Goal: Task Accomplishment & Management: Use online tool/utility

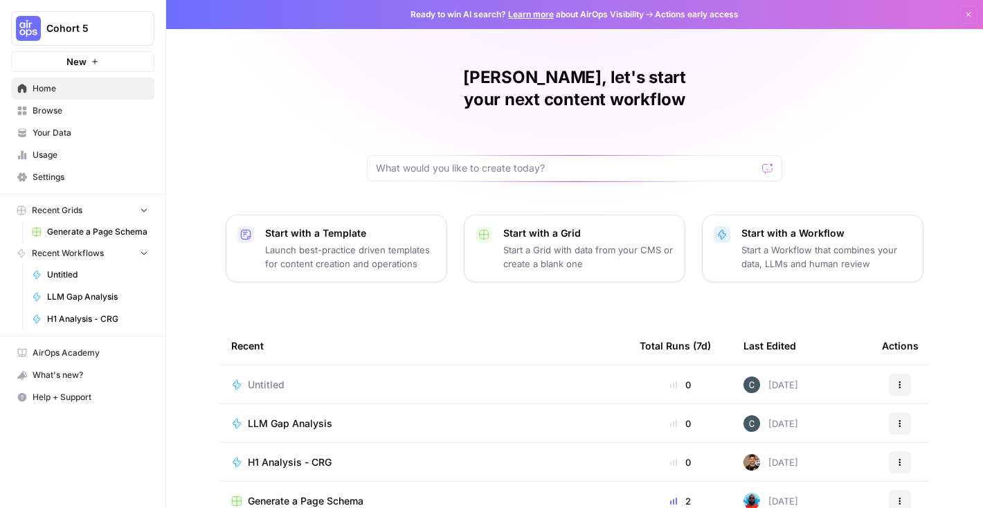
click at [74, 28] on span "Cohort 5" at bounding box center [88, 28] width 84 height 14
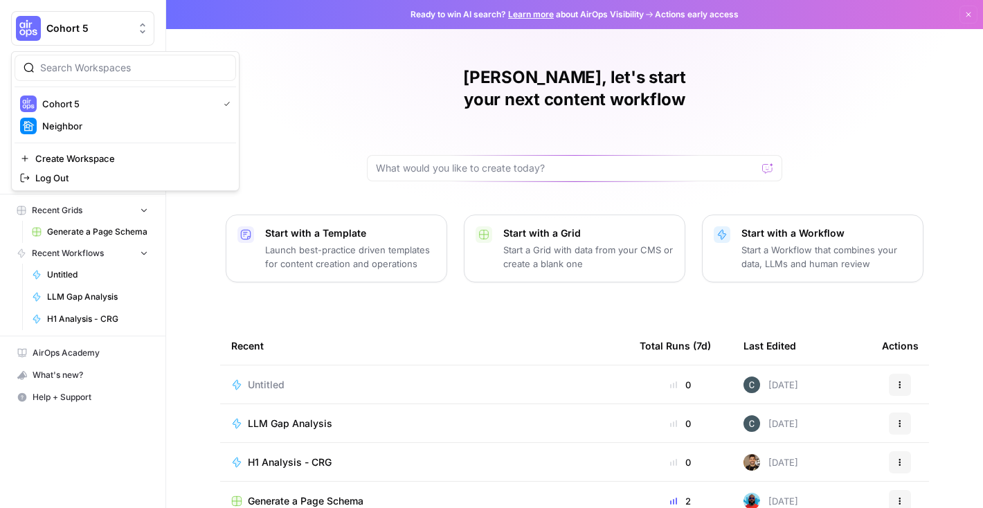
click at [74, 28] on span "Cohort 5" at bounding box center [88, 28] width 84 height 14
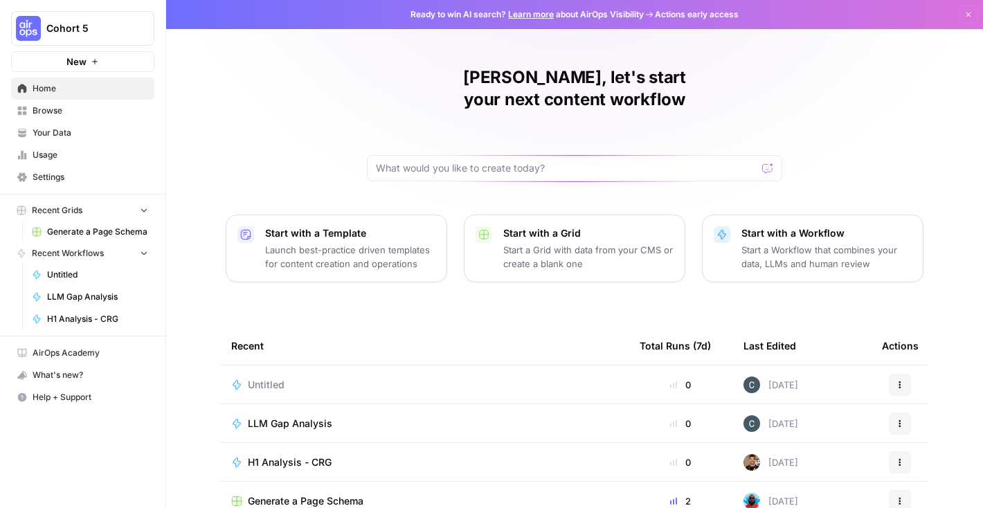
click at [78, 19] on button "Cohort 5" at bounding box center [82, 28] width 143 height 35
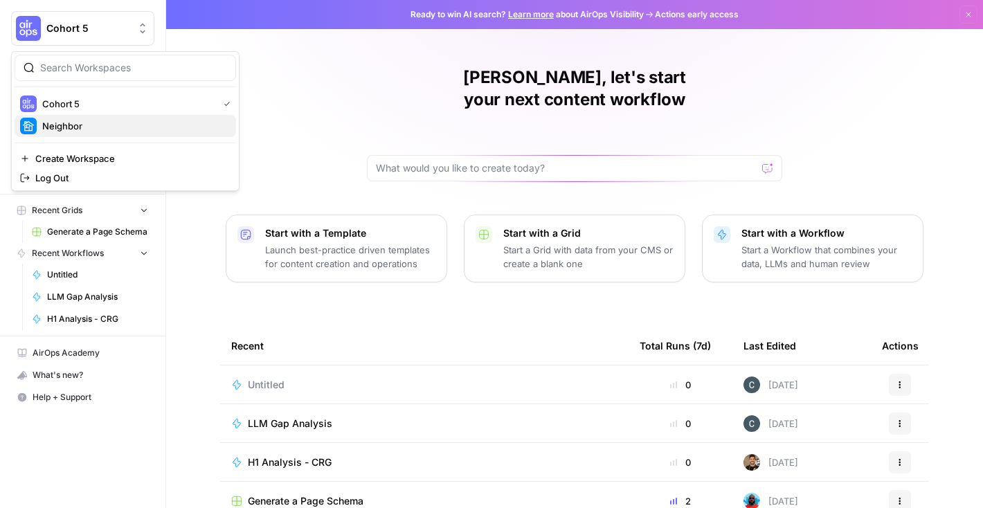
click at [70, 129] on span "Neighbor" at bounding box center [133, 126] width 183 height 14
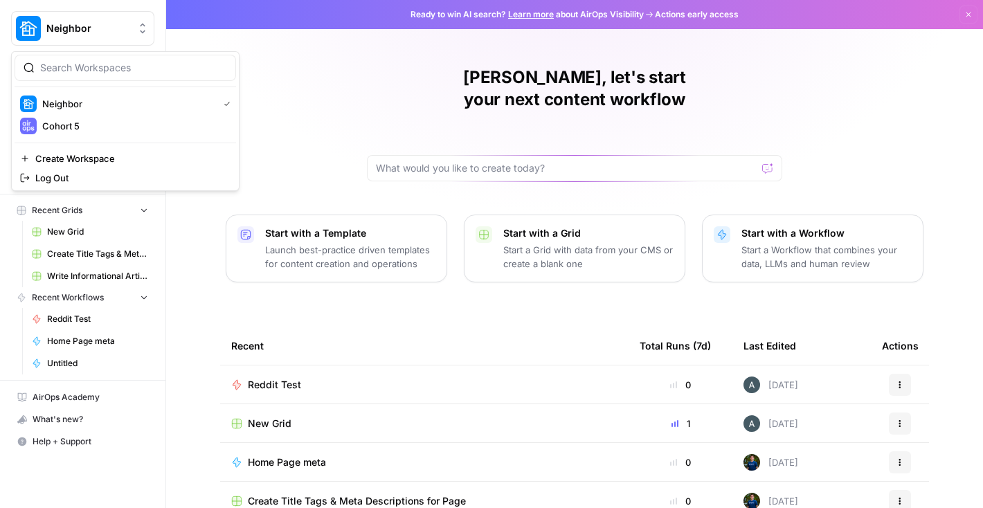
click at [114, 22] on span "Neighbor" at bounding box center [88, 28] width 84 height 14
click at [109, 125] on span "Cohort 5" at bounding box center [133, 126] width 183 height 14
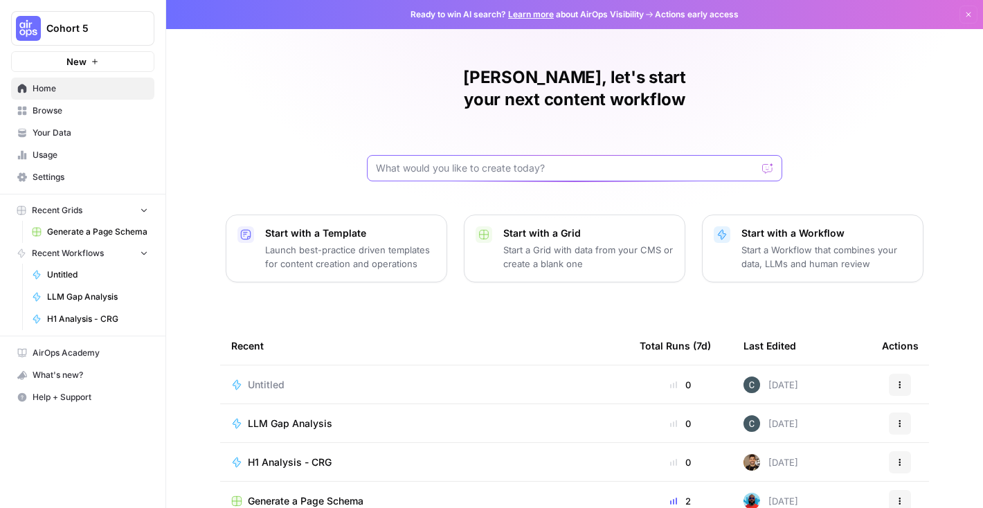
click at [451, 161] on input "text" at bounding box center [566, 168] width 381 height 14
type input "Given a brand kit input, create 5 FAQs that are based on my brands information …"
click button "Send" at bounding box center [768, 168] width 18 height 18
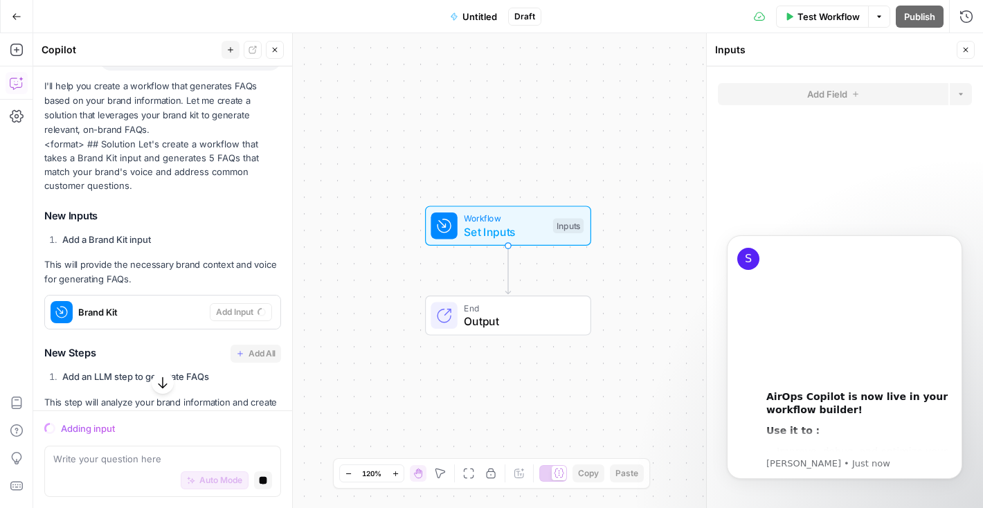
scroll to position [172, 0]
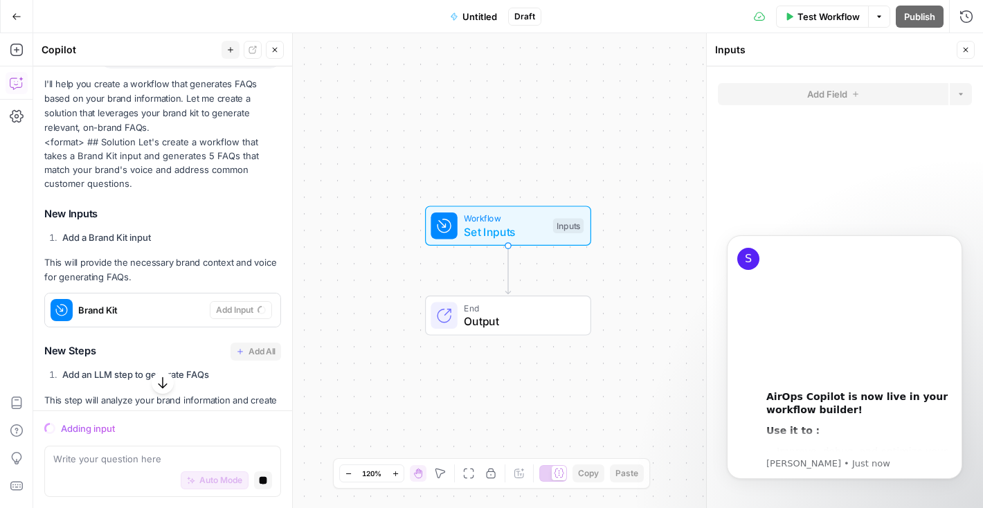
click at [100, 234] on strong "Add a Brand Kit input" at bounding box center [106, 237] width 89 height 11
click at [115, 238] on strong "Add a Brand Kit input" at bounding box center [106, 237] width 89 height 11
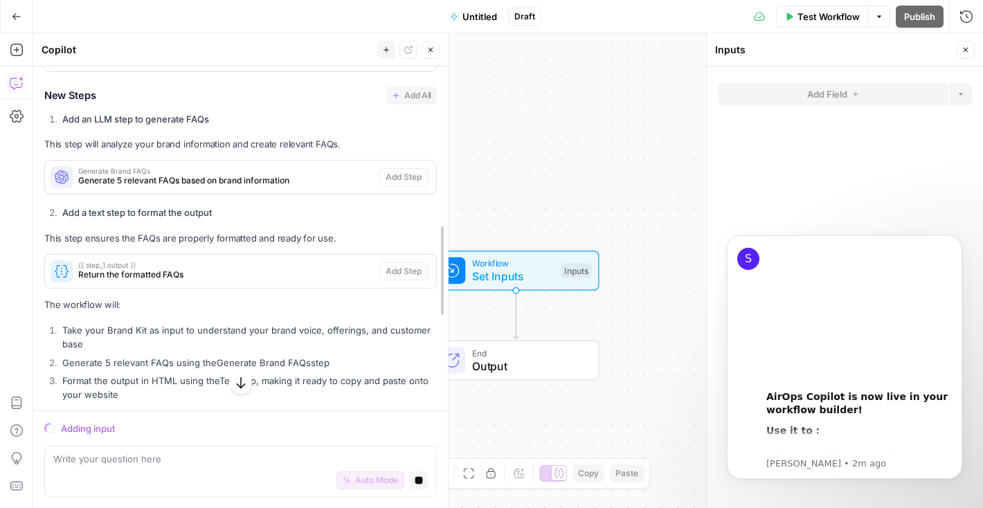
scroll to position [242, 0]
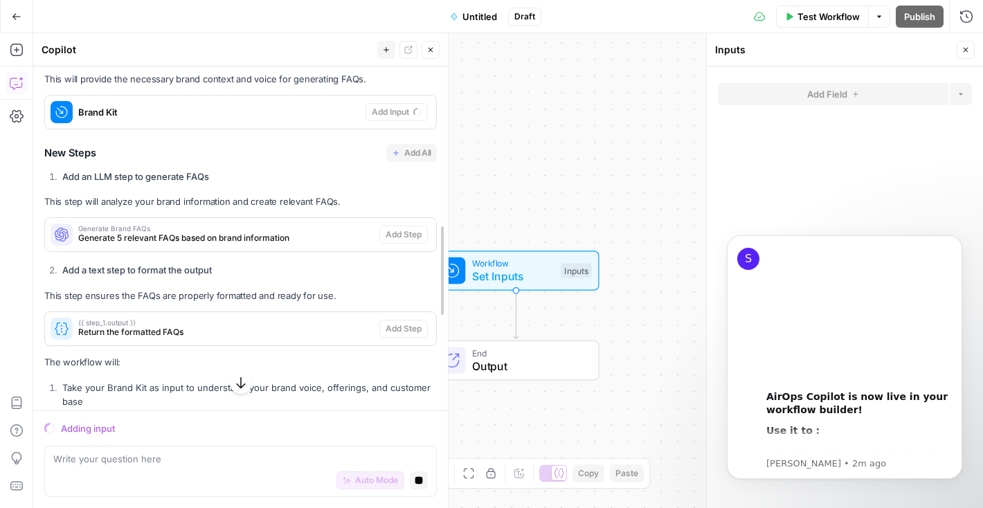
drag, startPoint x: 291, startPoint y: 92, endPoint x: 550, endPoint y: 142, distance: 263.6
click at [550, 142] on body "Cohort 5 New Home Browse Your Data Usage Settings Recent Grids Generate a Page …" at bounding box center [491, 254] width 983 height 508
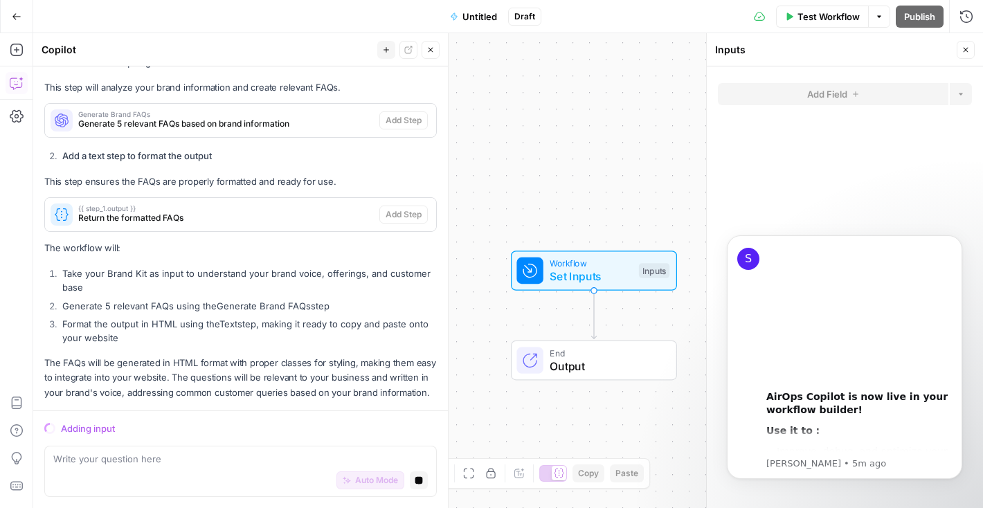
scroll to position [330, 0]
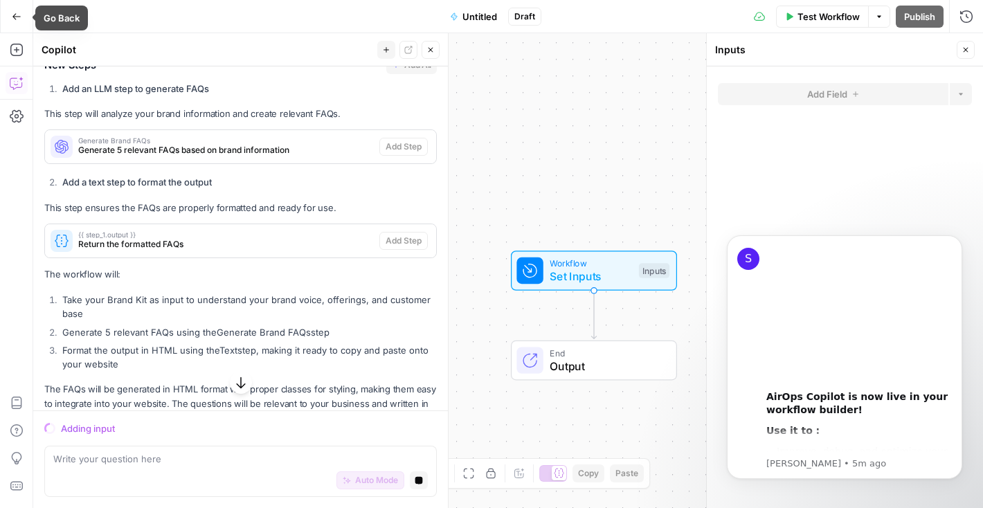
click at [14, 17] on icon "button" at bounding box center [16, 16] width 8 height 6
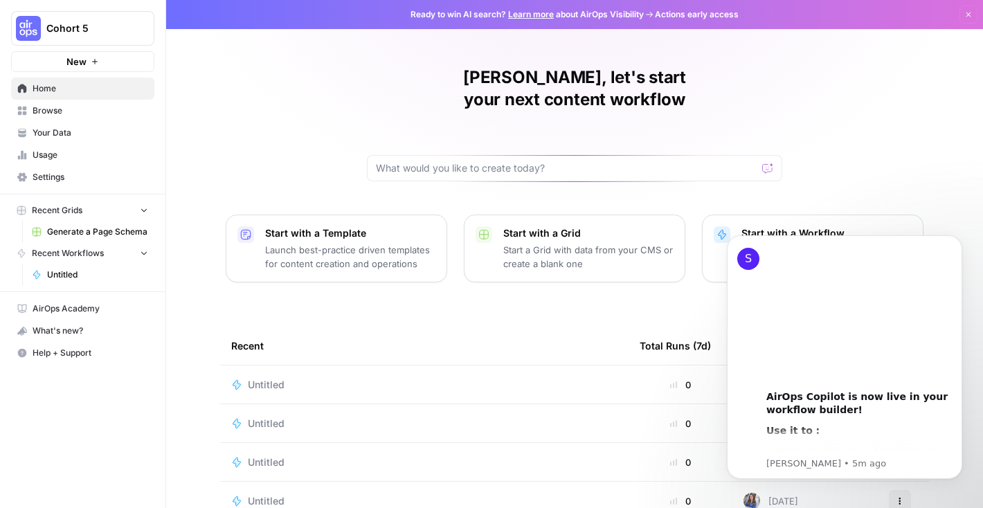
click at [84, 114] on span "Browse" at bounding box center [91, 111] width 116 height 12
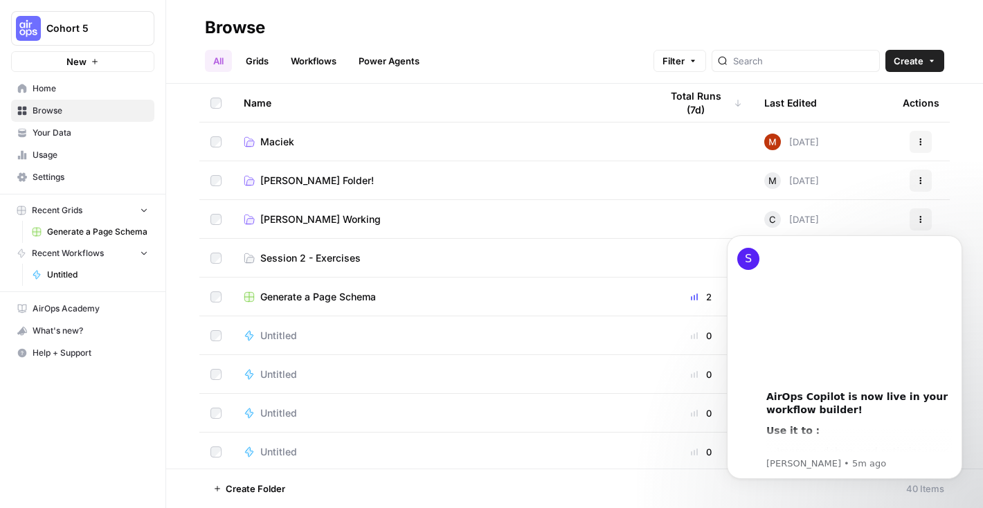
click at [917, 59] on span "Create" at bounding box center [909, 61] width 30 height 14
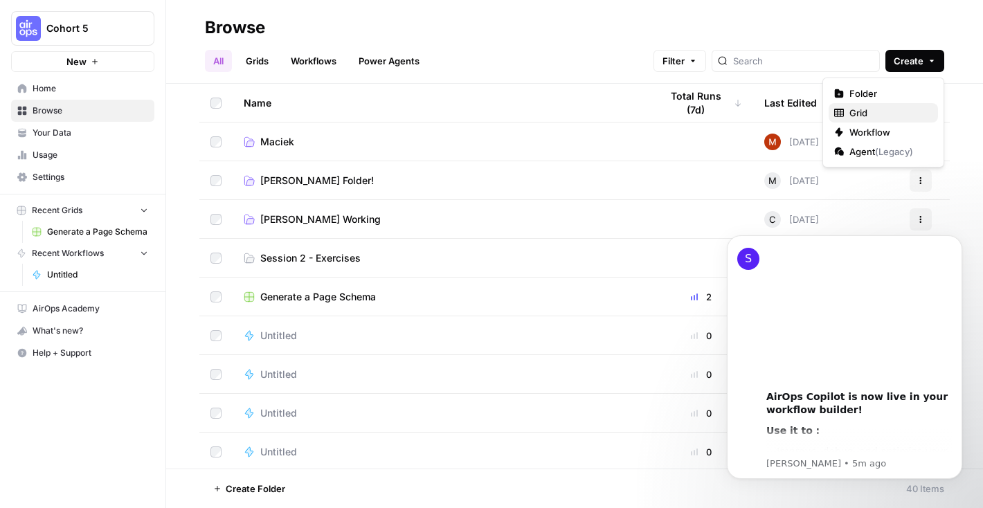
click at [869, 109] on span "Grid" at bounding box center [888, 113] width 78 height 14
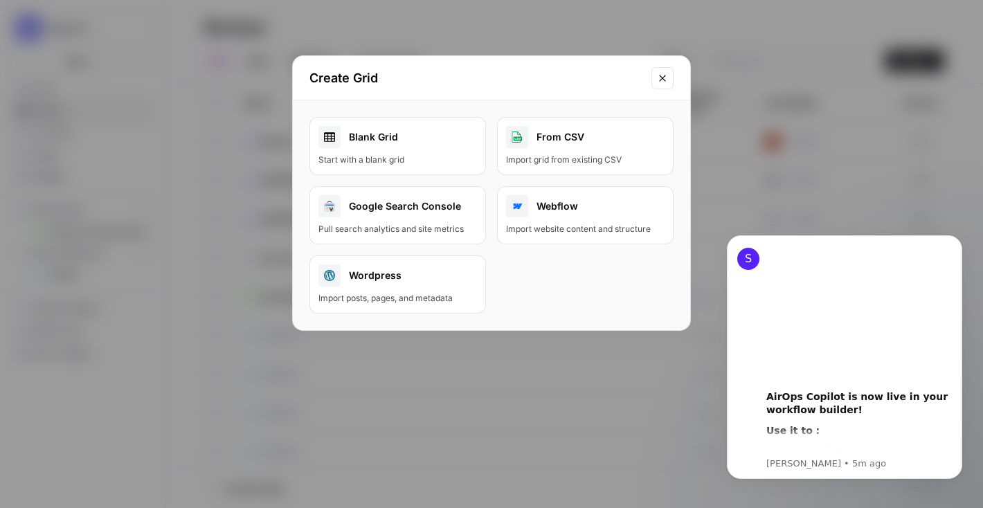
click at [391, 161] on div "Start with a blank grid" at bounding box center [397, 160] width 159 height 12
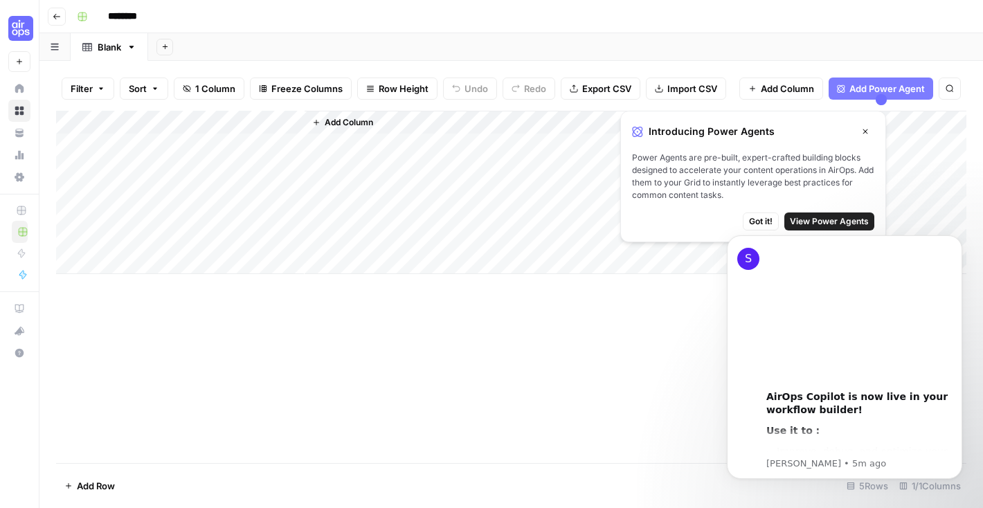
click at [138, 18] on input "********" at bounding box center [141, 17] width 78 height 22
type input "*"
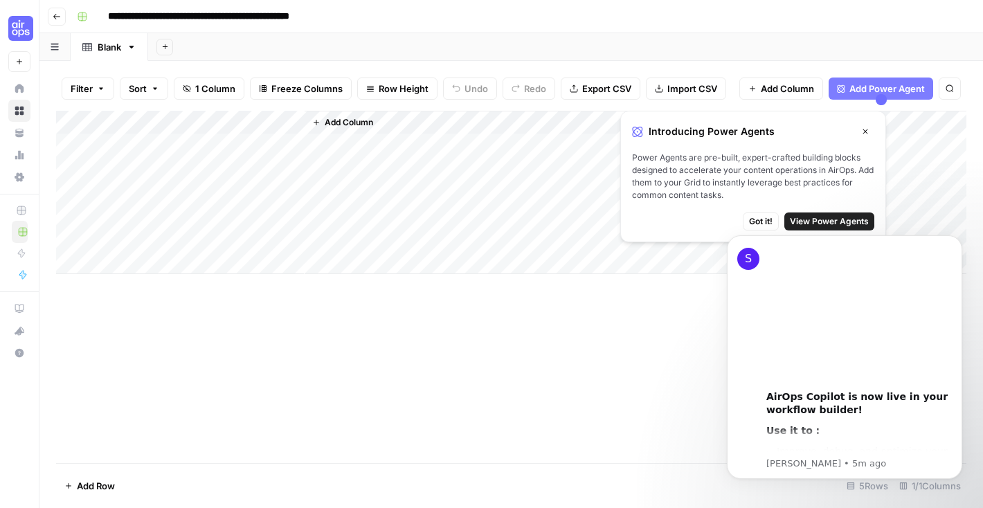
type input "**********"
click at [405, 26] on div "**********" at bounding box center [520, 17] width 898 height 22
click at [155, 127] on div "Add Column" at bounding box center [511, 192] width 910 height 163
click at [150, 159] on input "Title" at bounding box center [187, 156] width 141 height 14
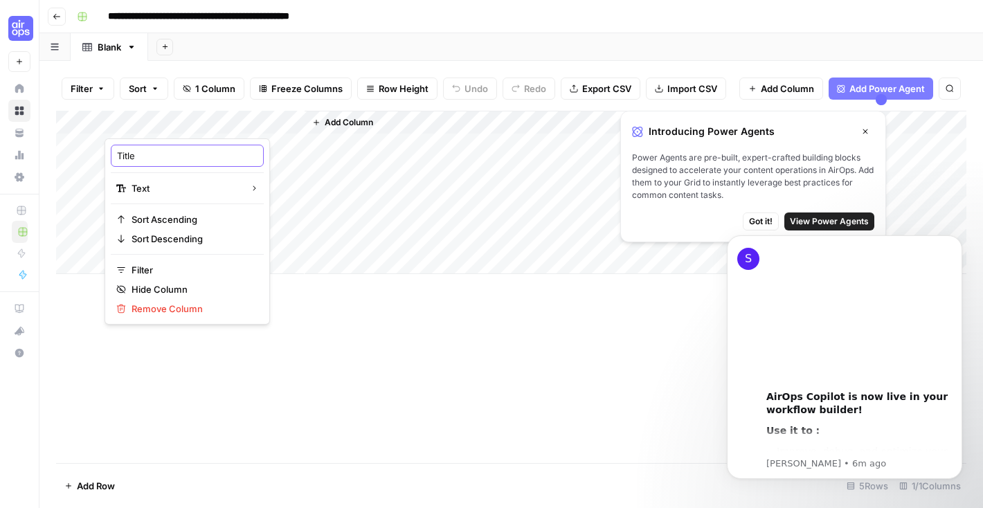
click at [150, 159] on input "Title" at bounding box center [187, 156] width 141 height 14
type input "Keyword"
click at [147, 143] on div "Add Column" at bounding box center [511, 192] width 910 height 163
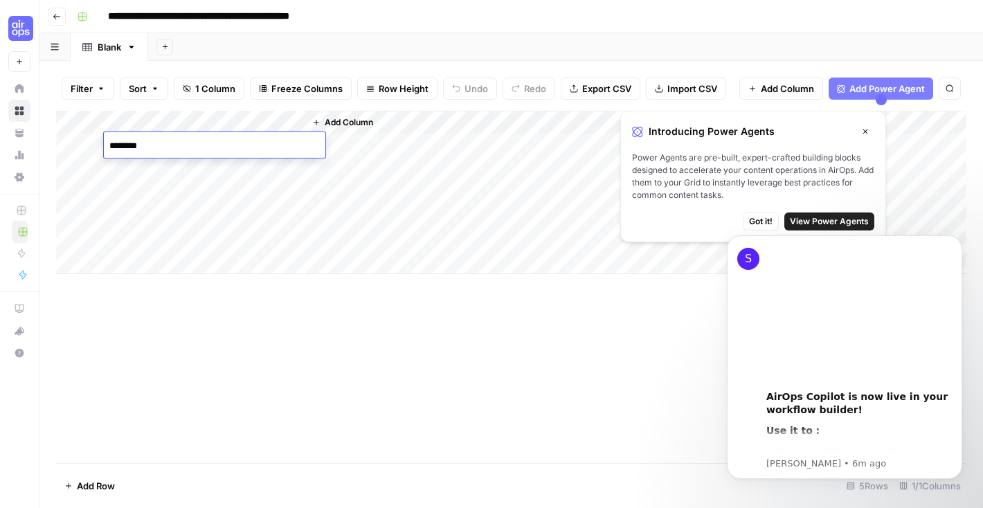
type textarea "*********"
click at [226, 358] on div "Add Column" at bounding box center [511, 287] width 910 height 352
click at [347, 123] on span "Add Column" at bounding box center [349, 122] width 48 height 12
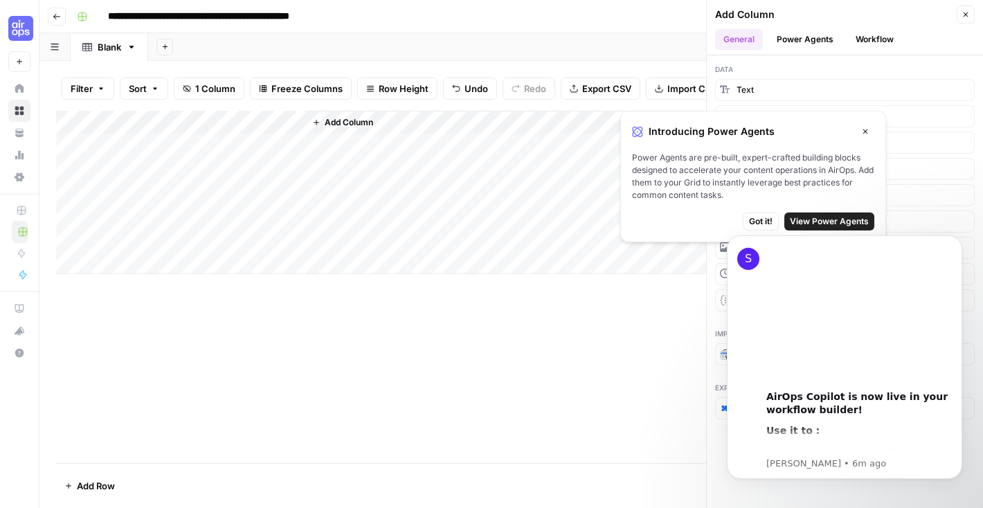
click at [860, 134] on button "Close" at bounding box center [865, 132] width 18 height 18
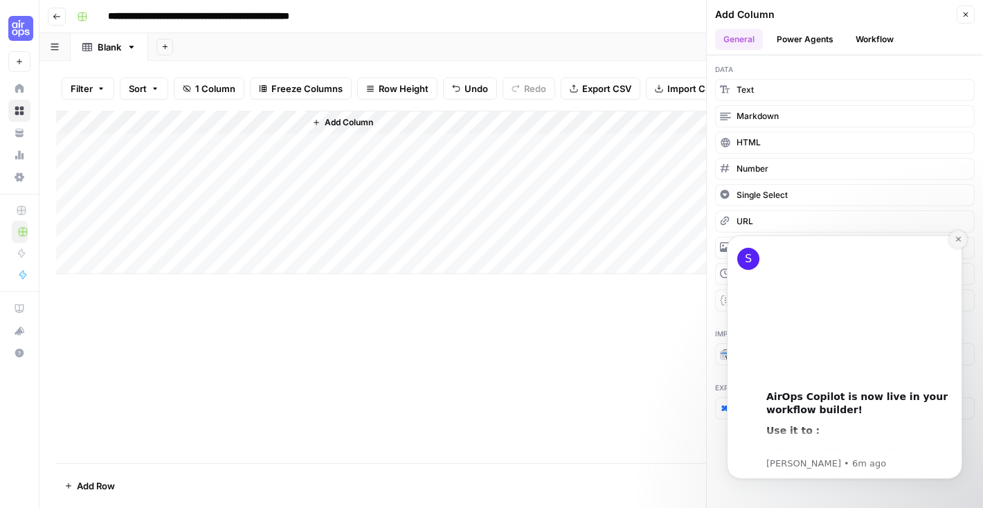
click at [957, 241] on icon "Dismiss notification" at bounding box center [959, 239] width 8 height 8
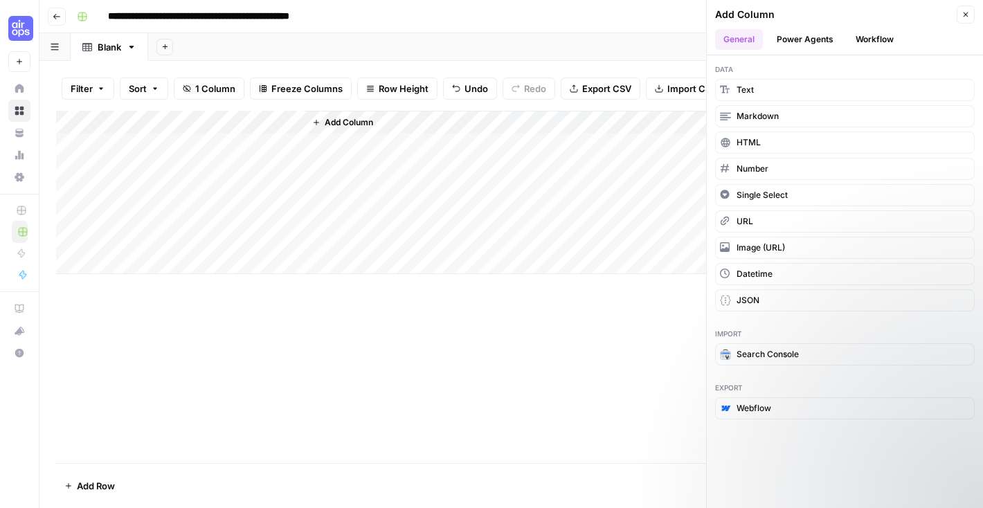
click at [795, 39] on button "Power Agents" at bounding box center [804, 39] width 73 height 21
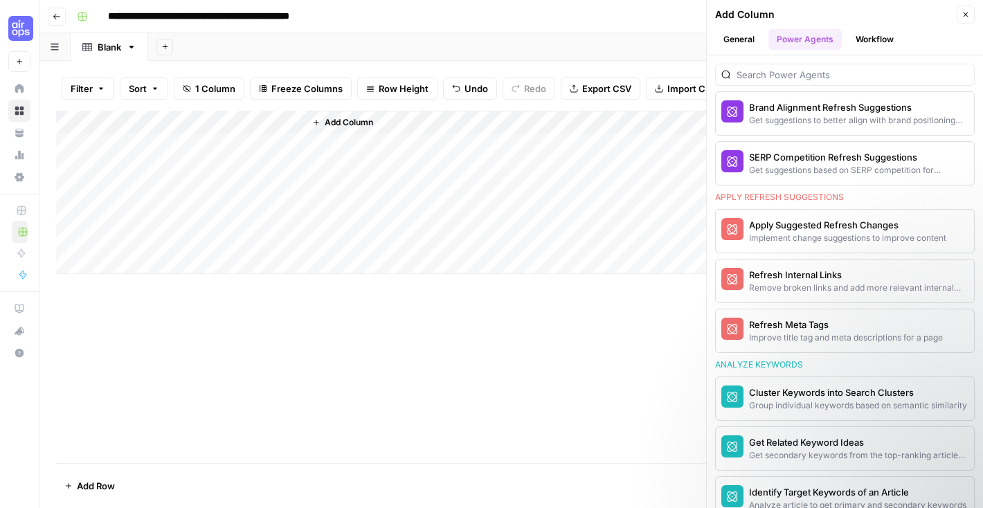
scroll to position [926, 0]
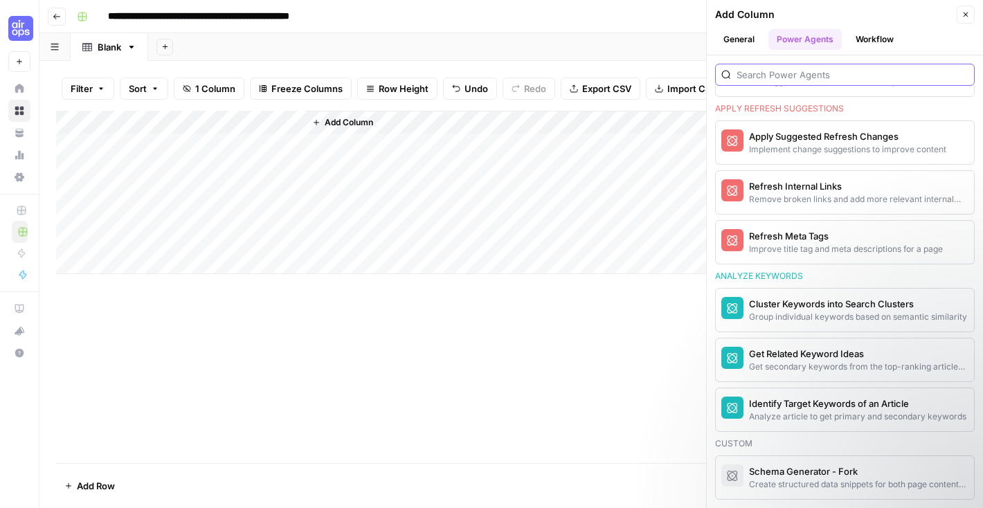
click at [793, 80] on input "search" at bounding box center [852, 75] width 232 height 14
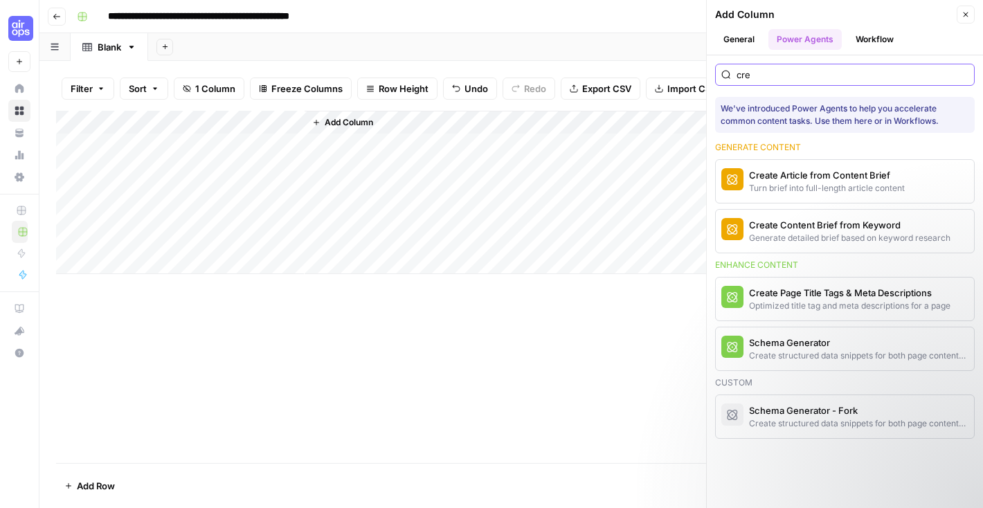
scroll to position [0, 0]
type input "create"
click at [807, 233] on div "Generate detailed brief based on keyword research" at bounding box center [821, 238] width 145 height 12
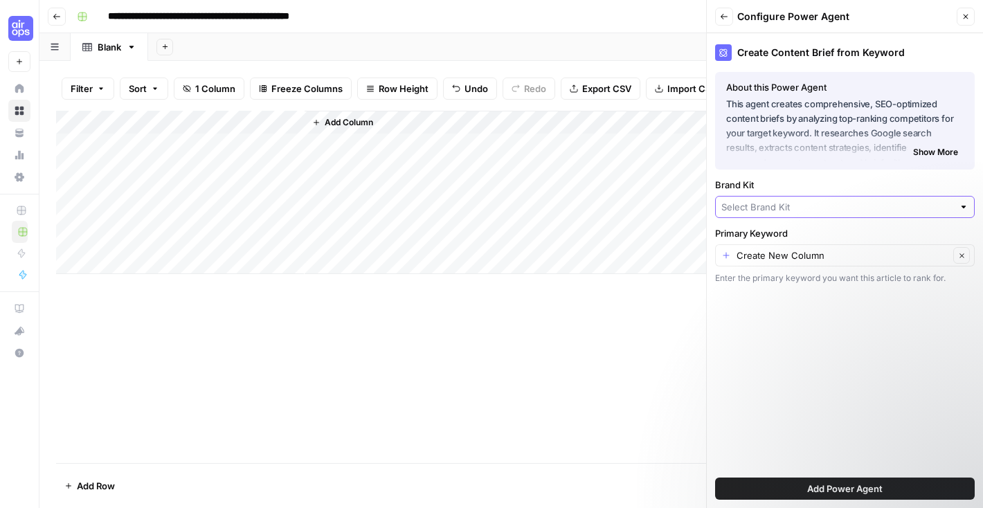
click at [804, 210] on input "Brand Kit" at bounding box center [837, 207] width 232 height 14
click at [780, 254] on span "QuickBooks" at bounding box center [842, 259] width 230 height 14
type input "QuickBooks"
click at [780, 331] on div "Create Content Brief from Keyword About this Power Agent This agent creates com…" at bounding box center [845, 270] width 276 height 475
click at [941, 162] on div "About this Power Agent This agent creates comprehensive, SEO-optimized content …" at bounding box center [844, 121] width 237 height 87
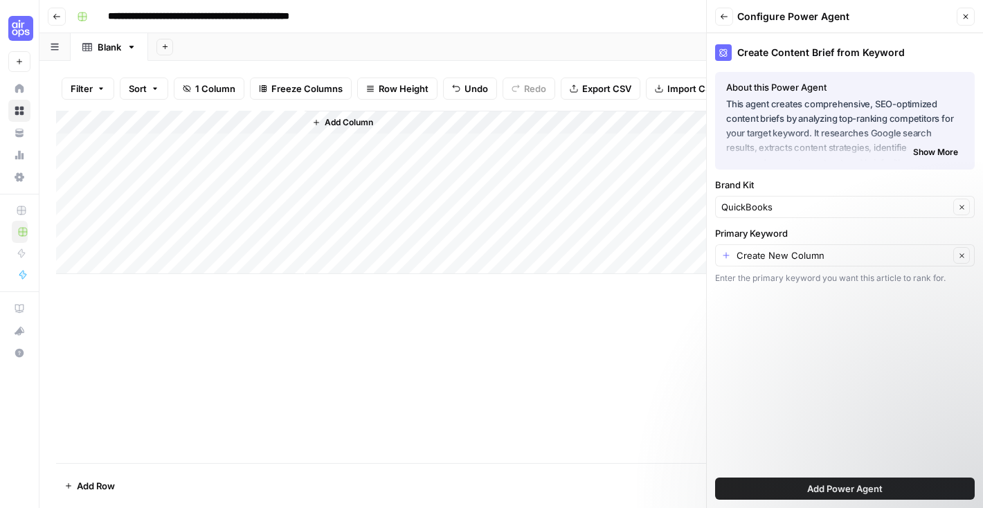
click at [930, 154] on span "Show More" at bounding box center [935, 152] width 45 height 12
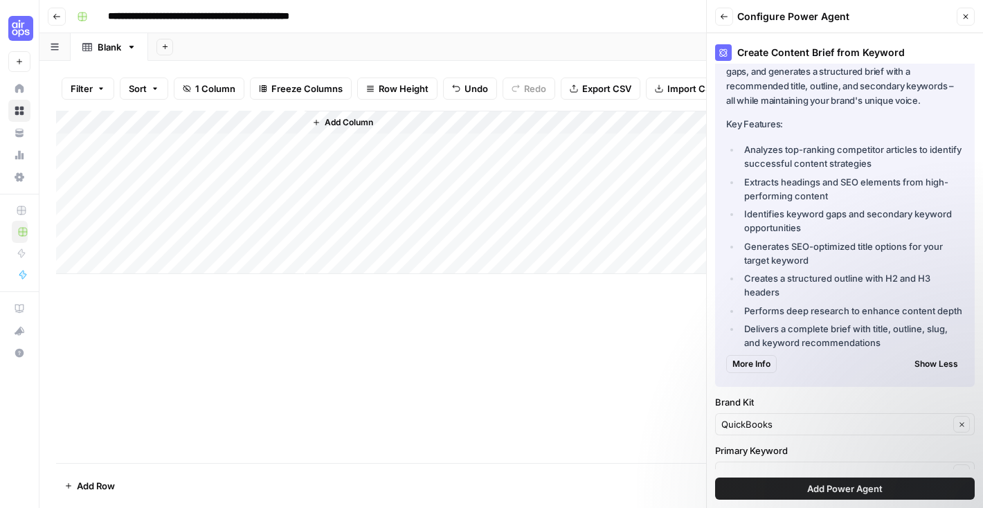
scroll to position [132, 0]
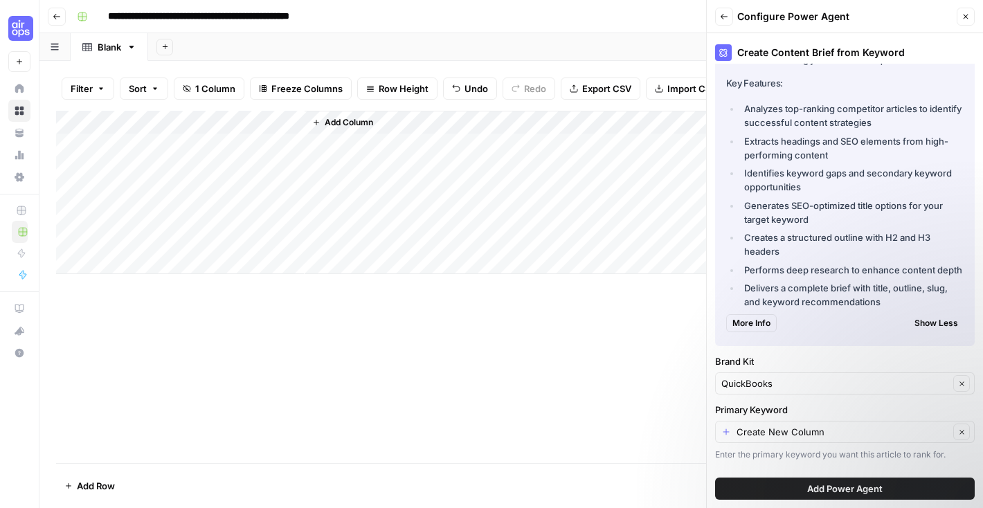
click at [792, 486] on button "Add Power Agent" at bounding box center [845, 489] width 260 height 22
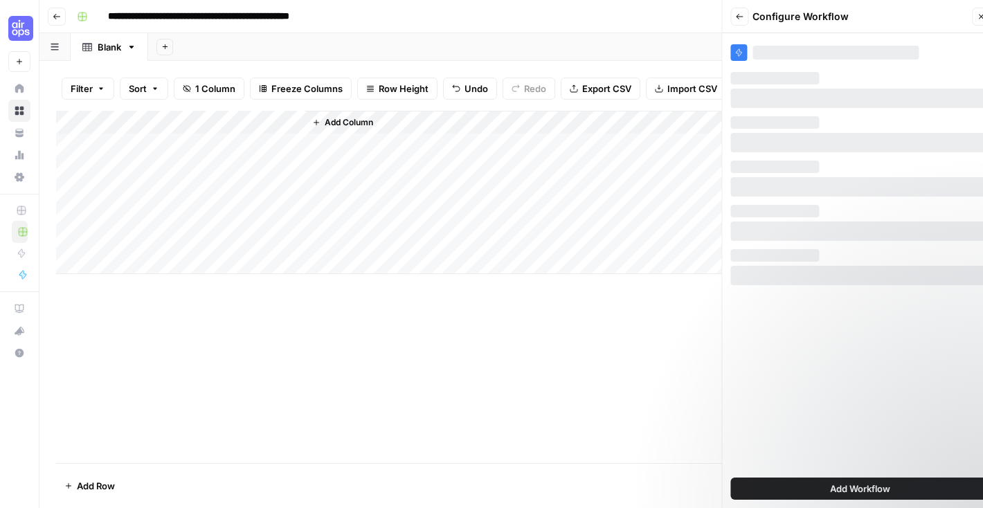
scroll to position [0, 0]
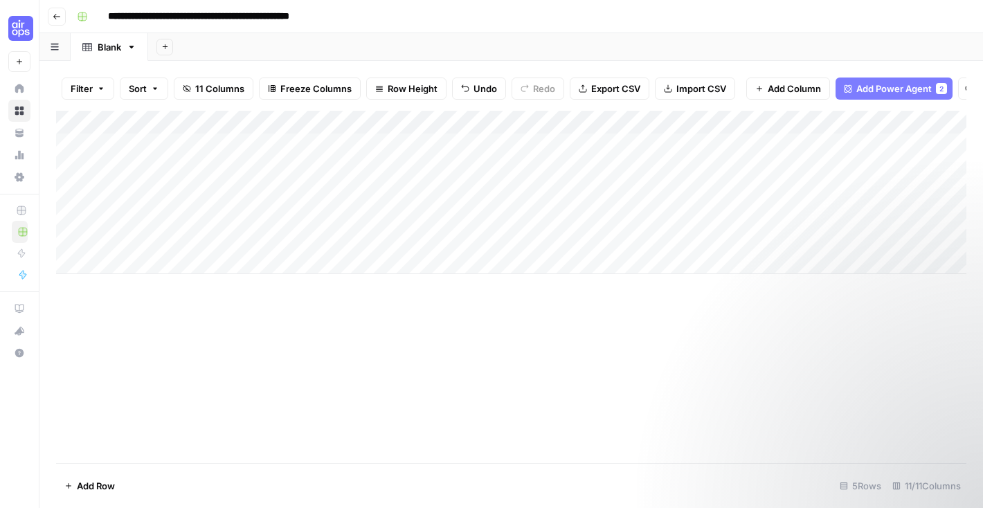
click at [492, 116] on div "Add Column" at bounding box center [511, 192] width 910 height 163
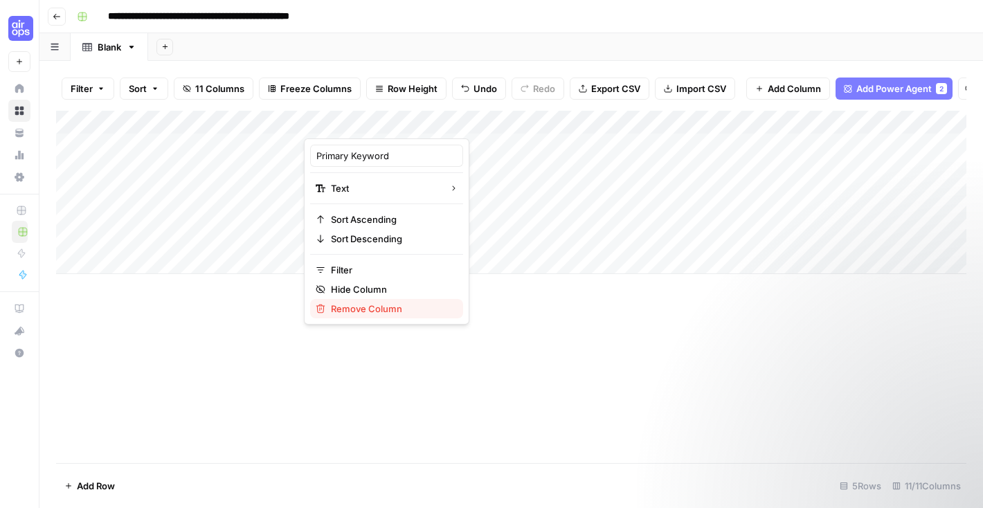
click at [367, 309] on span "Remove Column" at bounding box center [391, 309] width 121 height 14
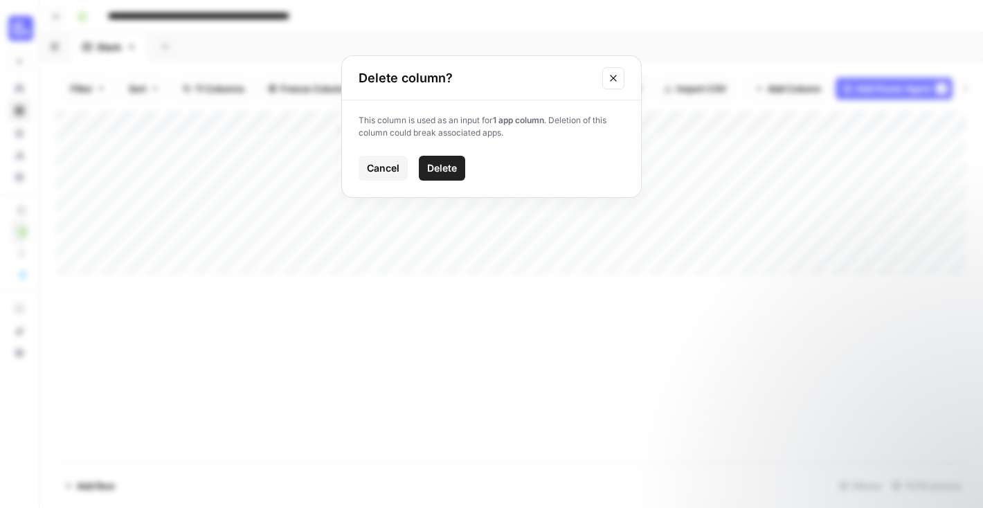
click at [443, 163] on span "Delete" at bounding box center [442, 168] width 30 height 14
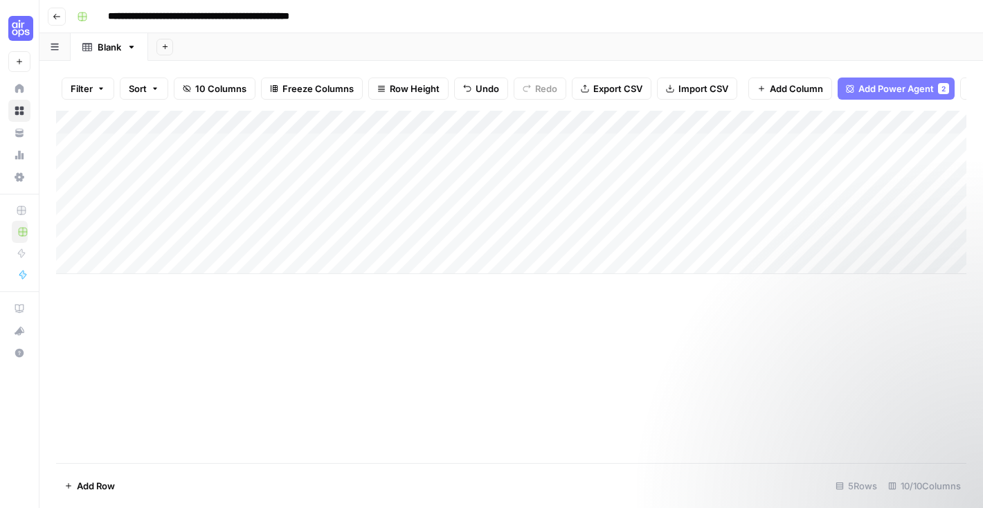
click at [314, 122] on div "Add Column" at bounding box center [511, 192] width 910 height 163
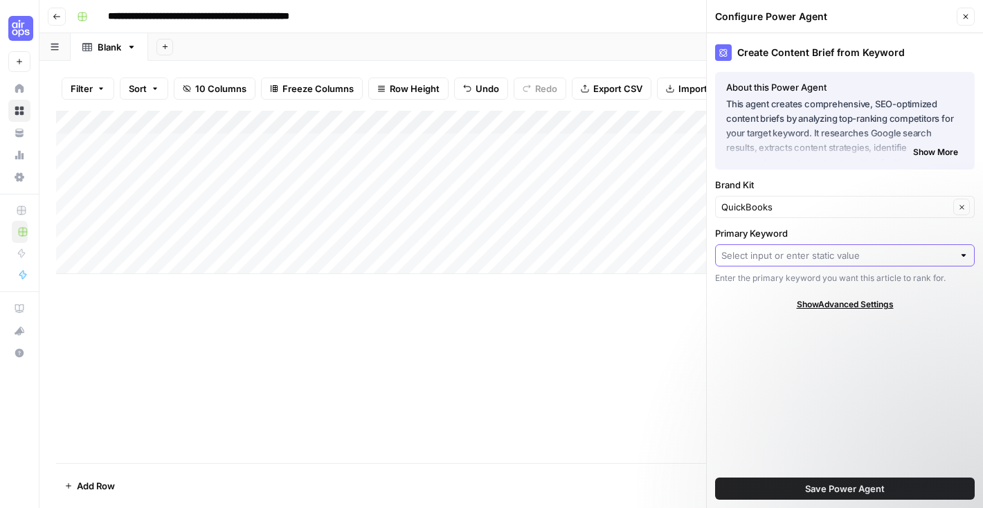
click at [805, 258] on input "Primary Keyword" at bounding box center [837, 255] width 232 height 14
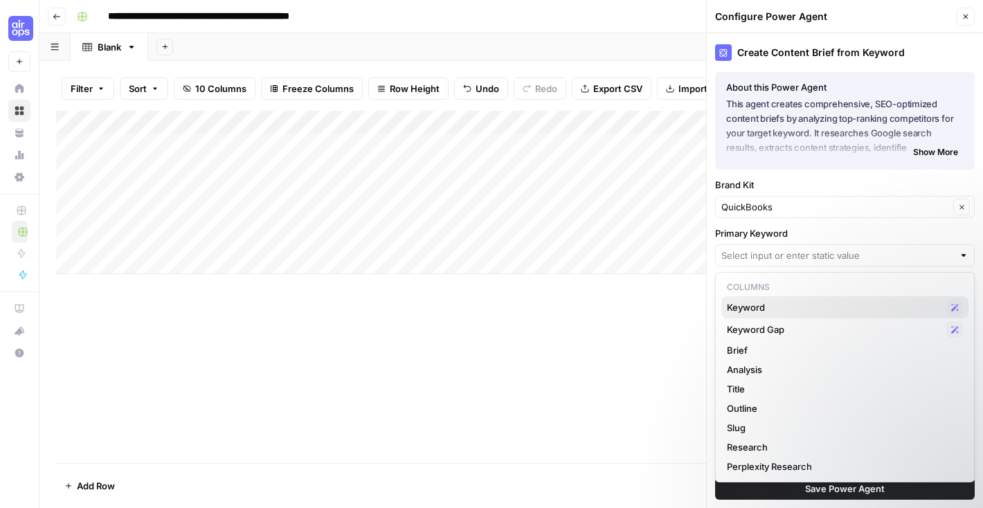
click at [788, 304] on span "Keyword" at bounding box center [834, 307] width 214 height 14
type input "Keyword"
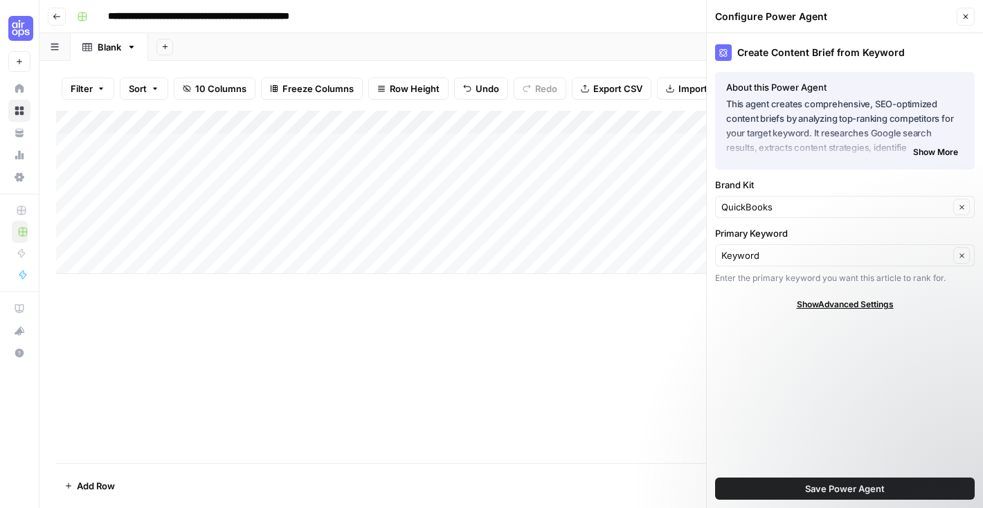
click at [783, 488] on button "Save Power Agent" at bounding box center [845, 489] width 260 height 22
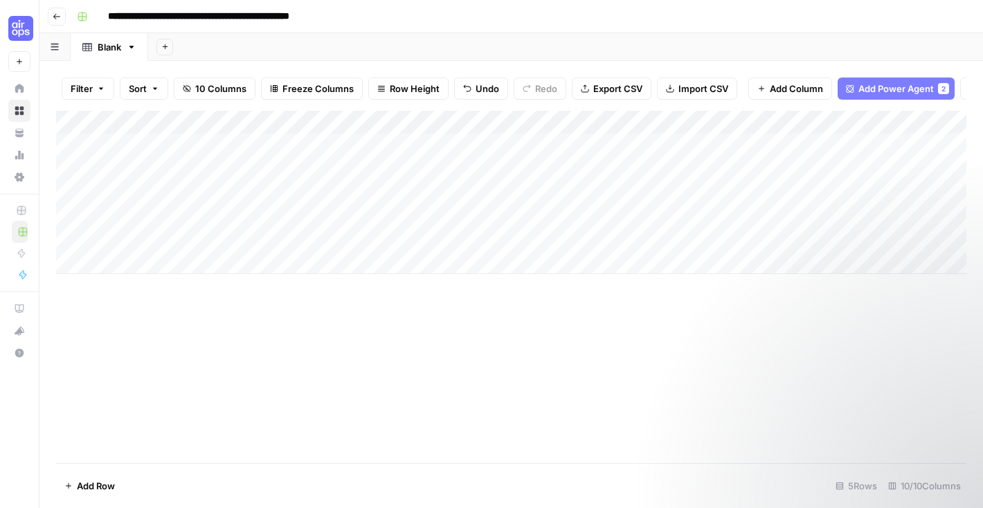
click at [317, 141] on div "Add Column" at bounding box center [511, 192] width 910 height 163
click at [453, 372] on div "Add Column" at bounding box center [511, 287] width 910 height 352
click at [902, 121] on icon "button" at bounding box center [902, 122] width 8 height 8
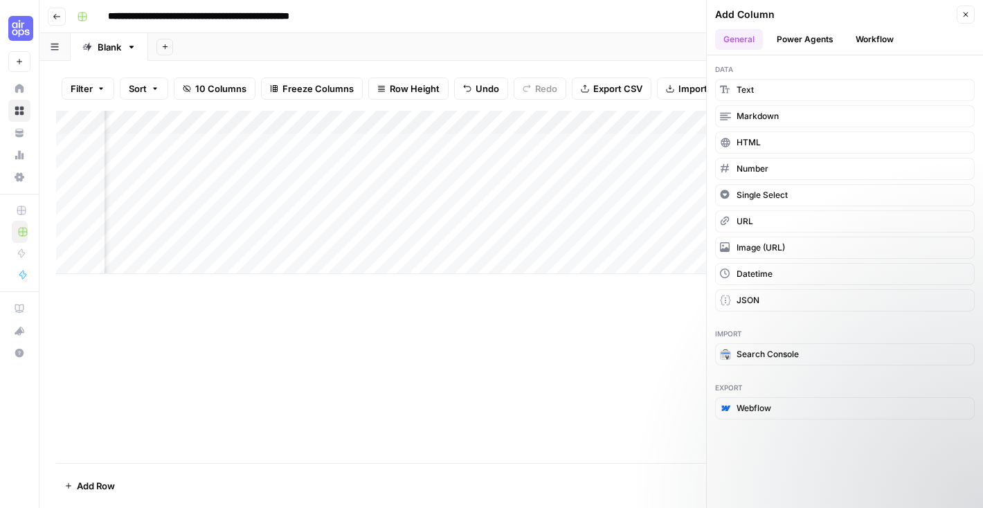
click at [818, 42] on button "Power Agents" at bounding box center [804, 39] width 73 height 21
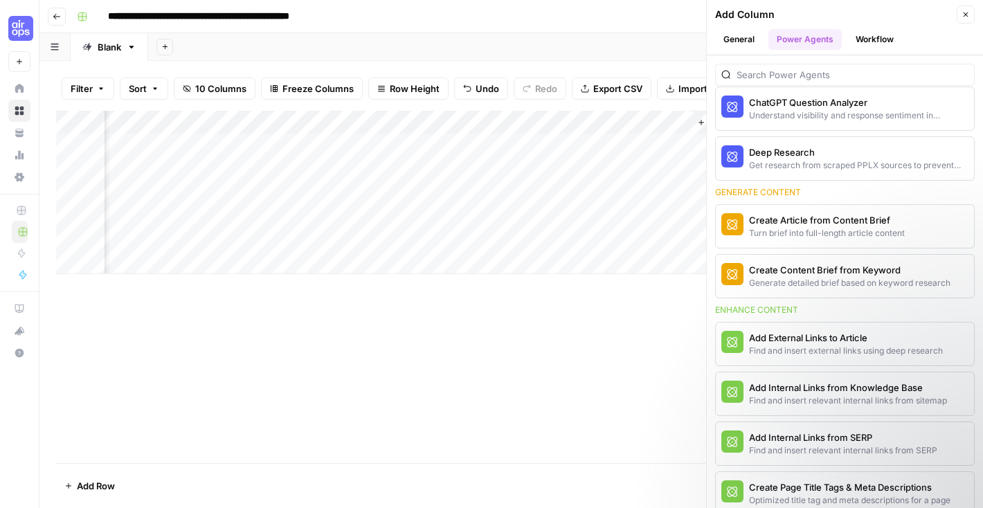
scroll to position [291, 0]
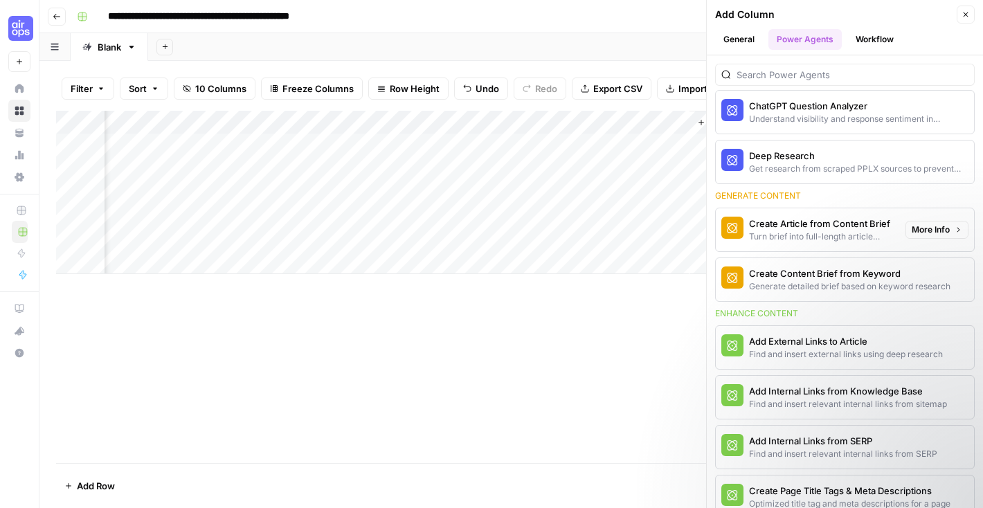
click at [805, 230] on div "Turn brief into full-length article content" at bounding box center [821, 236] width 145 height 12
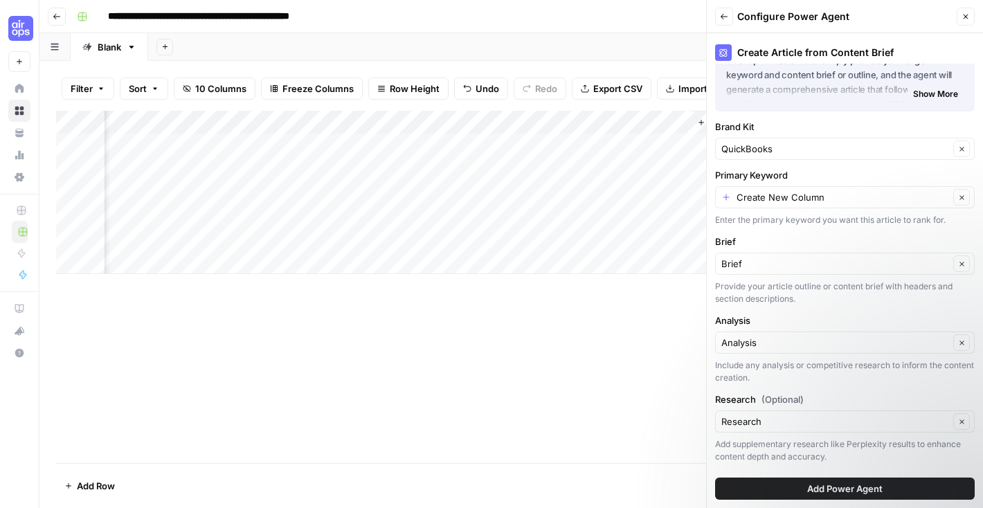
scroll to position [60, 0]
click at [783, 486] on button "Add Power Agent" at bounding box center [845, 489] width 260 height 22
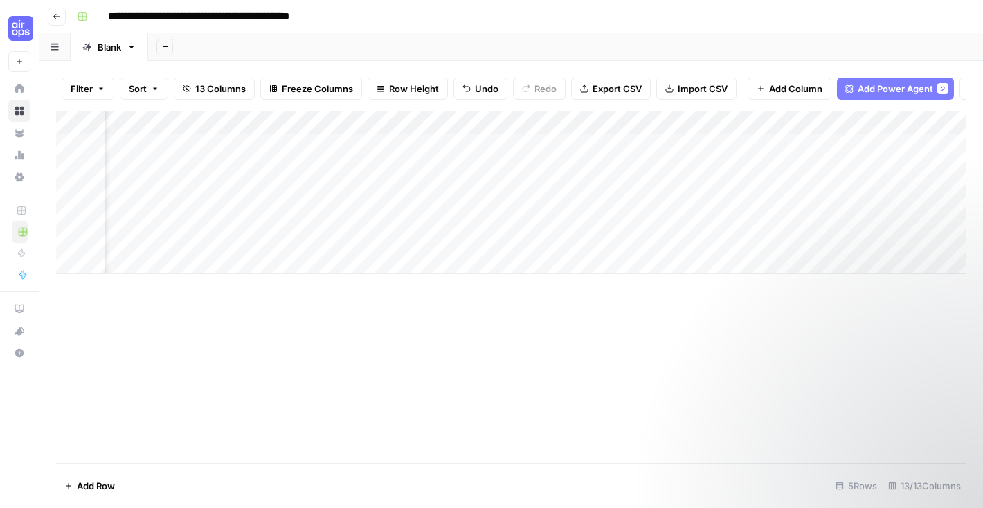
scroll to position [0, 613]
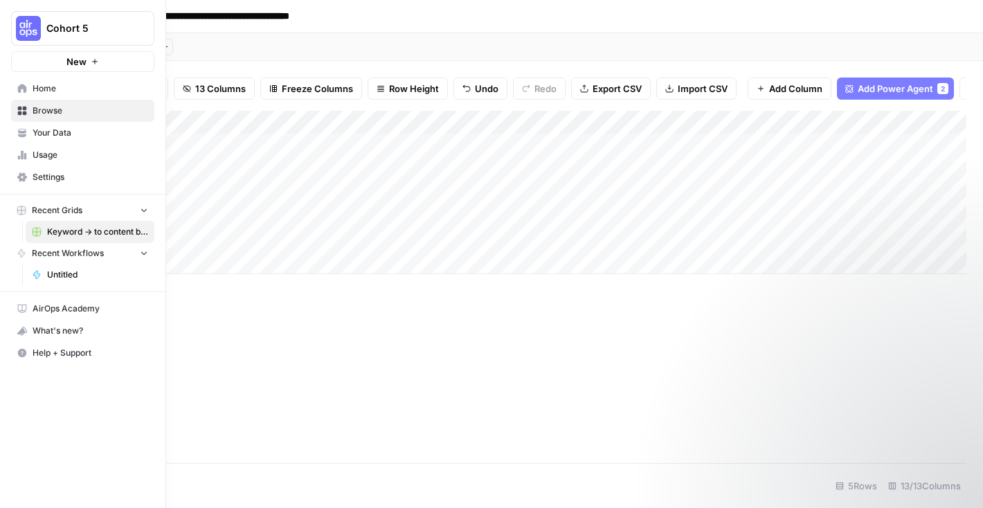
click at [33, 87] on span "Home" at bounding box center [91, 88] width 116 height 12
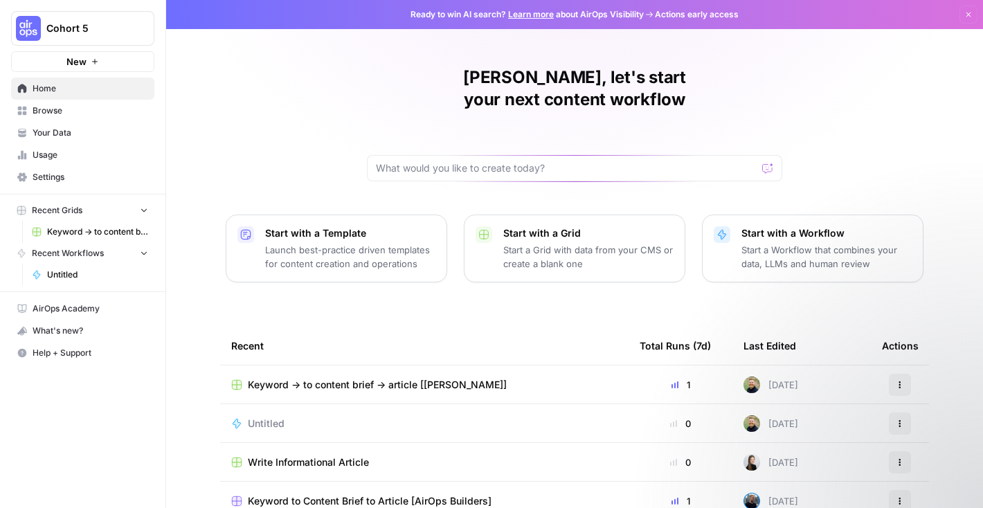
click at [78, 114] on span "Browse" at bounding box center [91, 111] width 116 height 12
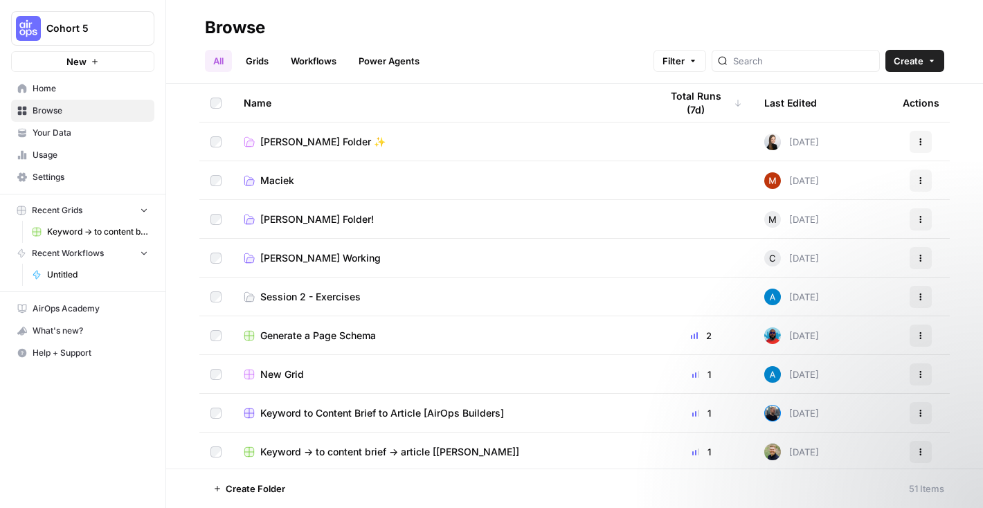
click at [101, 86] on span "Home" at bounding box center [91, 88] width 116 height 12
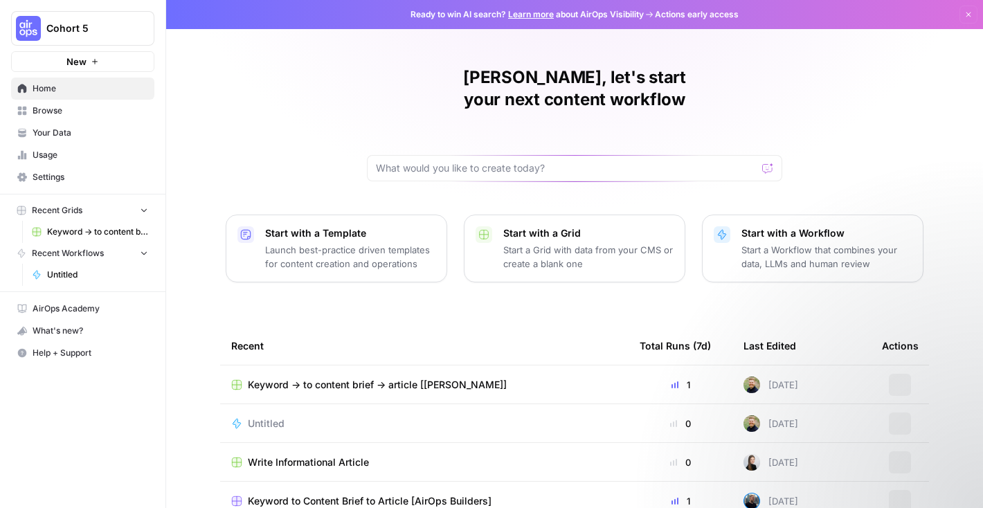
scroll to position [129, 0]
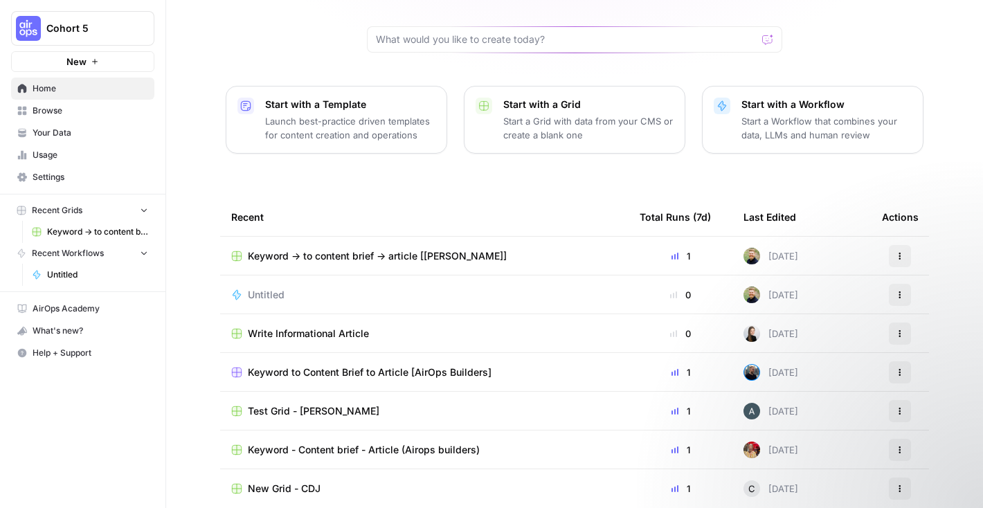
click at [78, 271] on span "Untitled" at bounding box center [97, 275] width 101 height 12
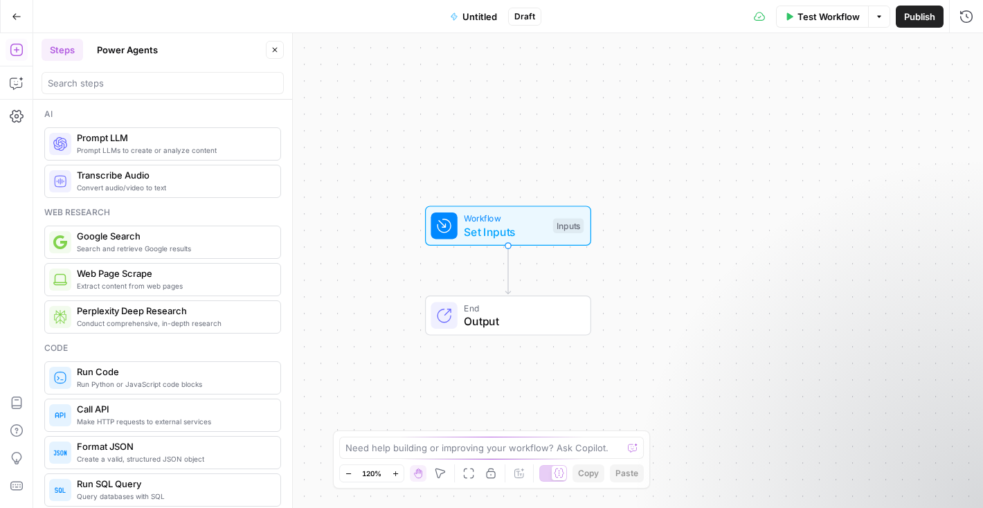
click at [12, 15] on icon "button" at bounding box center [17, 17] width 10 height 10
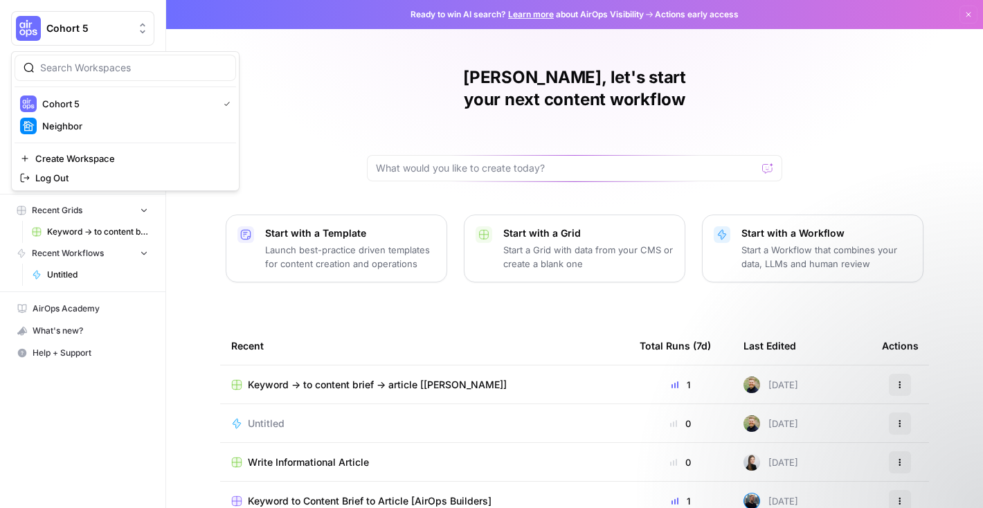
click at [110, 29] on span "Cohort 5" at bounding box center [88, 28] width 84 height 14
click at [331, 82] on div "[PERSON_NAME], let's start your next content workflow Start with a Template Lau…" at bounding box center [574, 329] width 817 height 659
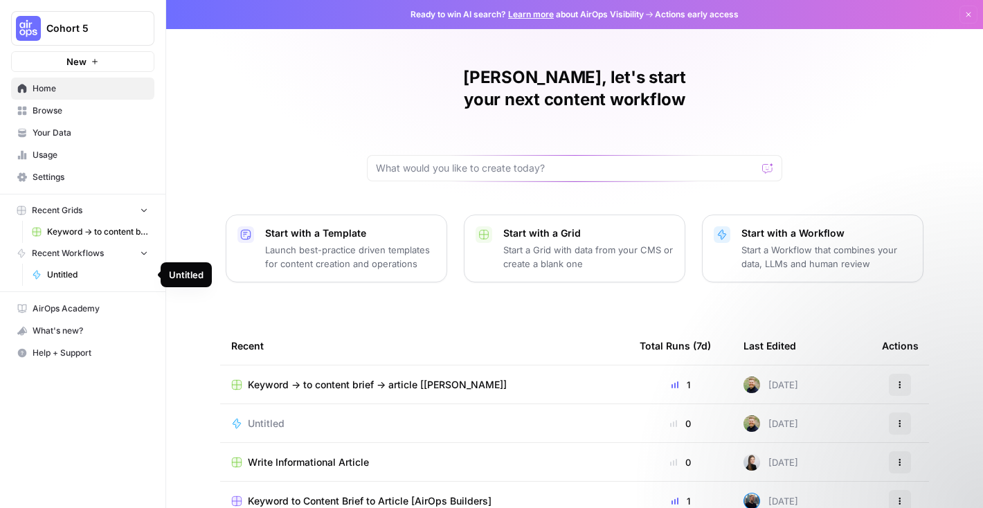
click at [95, 269] on span "Untitled" at bounding box center [97, 275] width 101 height 12
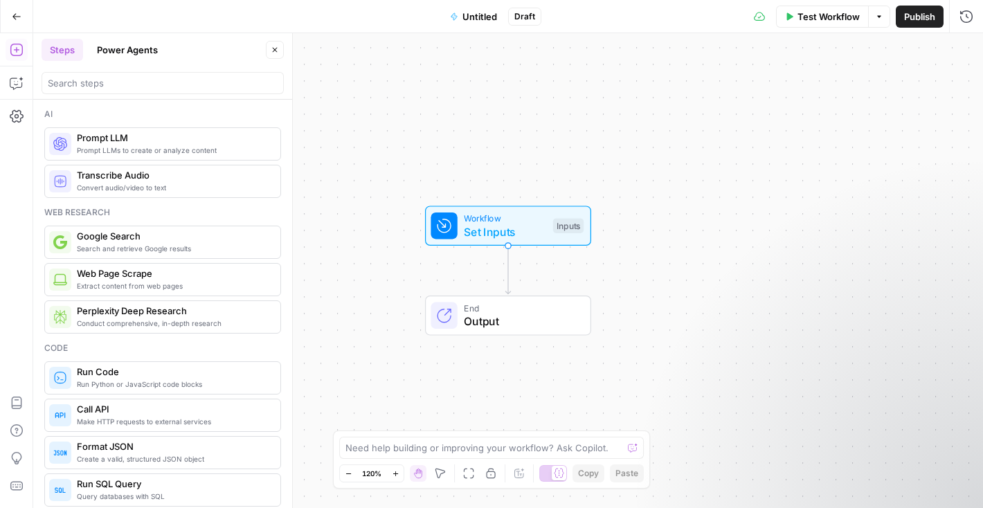
click at [334, 219] on div "Workflow Set Inputs Inputs End Output" at bounding box center [508, 270] width 950 height 475
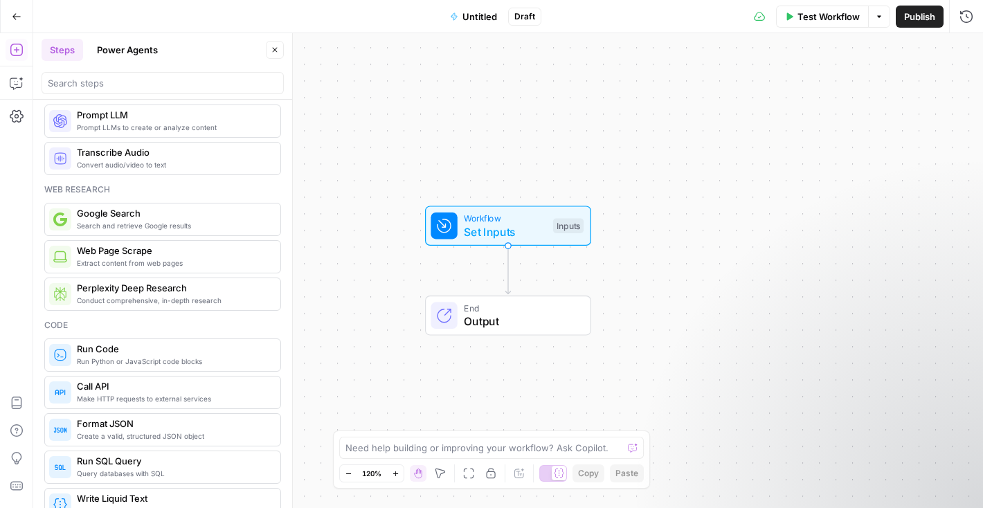
scroll to position [24, 0]
click at [107, 48] on button "Power Agents" at bounding box center [128, 50] width 78 height 22
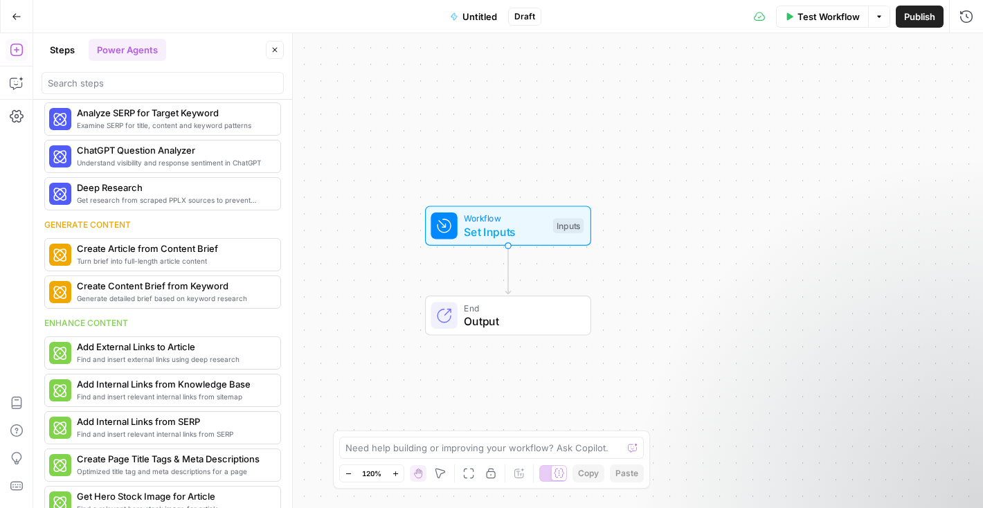
scroll to position [0, 0]
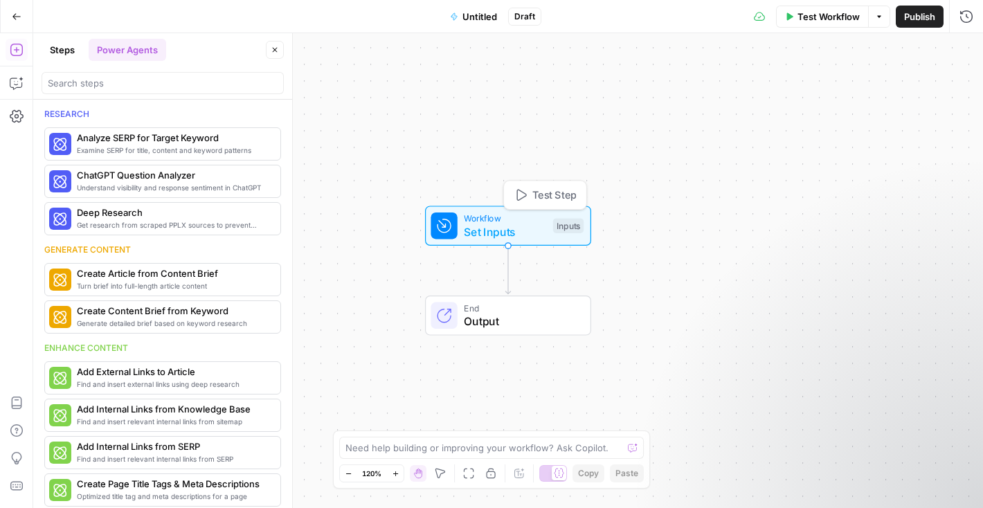
click at [467, 226] on span "Set Inputs" at bounding box center [505, 232] width 82 height 17
click at [384, 260] on div "Workflow Set Inputs Inputs End Output" at bounding box center [508, 270] width 950 height 475
click at [473, 231] on span "Set Inputs" at bounding box center [505, 232] width 82 height 17
click at [10, 12] on button "Go Back" at bounding box center [16, 16] width 25 height 25
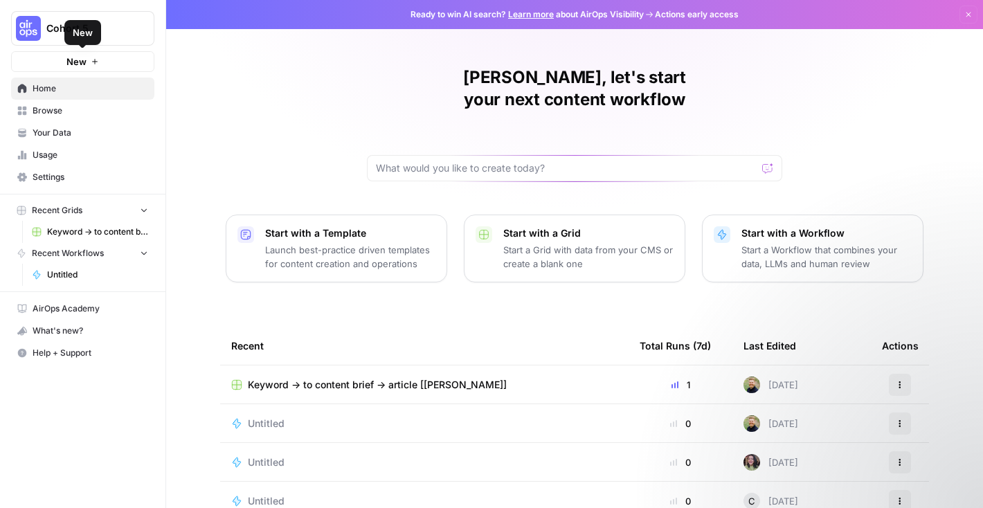
click at [90, 62] on button "New" at bounding box center [82, 61] width 143 height 21
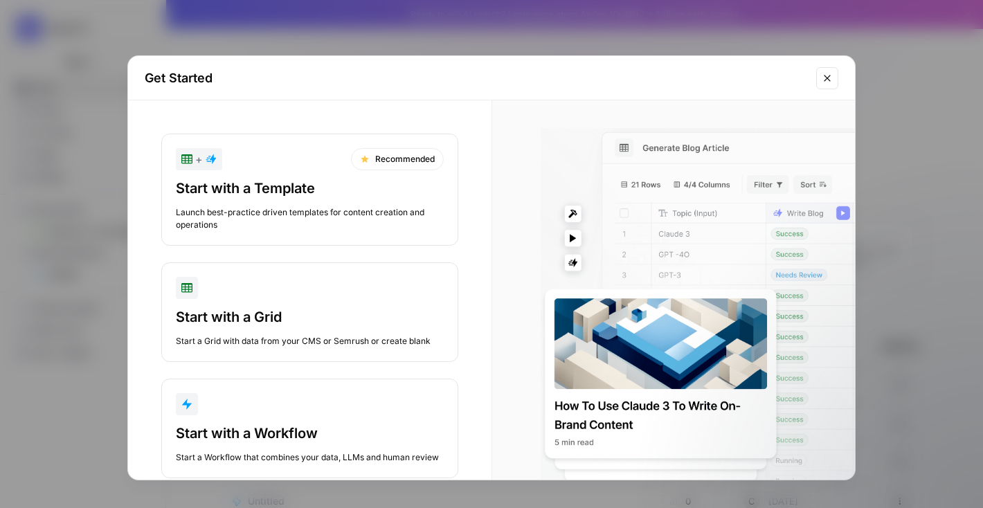
scroll to position [32, 0]
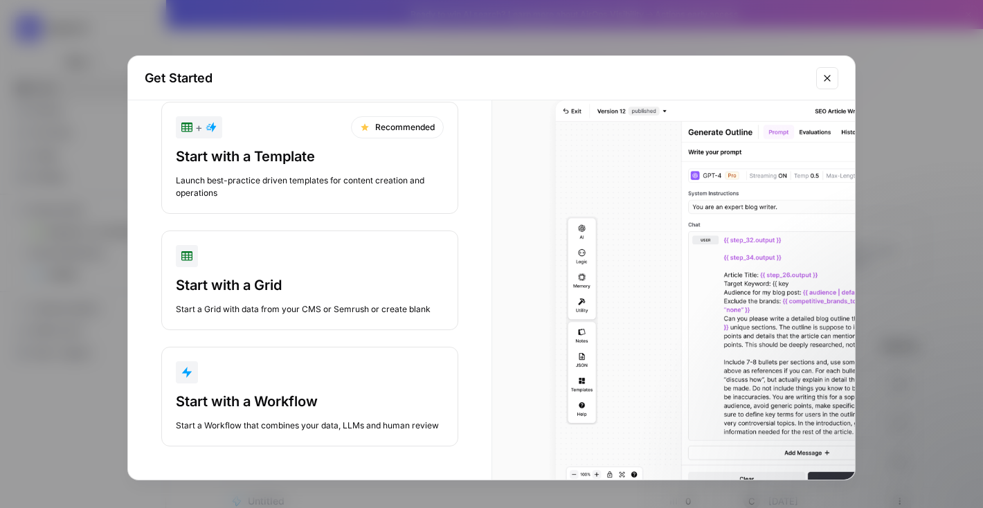
click at [272, 400] on div "Start with a Workflow" at bounding box center [310, 401] width 268 height 19
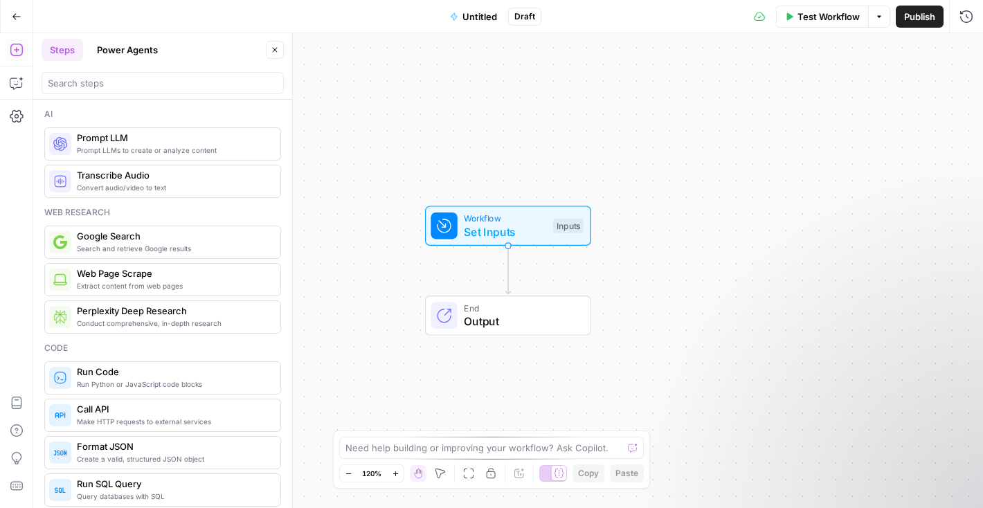
click at [280, 46] on button "Close" at bounding box center [275, 50] width 18 height 18
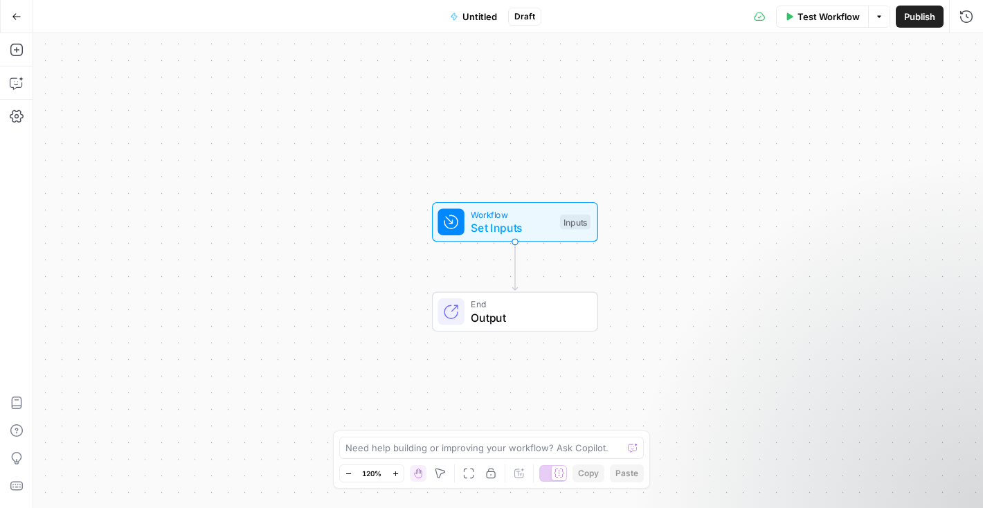
click at [480, 21] on span "Untitled" at bounding box center [479, 17] width 35 height 14
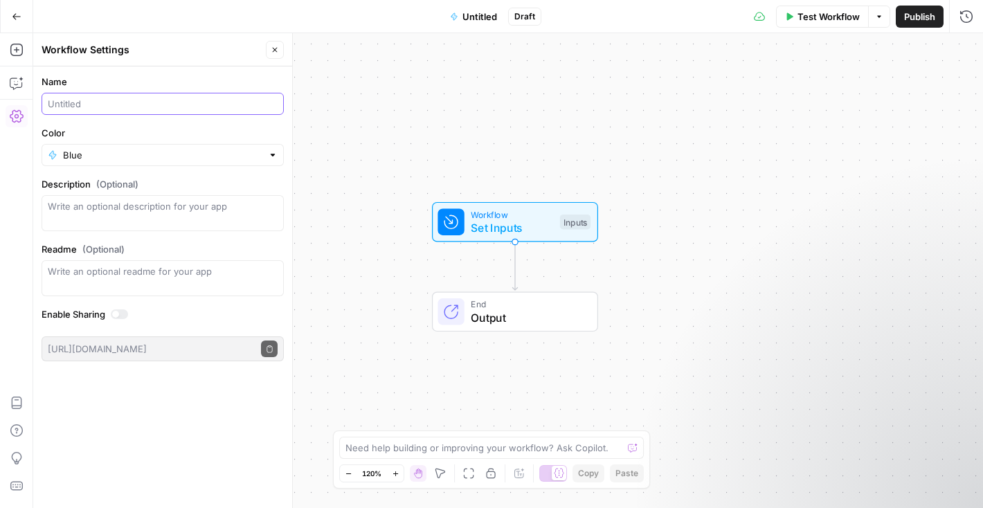
click at [122, 99] on input "Name" at bounding box center [163, 104] width 230 height 14
click at [188, 106] on input "Meta description generator" at bounding box center [163, 104] width 230 height 14
type input "Meta description generator ([PERSON_NAME])"
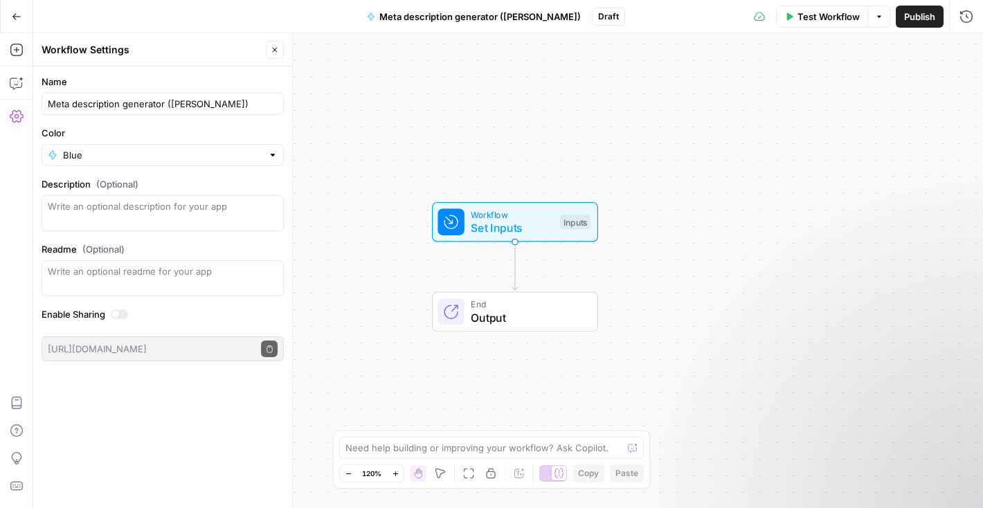
click at [385, 109] on div "Workflow Set Inputs Inputs End Output" at bounding box center [508, 270] width 950 height 475
click at [279, 50] on button "Close" at bounding box center [275, 50] width 18 height 18
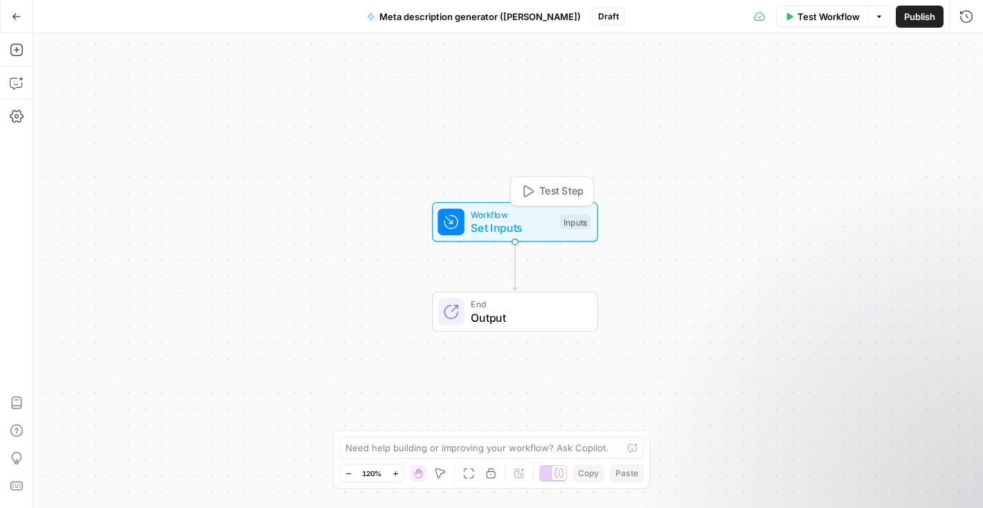
click at [507, 224] on span "Set Inputs" at bounding box center [512, 227] width 82 height 17
click at [825, 91] on span "Add Field" at bounding box center [827, 94] width 40 height 14
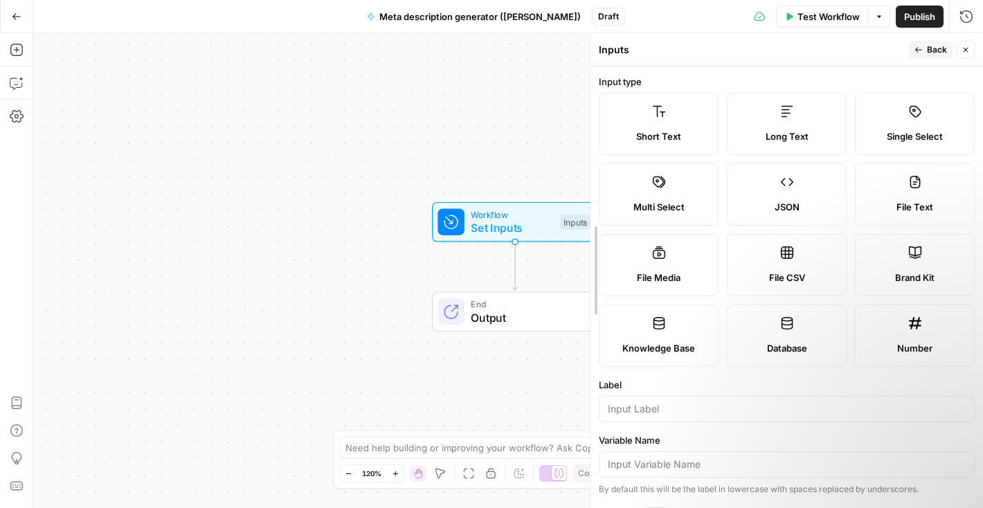
drag, startPoint x: 708, startPoint y: 67, endPoint x: 592, endPoint y: 74, distance: 116.5
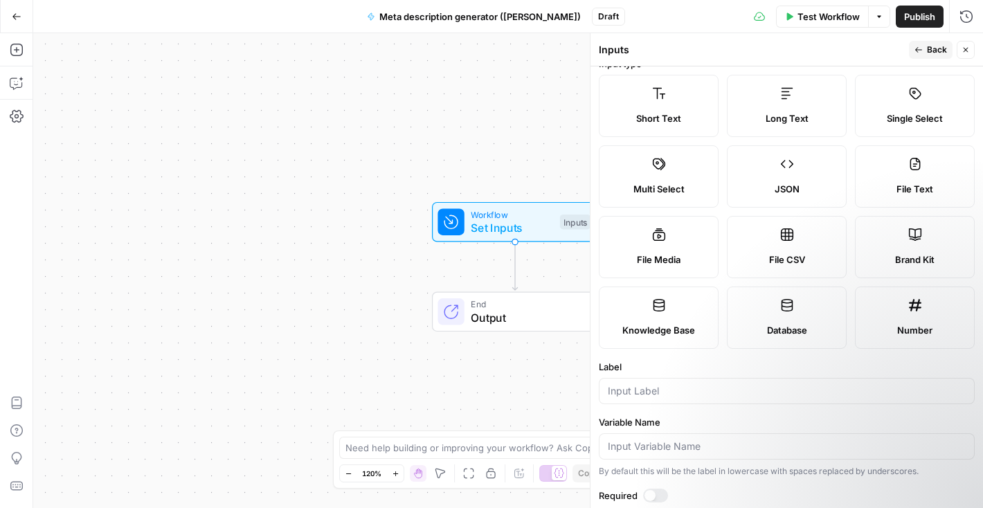
scroll to position [3, 0]
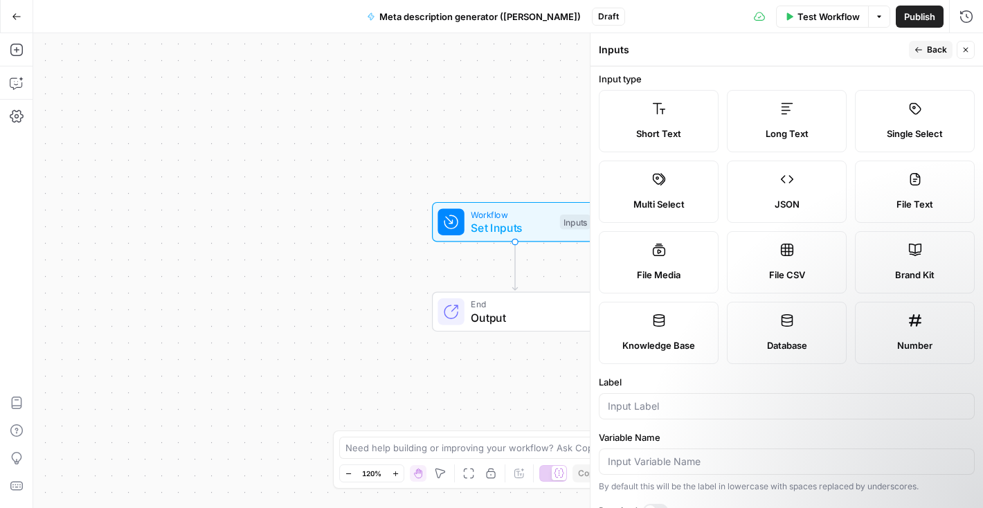
click at [910, 243] on icon at bounding box center [915, 250] width 14 height 14
click at [662, 401] on input "Label" at bounding box center [787, 406] width 358 height 14
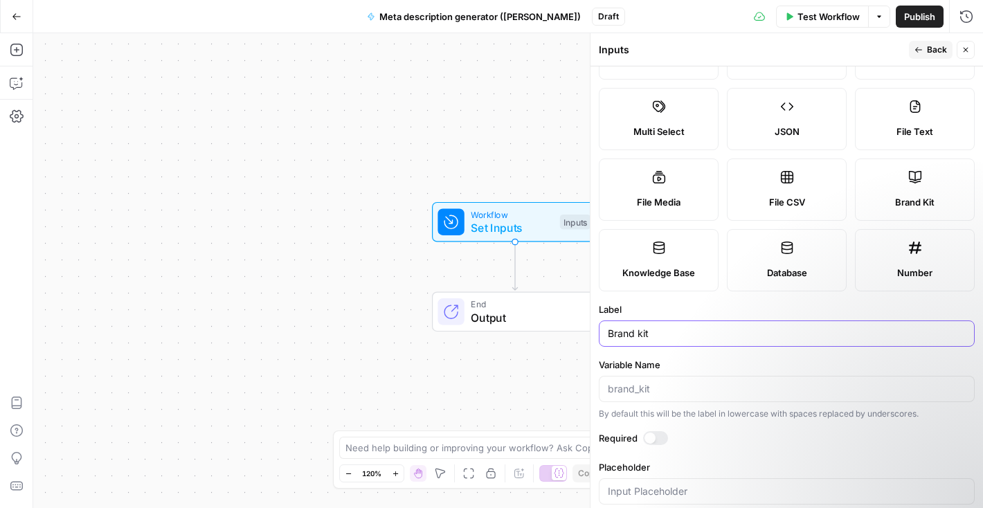
scroll to position [98, 0]
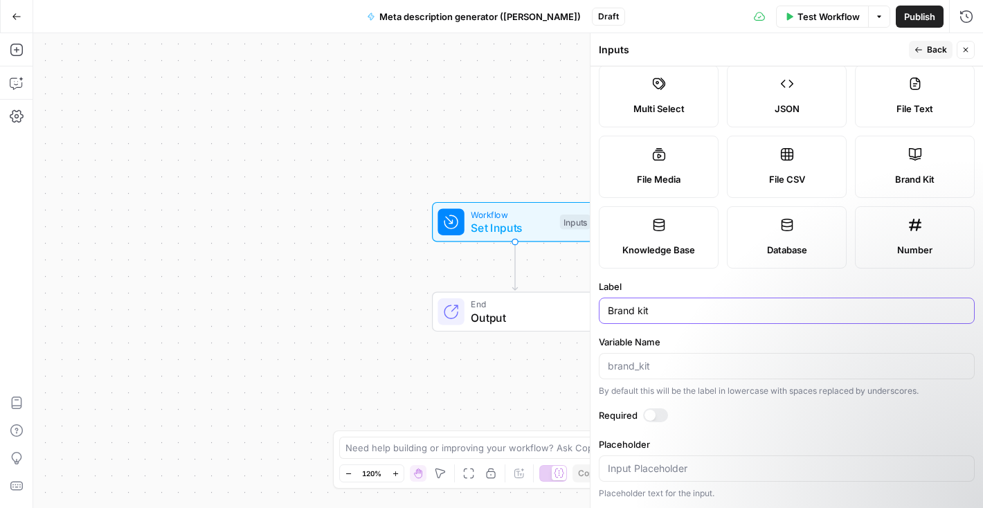
type input "Brand kit"
click at [693, 365] on input "Variable Name" at bounding box center [787, 366] width 358 height 14
click at [930, 42] on button "Back" at bounding box center [931, 50] width 44 height 18
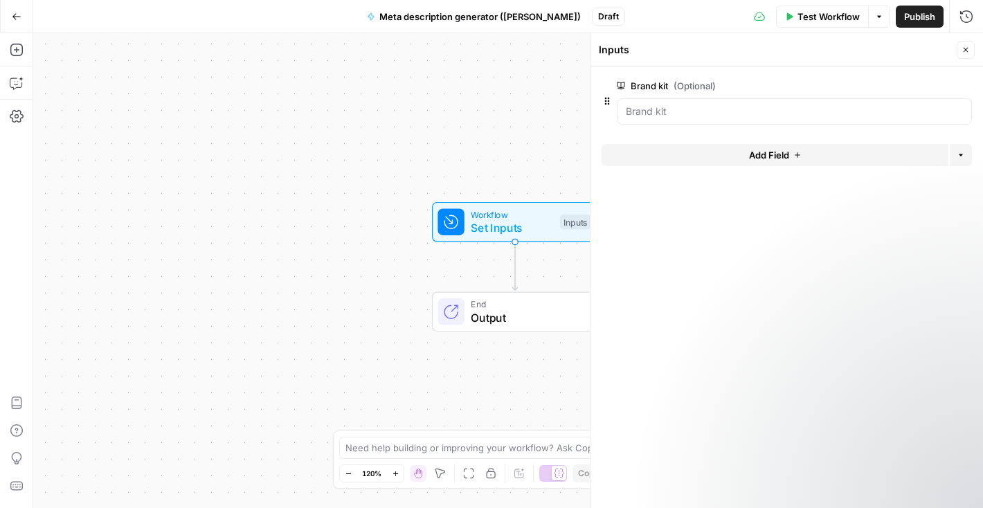
click at [749, 145] on button "Add Field" at bounding box center [774, 155] width 347 height 22
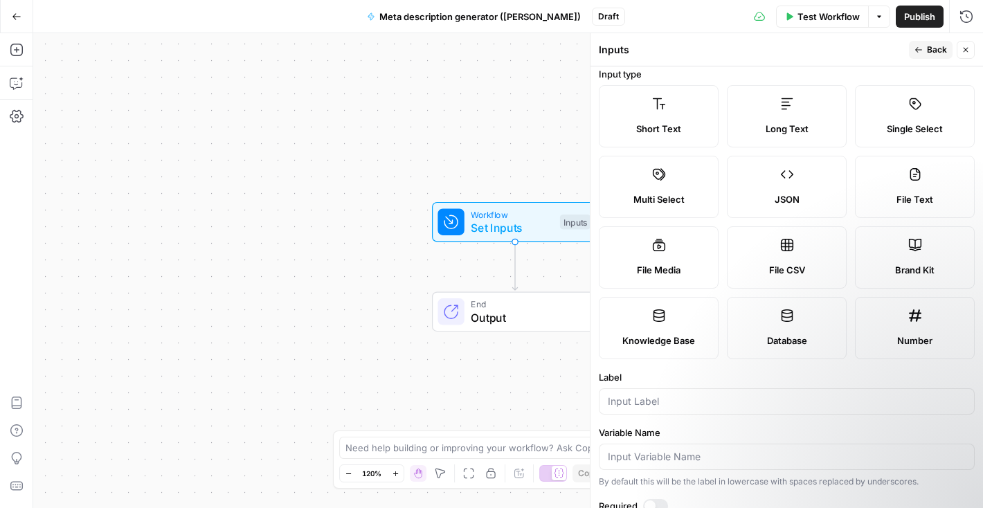
scroll to position [0, 0]
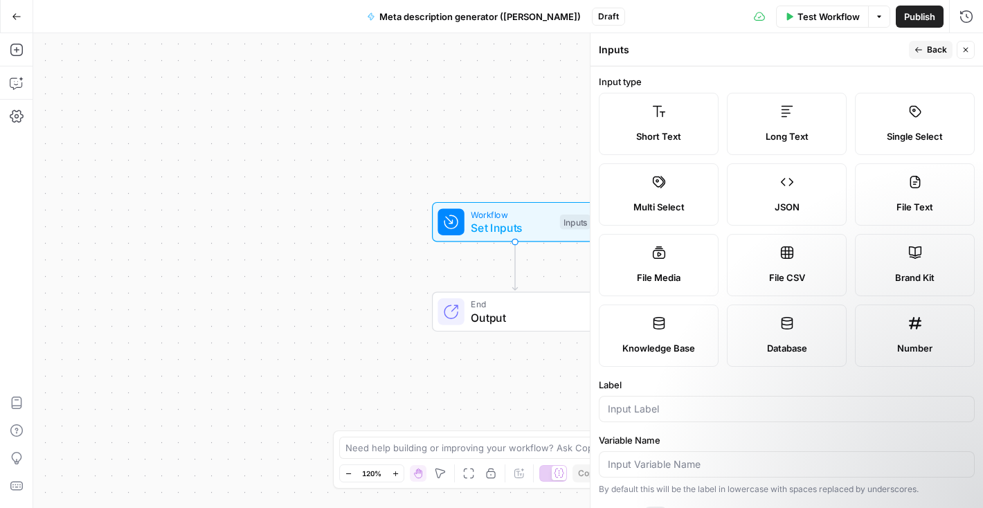
click at [684, 129] on div "Short Text" at bounding box center [658, 136] width 96 height 14
click at [655, 403] on input "Label" at bounding box center [787, 409] width 358 height 14
type input "URL"
click at [690, 384] on label "Label" at bounding box center [787, 385] width 376 height 14
click at [690, 402] on input "URL" at bounding box center [787, 409] width 358 height 14
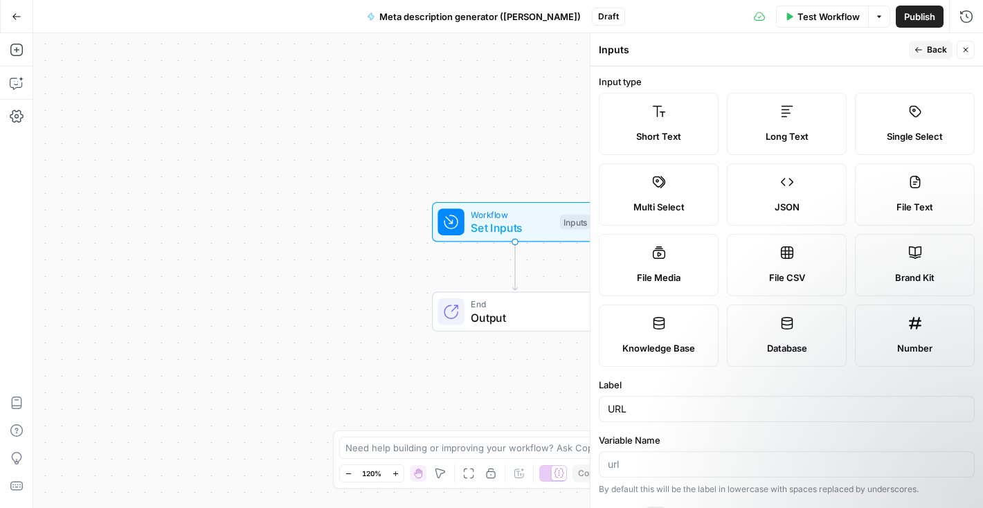
click at [928, 53] on span "Back" at bounding box center [937, 50] width 20 height 12
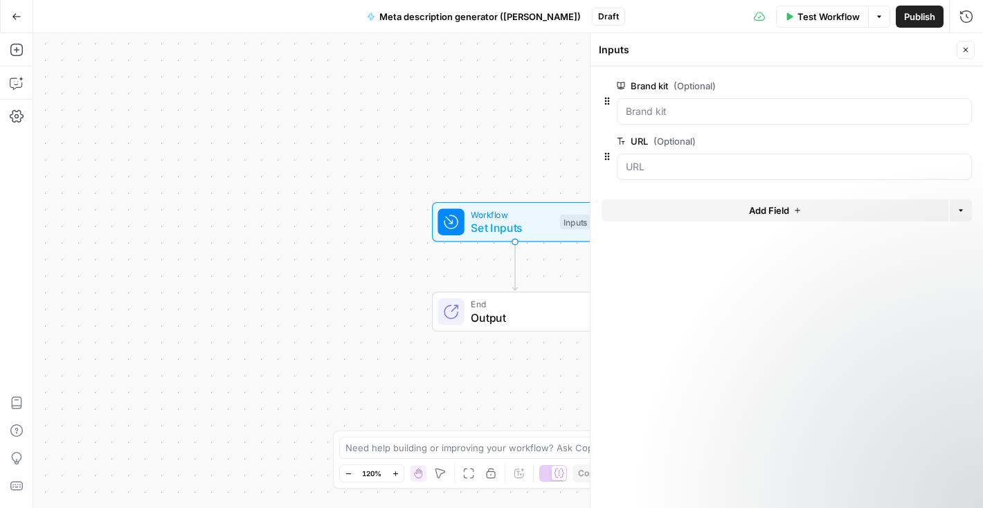
click at [689, 210] on button "Add Field" at bounding box center [774, 210] width 347 height 22
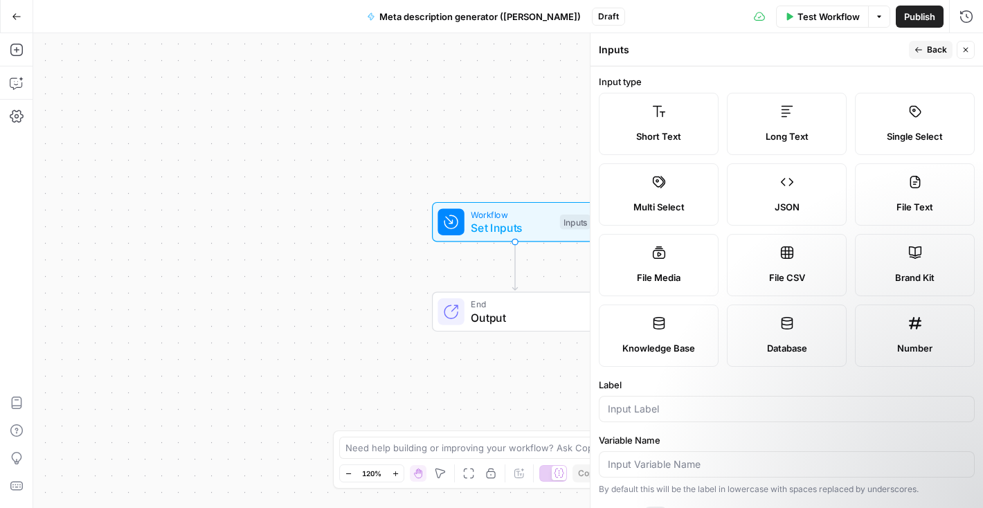
click at [678, 123] on label "Short Text" at bounding box center [659, 124] width 120 height 62
click at [660, 402] on input "Label" at bounding box center [787, 409] width 358 height 14
type input "keyword"
click at [918, 47] on div "Publish P" at bounding box center [918, 46] width 45 height 14
click at [925, 52] on button "Back" at bounding box center [931, 50] width 44 height 18
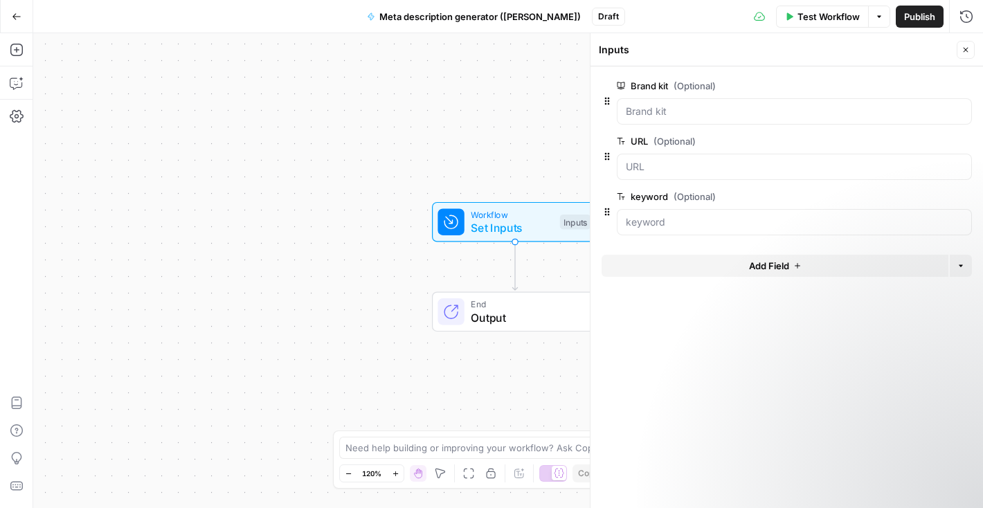
click at [968, 47] on icon "button" at bounding box center [965, 50] width 8 height 8
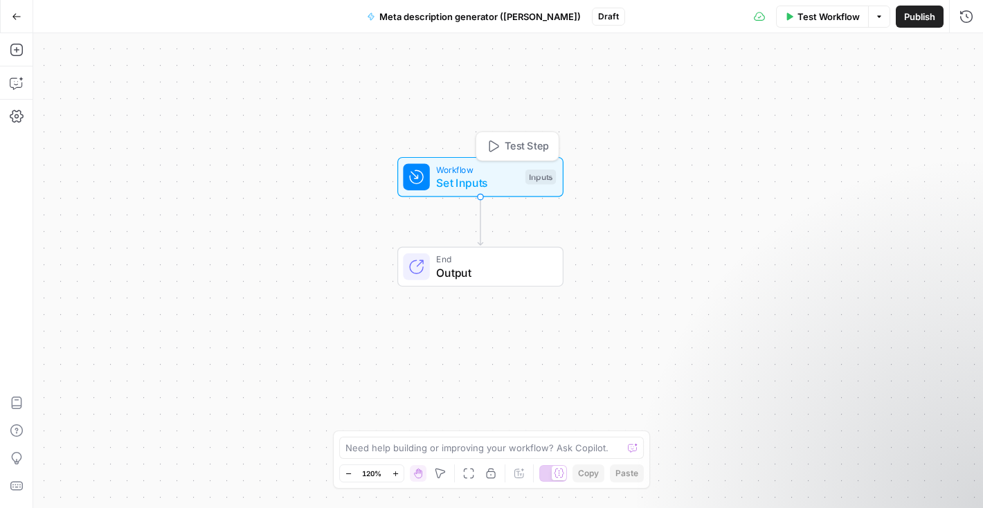
drag, startPoint x: 543, startPoint y: 222, endPoint x: 509, endPoint y: 177, distance: 56.8
click at [509, 177] on span "Set Inputs" at bounding box center [477, 182] width 82 height 17
click at [21, 49] on icon "button" at bounding box center [17, 50] width 14 height 14
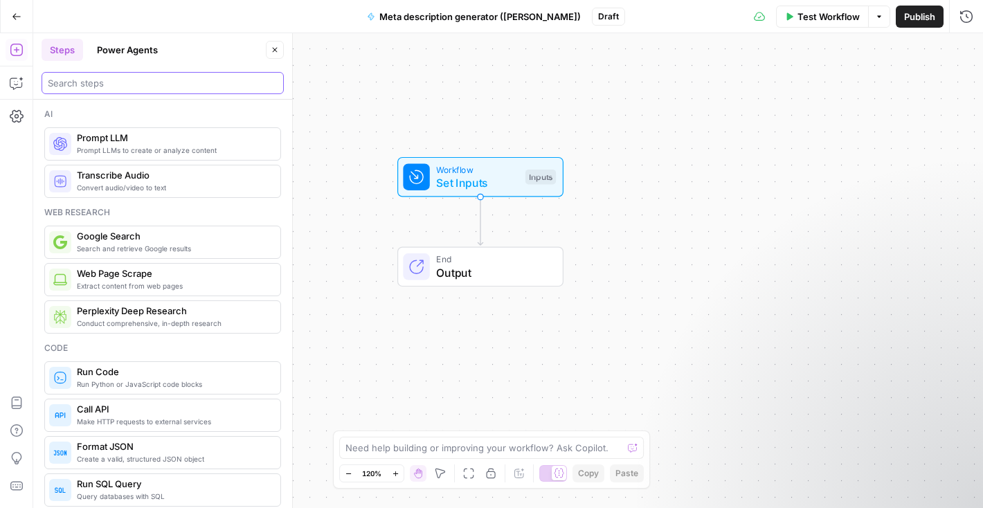
click at [110, 83] on input "search" at bounding box center [163, 83] width 230 height 14
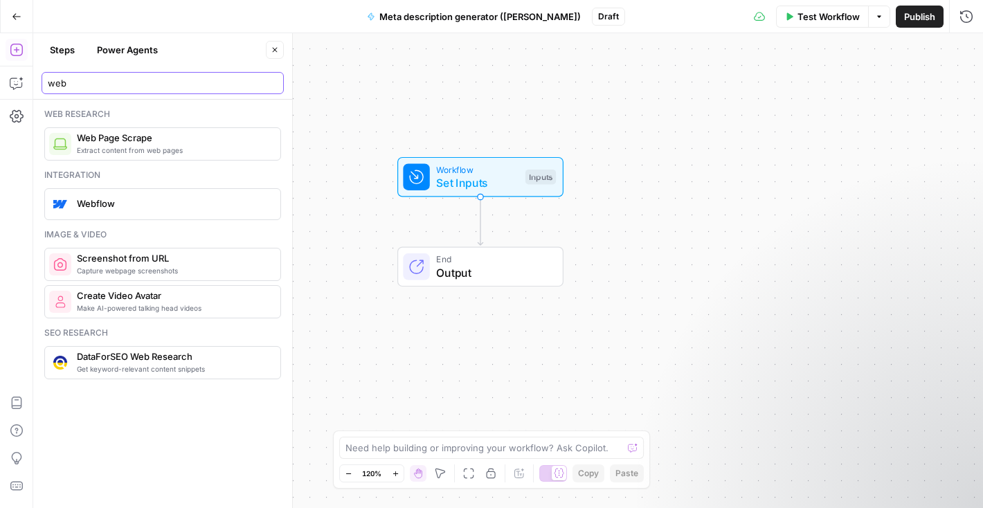
type input "web"
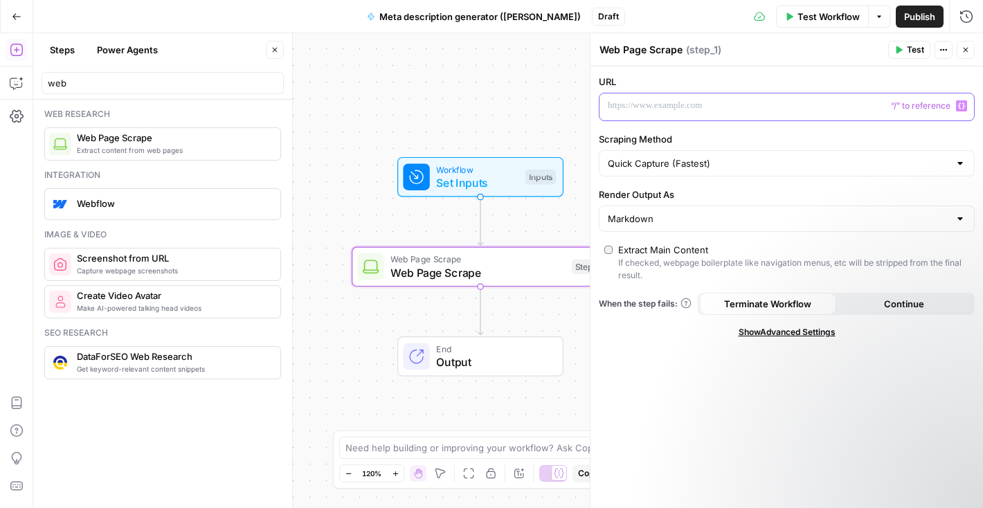
click at [697, 105] on p at bounding box center [776, 106] width 336 height 14
click at [963, 109] on button "Variables Menu" at bounding box center [961, 105] width 11 height 11
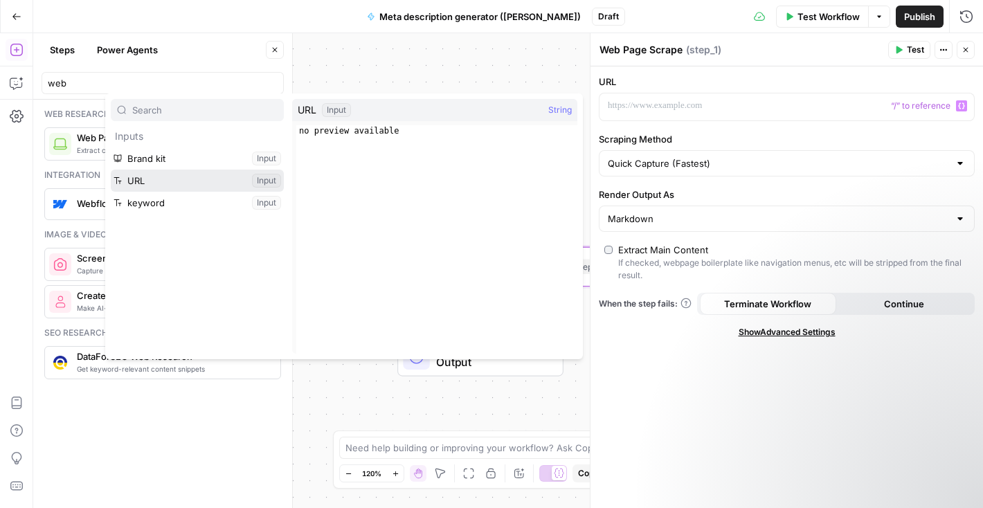
click at [195, 181] on button "Select variable URL" at bounding box center [197, 181] width 173 height 22
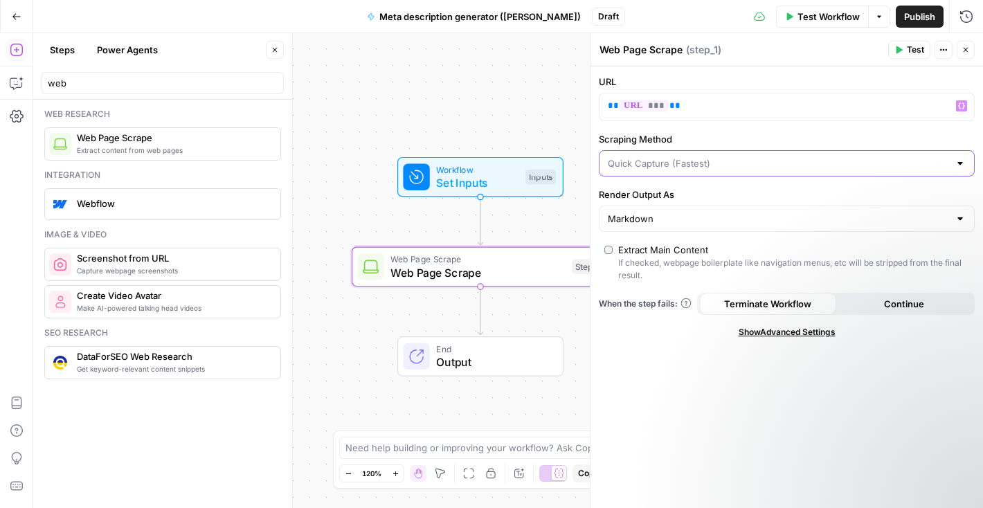
click at [709, 169] on input "Scraping Method" at bounding box center [778, 163] width 341 height 14
type input "Quick Capture (Fastest)"
click at [739, 139] on label "Scraping Method" at bounding box center [787, 139] width 376 height 14
click at [739, 156] on input "Quick Capture (Fastest)" at bounding box center [778, 163] width 341 height 14
type input "Quick Capture (Fastest)"
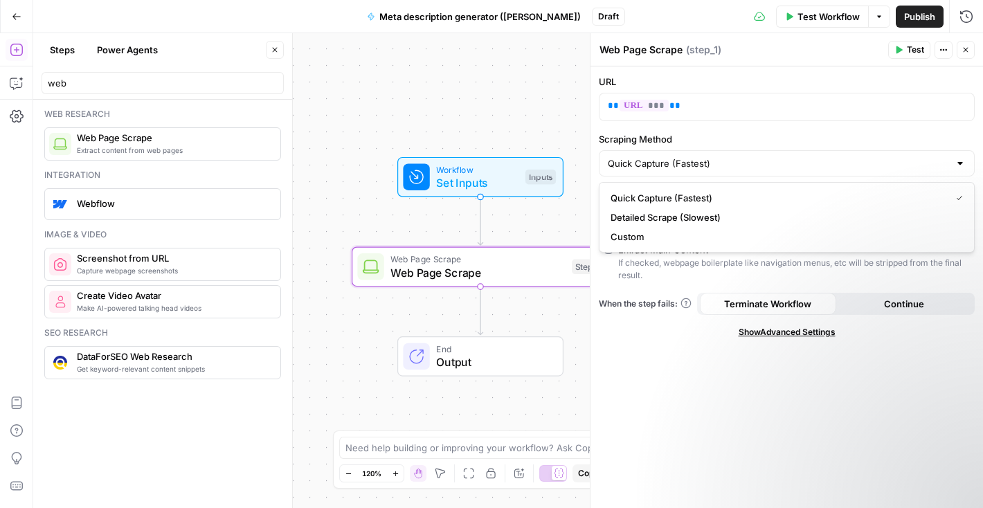
click at [739, 139] on label "Scraping Method" at bounding box center [787, 139] width 376 height 14
click at [739, 156] on input "Quick Capture (Fastest)" at bounding box center [778, 163] width 341 height 14
type input "Quick Capture (Fastest)"
click at [727, 402] on div "URL ** *** ** Scraping Method Quick Capture (Fastest) Render Output As Markdown…" at bounding box center [786, 287] width 392 height 442
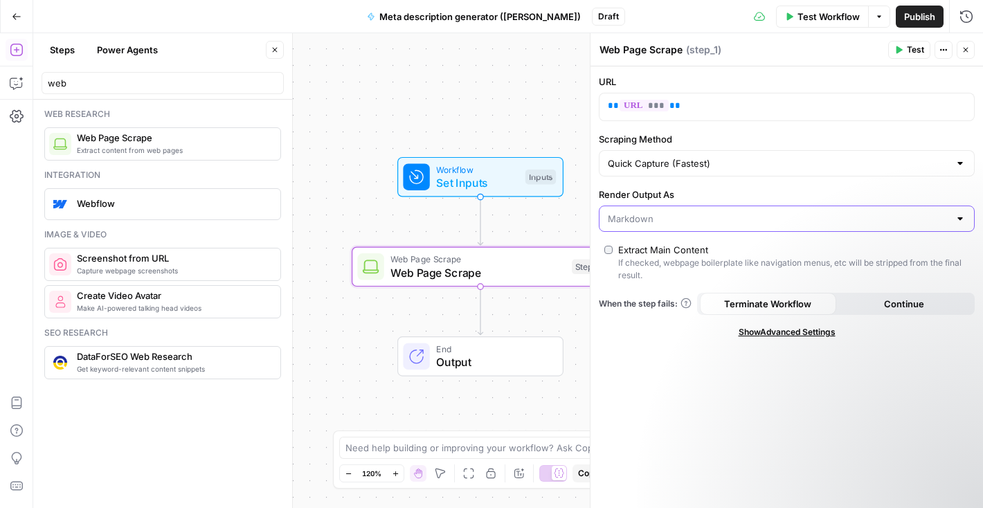
click at [689, 220] on input "Render Output As" at bounding box center [778, 219] width 341 height 14
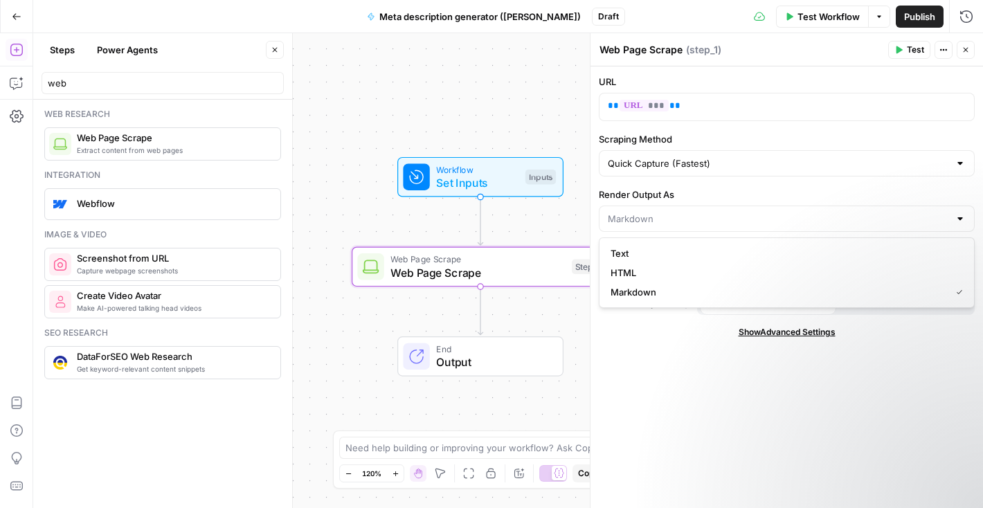
type input "Markdown"
click at [683, 402] on div "URL ** *** ** Scraping Method Quick Capture (Fastest) Render Output As Markdown…" at bounding box center [786, 287] width 392 height 442
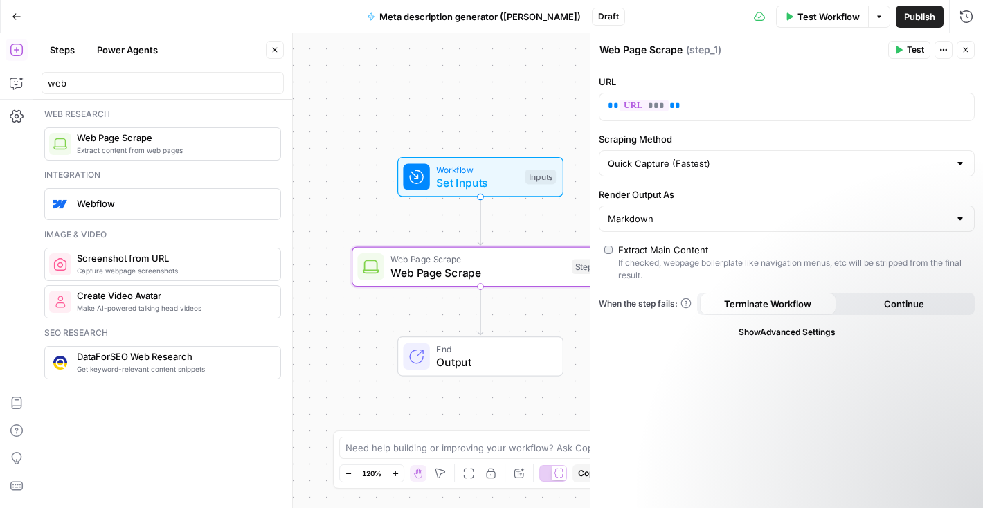
click at [638, 48] on textarea "Web Page Scrape" at bounding box center [640, 50] width 83 height 14
click at [637, 48] on textarea "Web Page Scrape" at bounding box center [640, 50] width 83 height 14
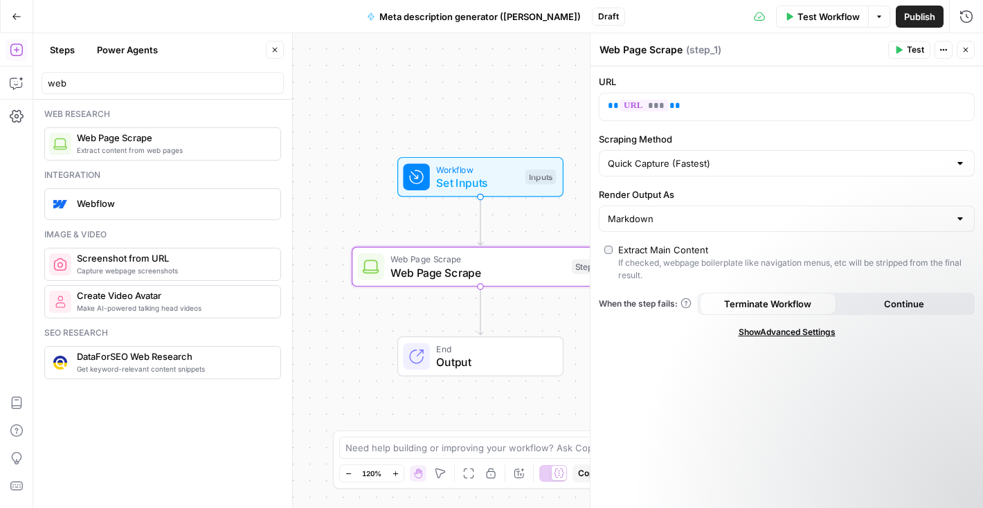
click at [637, 48] on textarea "Web Page Scrape" at bounding box center [640, 50] width 83 height 14
type textarea "Scrape Blog URL"
click at [678, 368] on div "URL ** *** ** Scraping Method Quick Capture (Fastest) Render Output As Markdown…" at bounding box center [786, 287] width 392 height 442
click at [961, 51] on button "Close" at bounding box center [966, 50] width 18 height 18
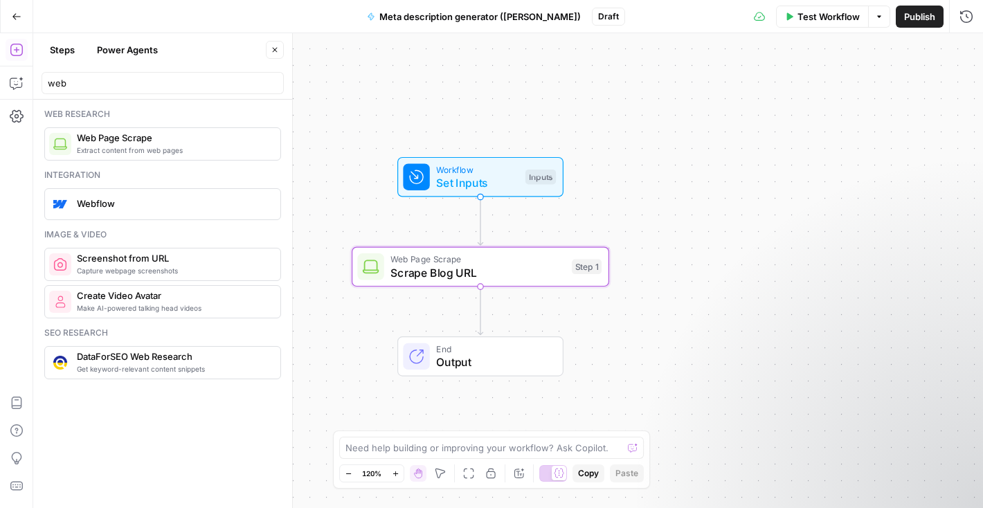
click at [813, 19] on span "Test Workflow" at bounding box center [828, 17] width 62 height 14
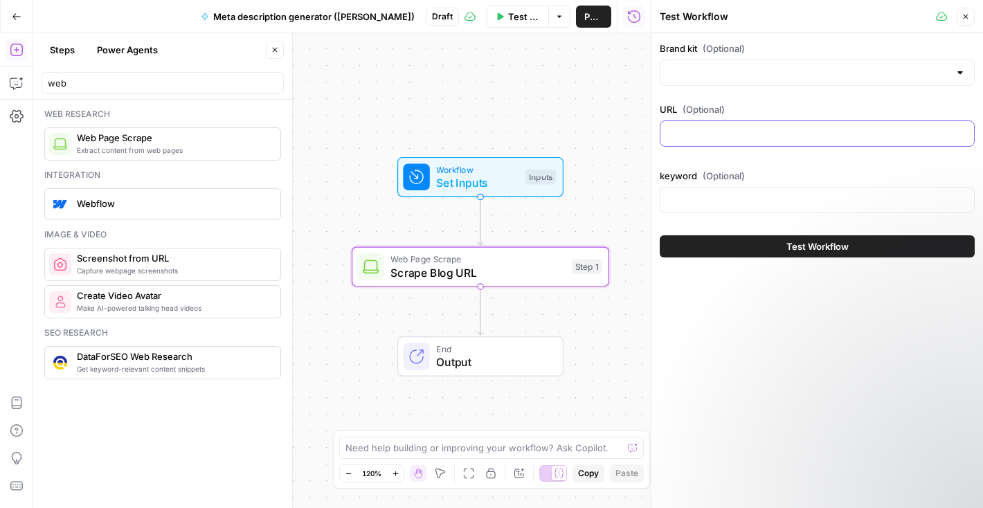
click at [725, 136] on input "URL (Optional)" at bounding box center [817, 134] width 297 height 14
type input "[URL][DOMAIN_NAME]"
click at [744, 246] on button "Test Workflow" at bounding box center [817, 246] width 315 height 22
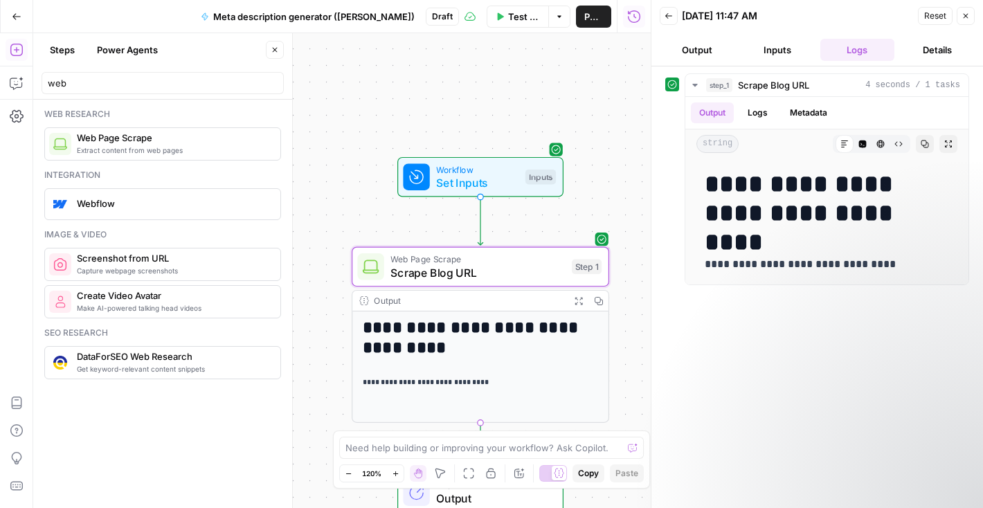
click at [941, 15] on span "Reset" at bounding box center [935, 16] width 22 height 12
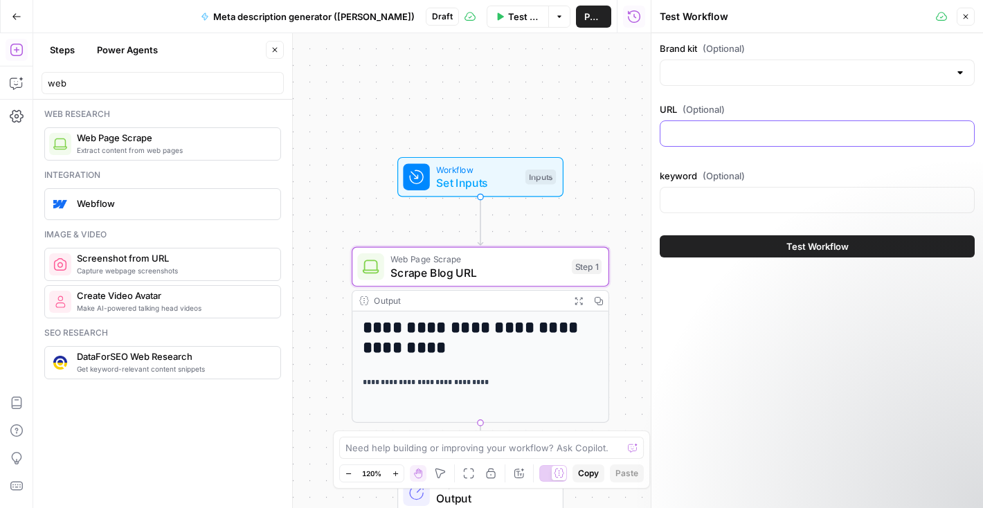
click at [740, 128] on input "URL (Optional)" at bounding box center [817, 134] width 297 height 14
paste input "[URL][DOMAIN_NAME]"
type input "[URL][DOMAIN_NAME]"
click at [736, 248] on button "Test Workflow" at bounding box center [817, 246] width 315 height 22
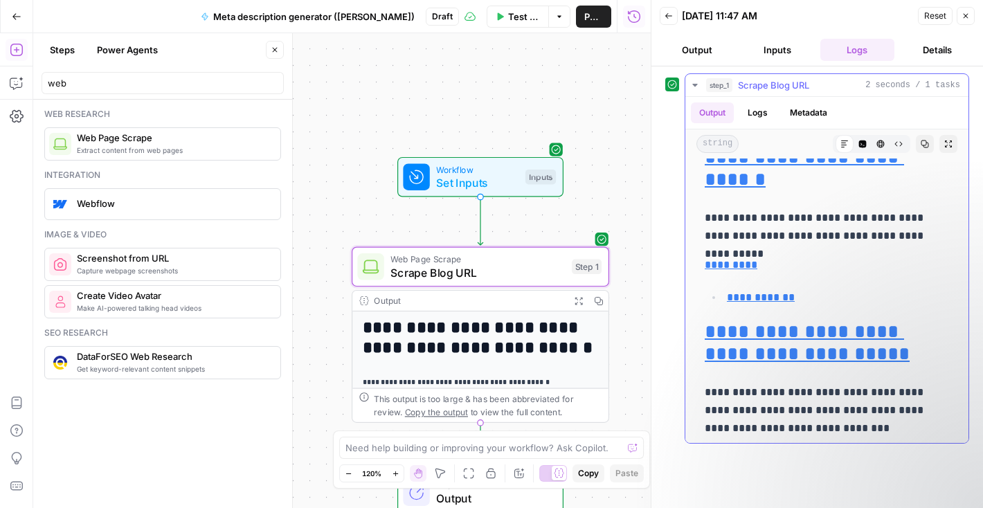
scroll to position [11987, 0]
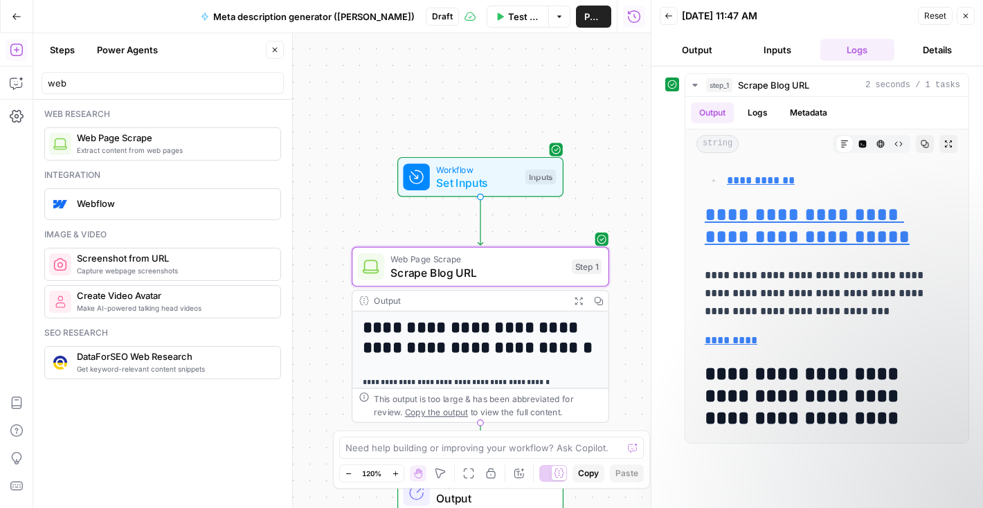
click at [666, 121] on div "**********" at bounding box center [817, 258] width 304 height 370
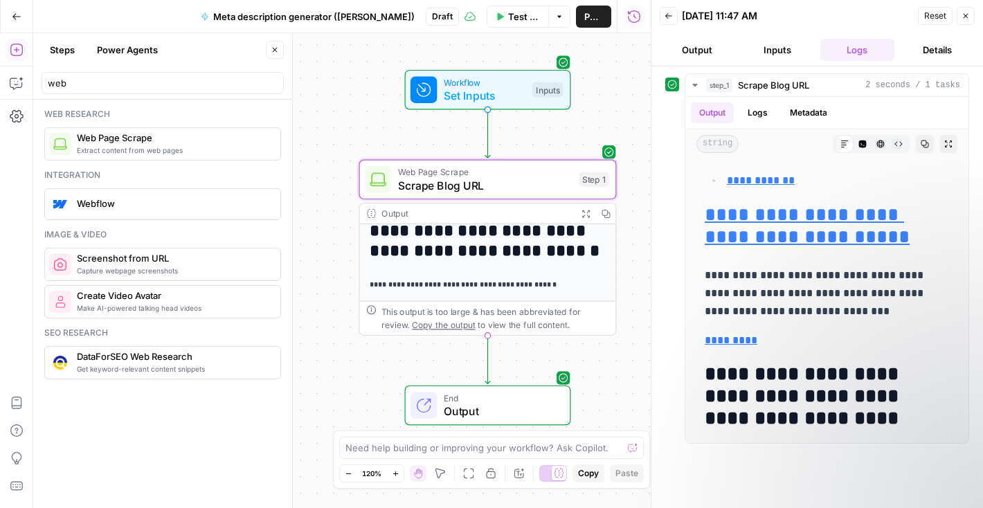
scroll to position [10, 0]
click at [854, 54] on button "Logs" at bounding box center [857, 50] width 75 height 22
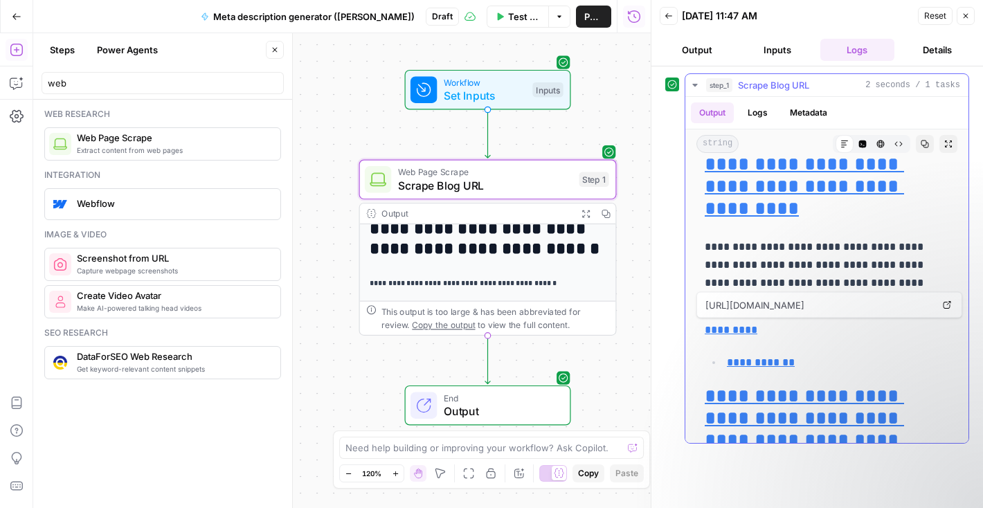
scroll to position [11536, 0]
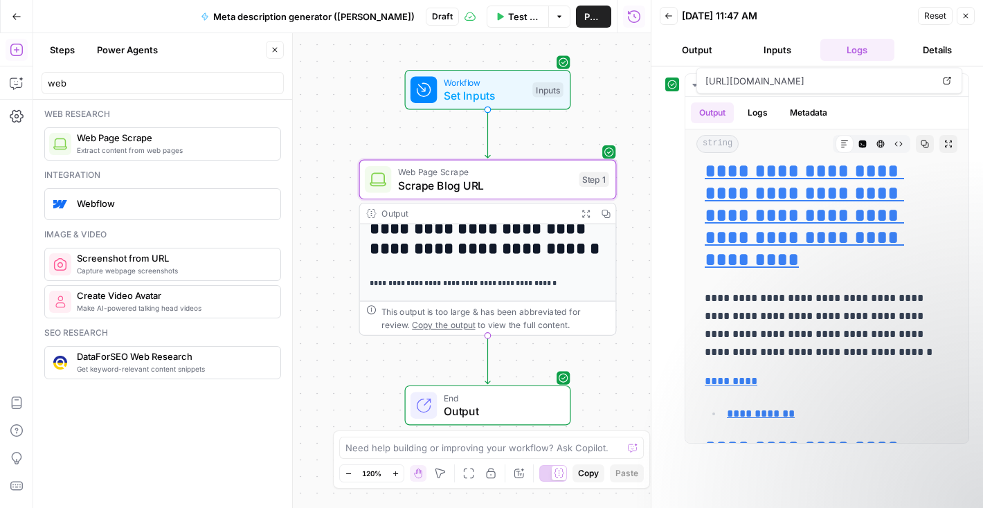
click at [963, 17] on icon "button" at bounding box center [965, 16] width 8 height 8
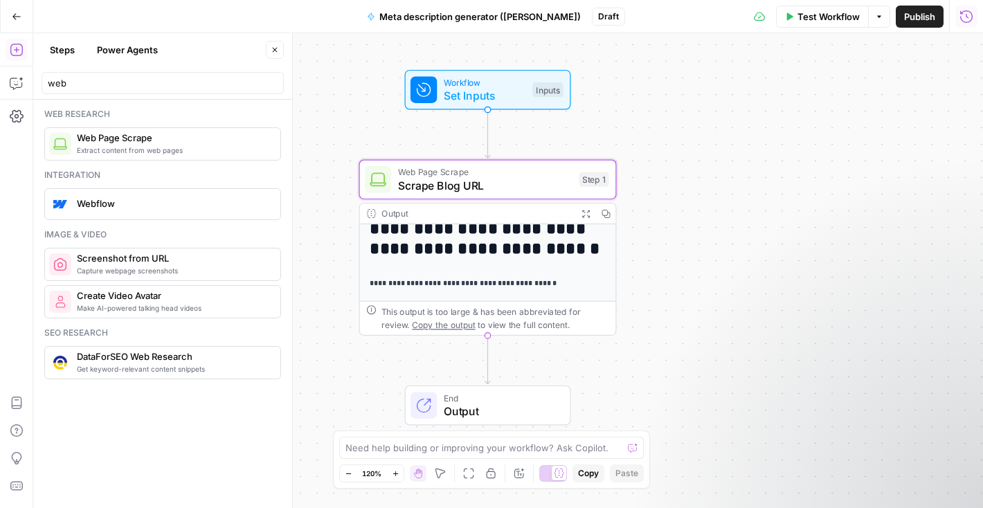
click at [969, 19] on icon "button" at bounding box center [966, 17] width 14 height 14
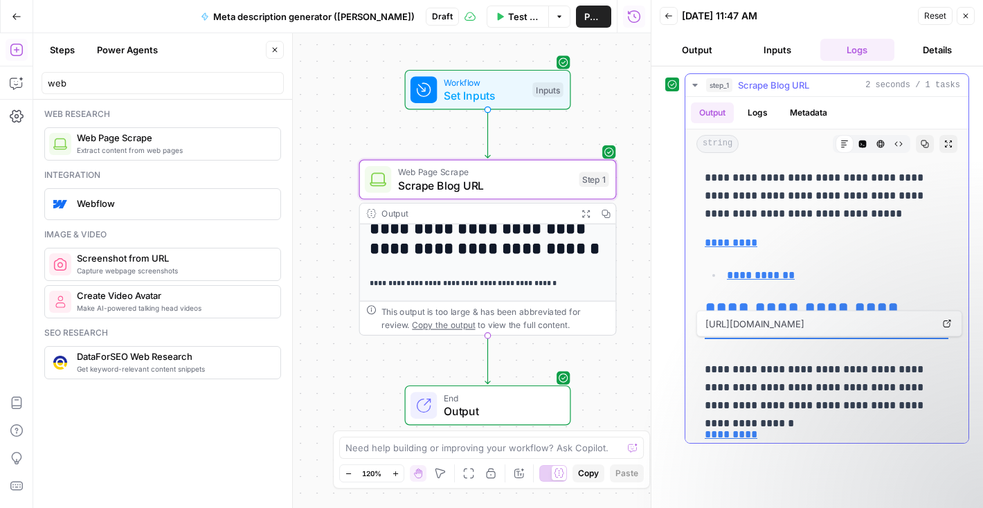
scroll to position [10877, 0]
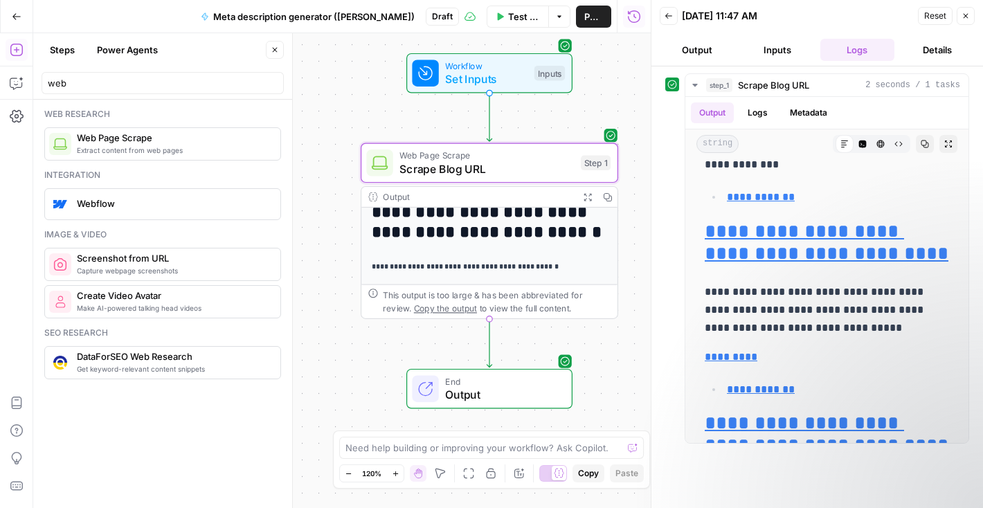
click at [970, 17] on button "Close" at bounding box center [966, 16] width 18 height 18
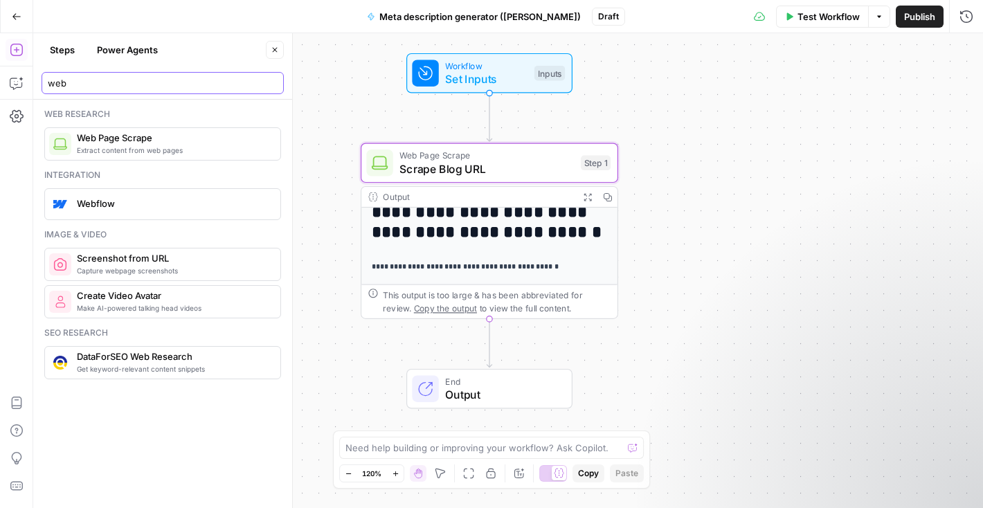
click at [144, 89] on input "web" at bounding box center [163, 83] width 230 height 14
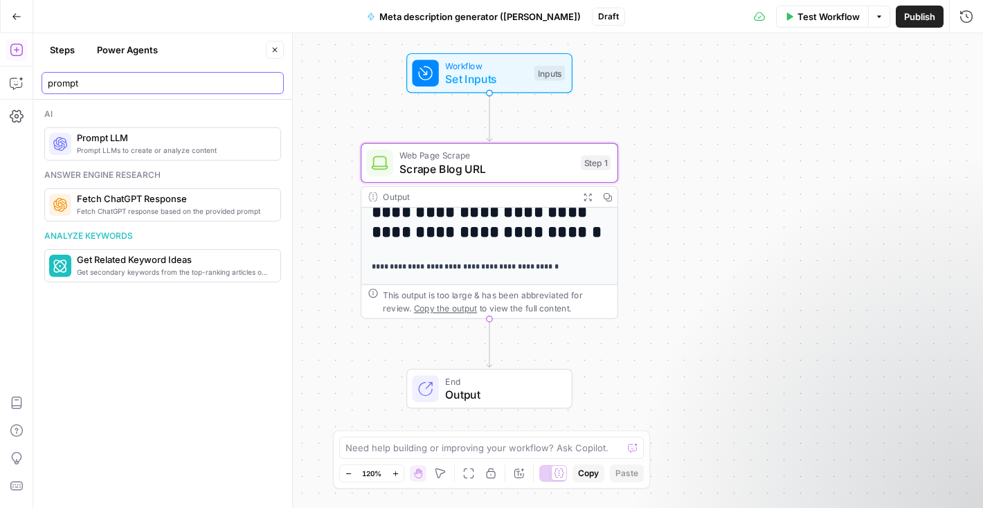
type input "prompt"
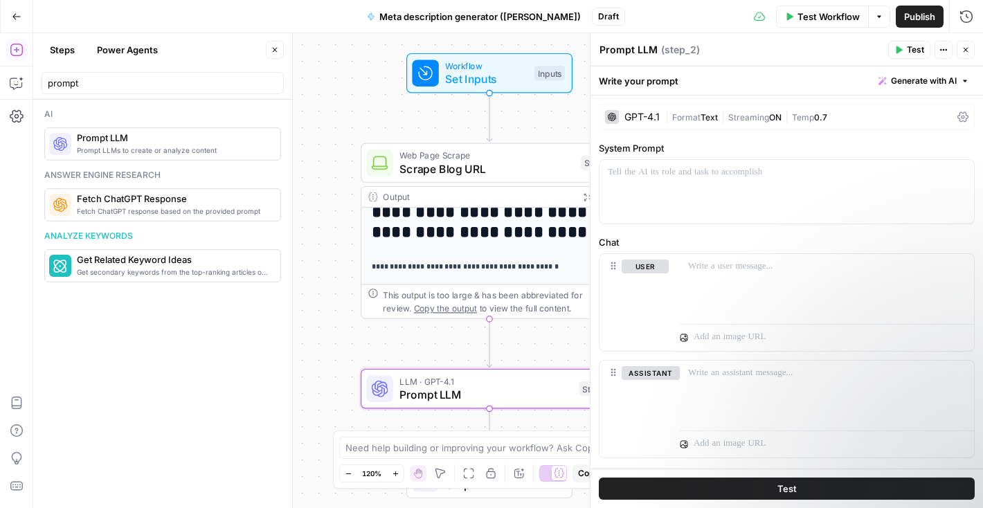
scroll to position [30, 0]
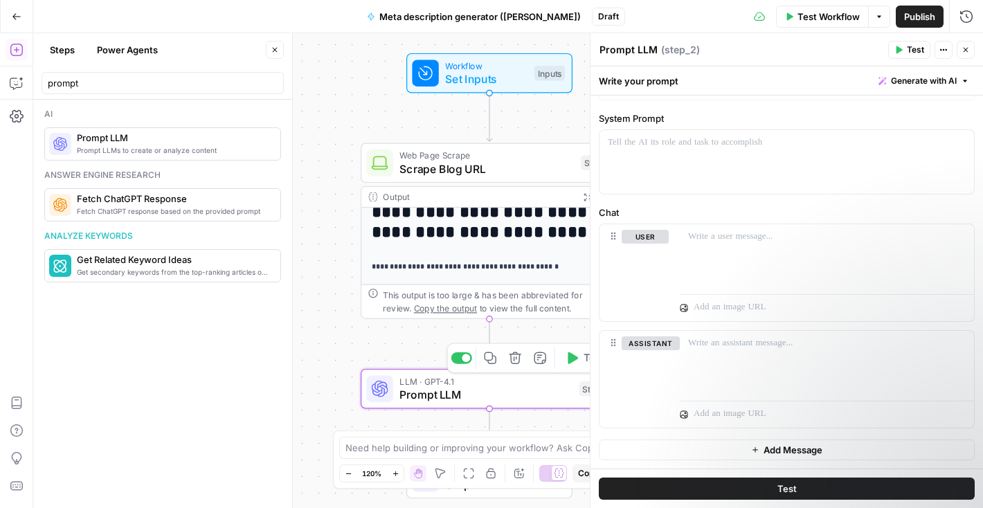
click at [511, 390] on span "Prompt LLM" at bounding box center [485, 394] width 173 height 17
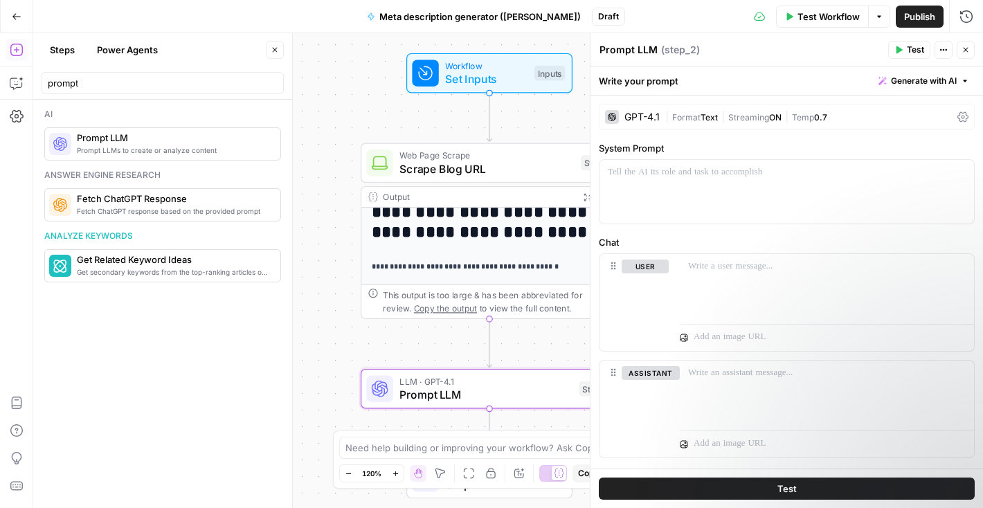
click at [647, 117] on div "GPT-4.1" at bounding box center [641, 117] width 35 height 10
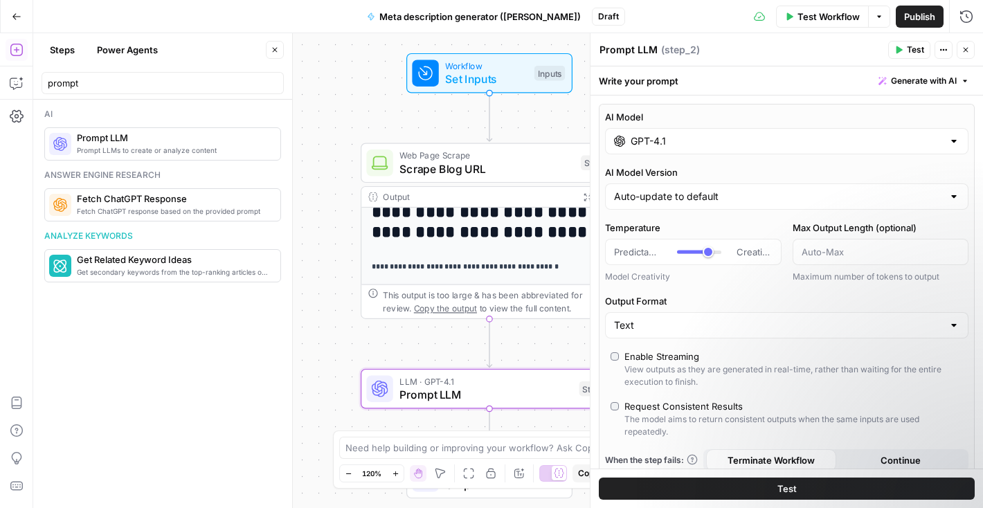
click at [708, 145] on input "GPT-4.1" at bounding box center [787, 141] width 312 height 14
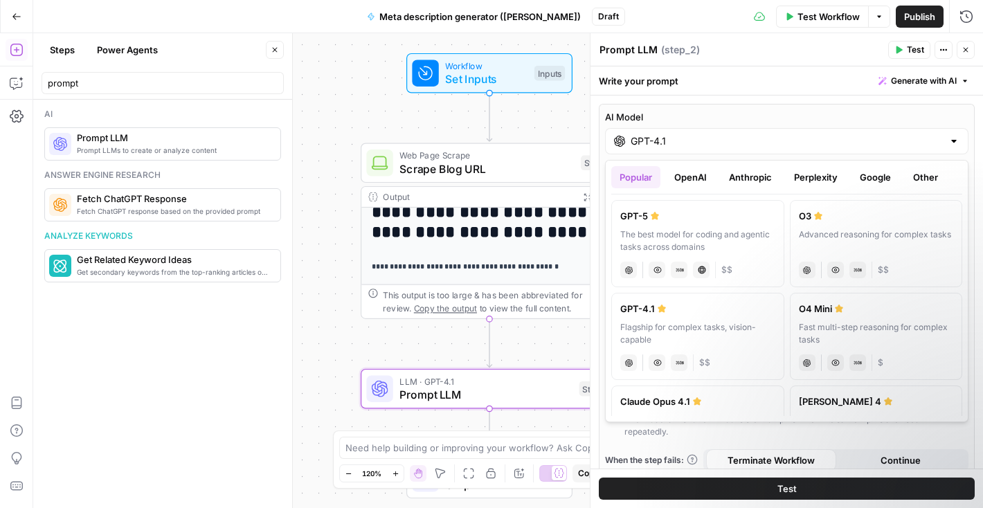
click at [766, 176] on button "Anthropic" at bounding box center [751, 177] width 60 height 22
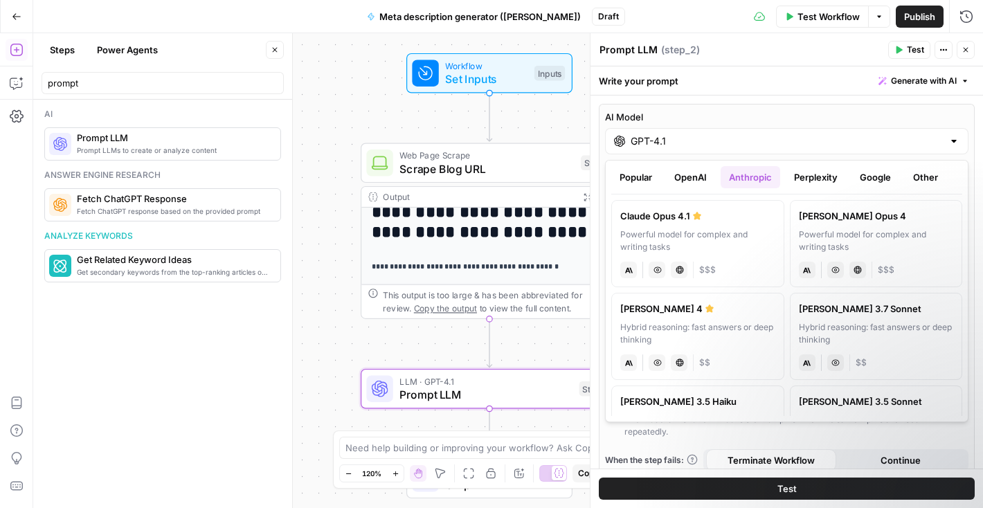
click at [806, 175] on button "Perplexity" at bounding box center [816, 177] width 60 height 22
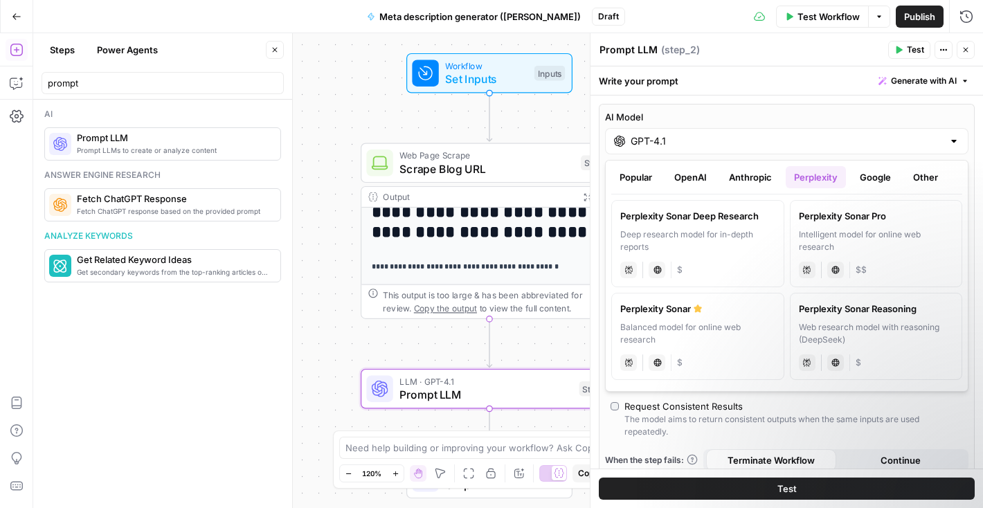
click at [863, 180] on button "Google" at bounding box center [875, 177] width 48 height 22
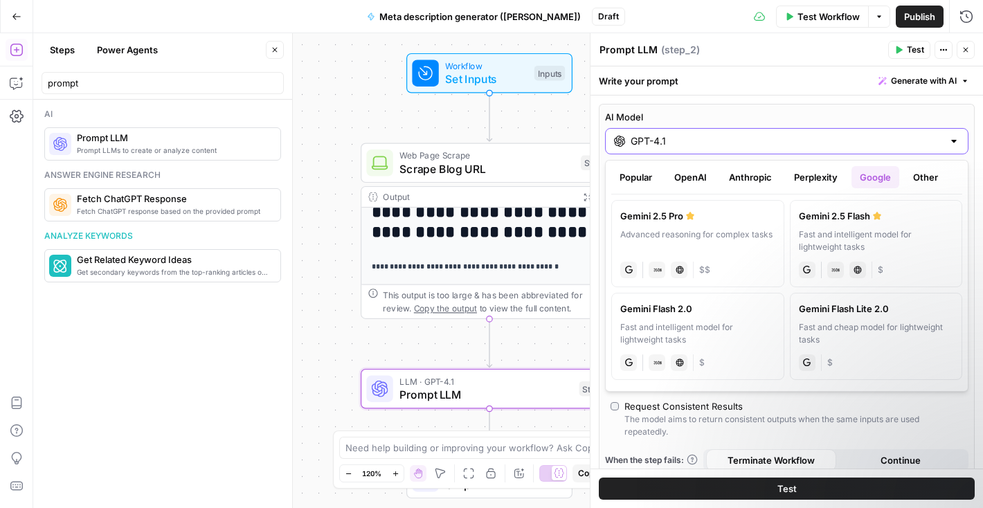
click at [665, 137] on input "GPT-4.1" at bounding box center [787, 141] width 312 height 14
click at [677, 111] on label "AI Model" at bounding box center [786, 117] width 363 height 14
click at [677, 134] on input "GPT-4.1" at bounding box center [787, 141] width 312 height 14
click at [640, 165] on div "Popular OpenAI Anthropic Perplexity Google Other Gemini 2.5 Pro Advanced reason…" at bounding box center [786, 276] width 363 height 232
click at [685, 174] on button "OpenAI" at bounding box center [690, 177] width 49 height 22
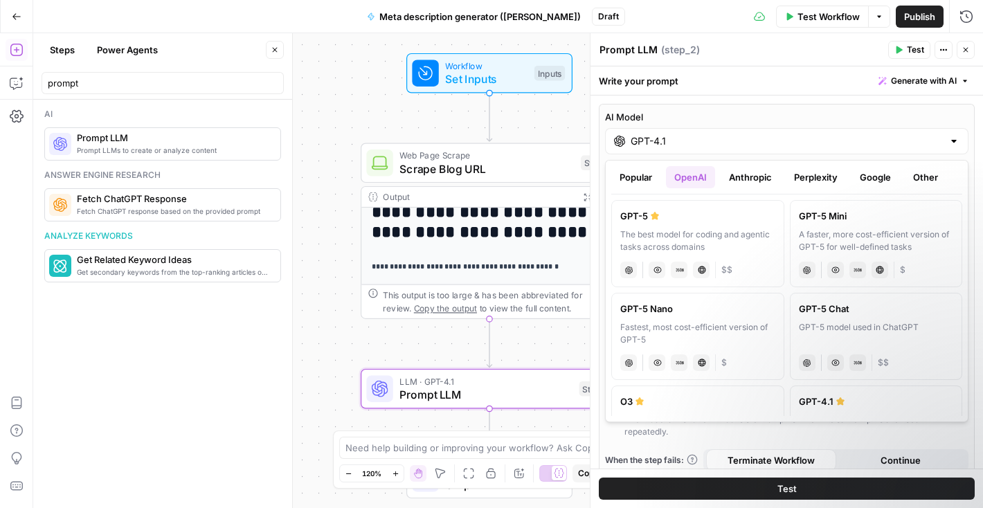
click at [664, 228] on label "GPT-5 The best model for coding and agentic tasks across domains chat Vision Ca…" at bounding box center [697, 243] width 173 height 87
type input "GPT-5"
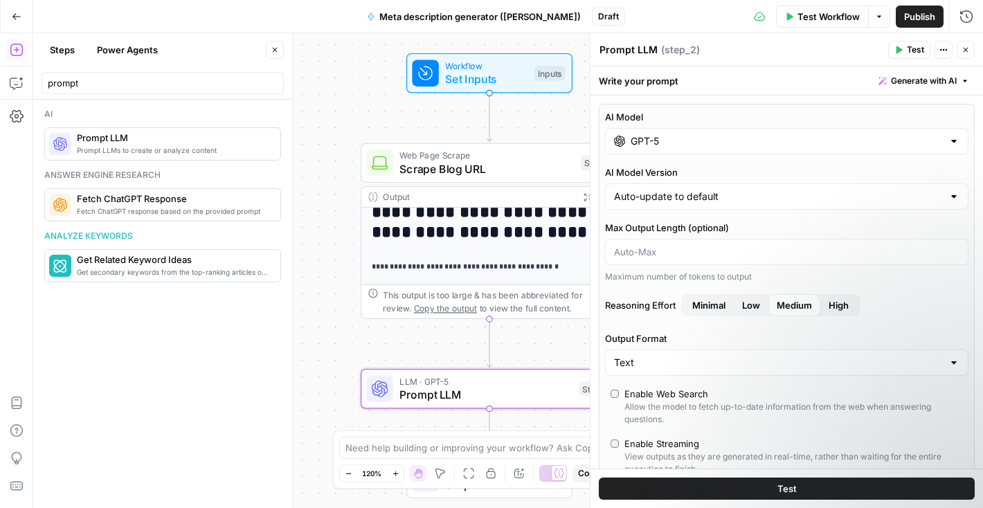
click at [806, 118] on label "AI Model" at bounding box center [786, 117] width 363 height 14
click at [806, 134] on input "GPT-5" at bounding box center [787, 141] width 312 height 14
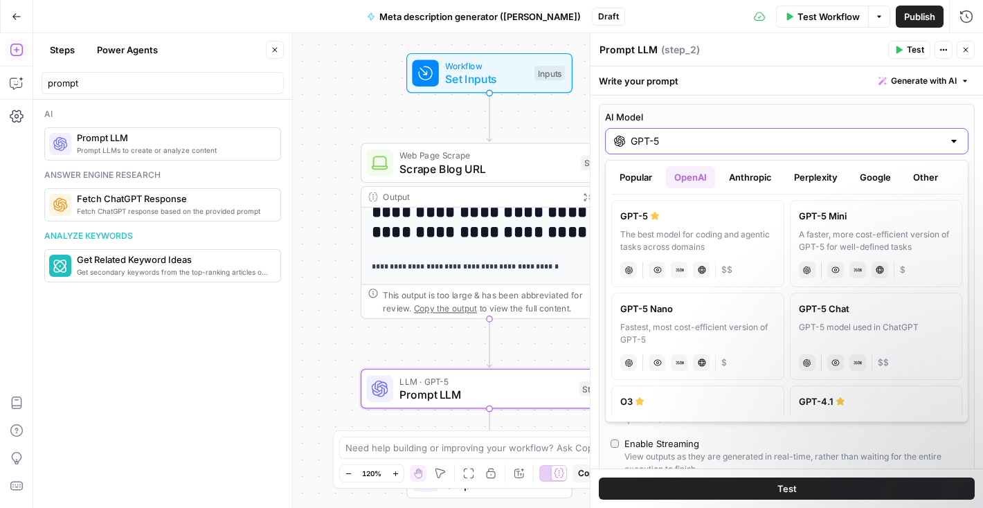
click at [759, 110] on label "AI Model" at bounding box center [786, 117] width 363 height 14
click at [759, 134] on input "GPT-5" at bounding box center [787, 141] width 312 height 14
click at [746, 94] on div "Write your prompt Generate with AI" at bounding box center [786, 80] width 392 height 28
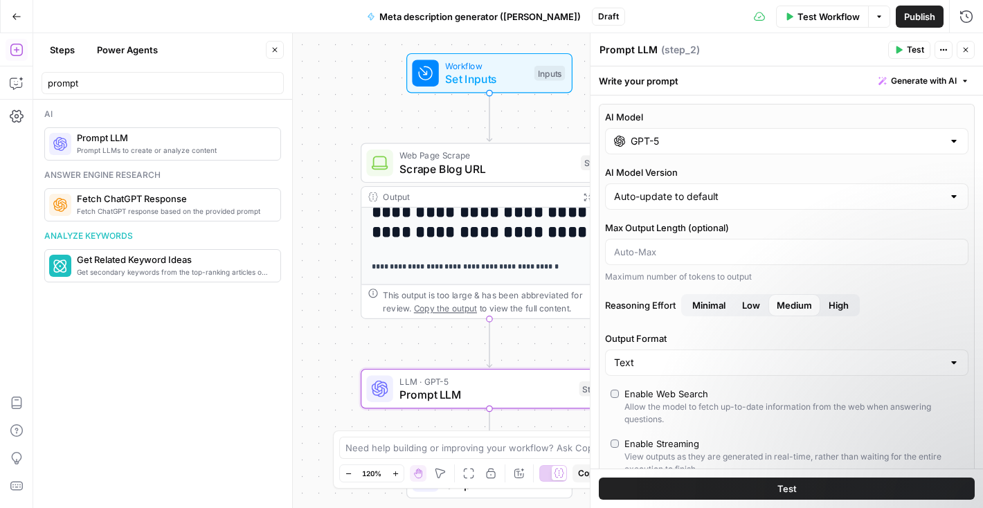
click at [861, 117] on label "AI Model" at bounding box center [786, 117] width 363 height 14
click at [861, 134] on input "GPT-5" at bounding box center [787, 141] width 312 height 14
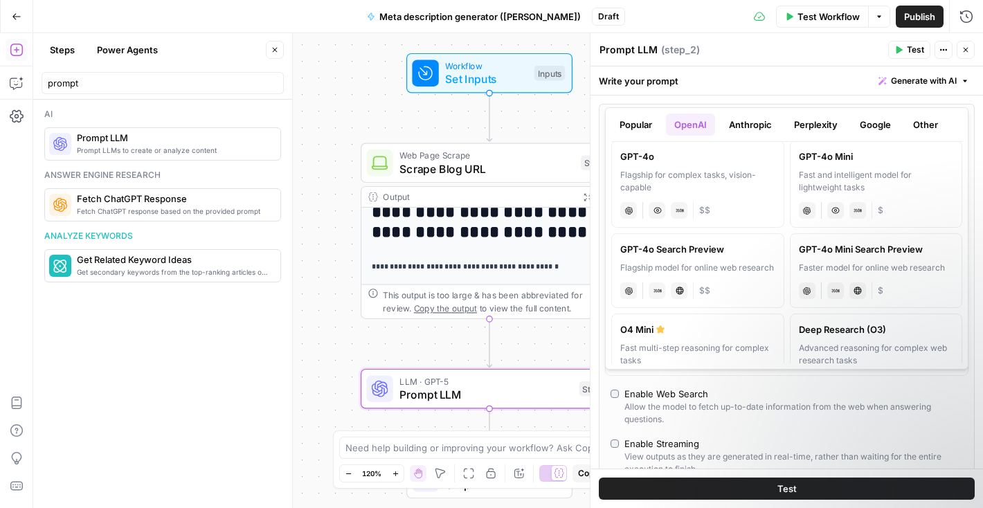
scroll to position [448, 0]
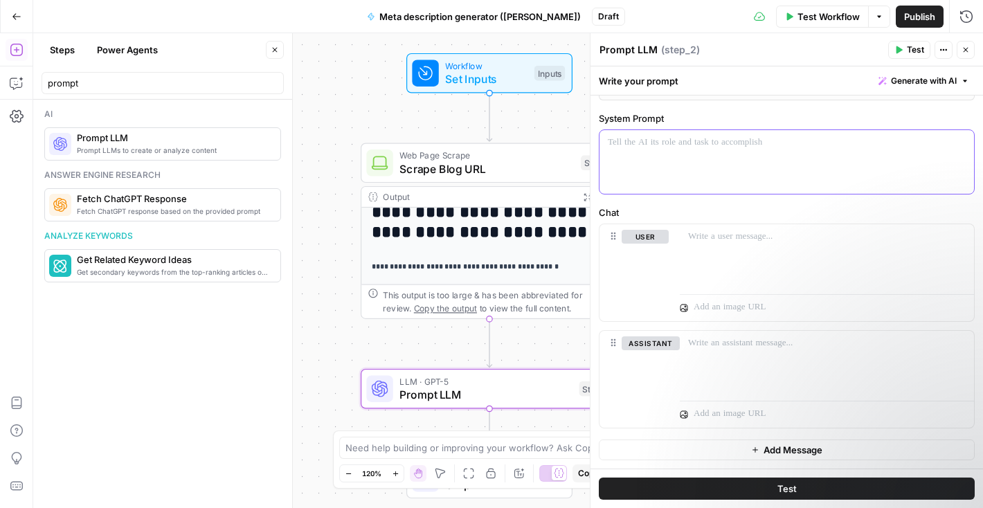
click at [712, 165] on div at bounding box center [786, 162] width 374 height 64
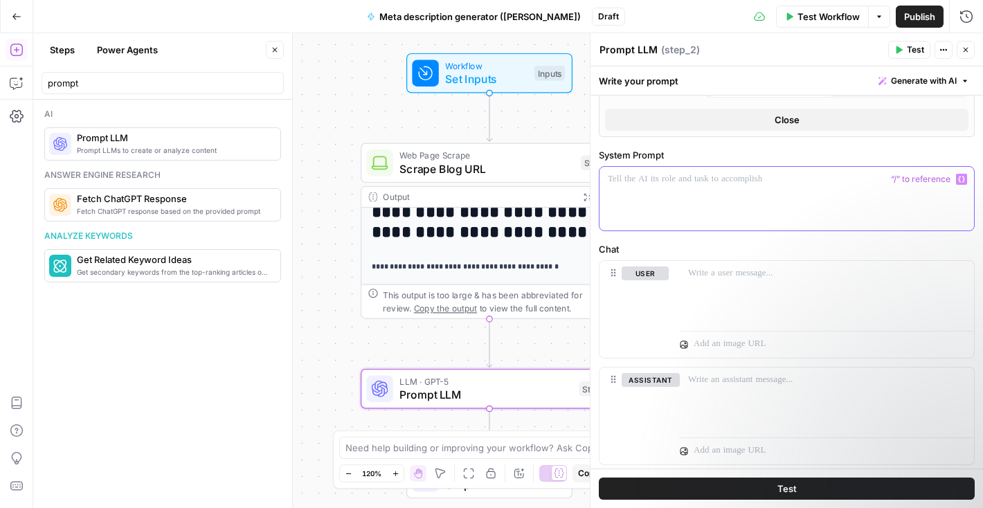
scroll to position [412, 0]
click at [766, 112] on button "Close" at bounding box center [786, 119] width 363 height 22
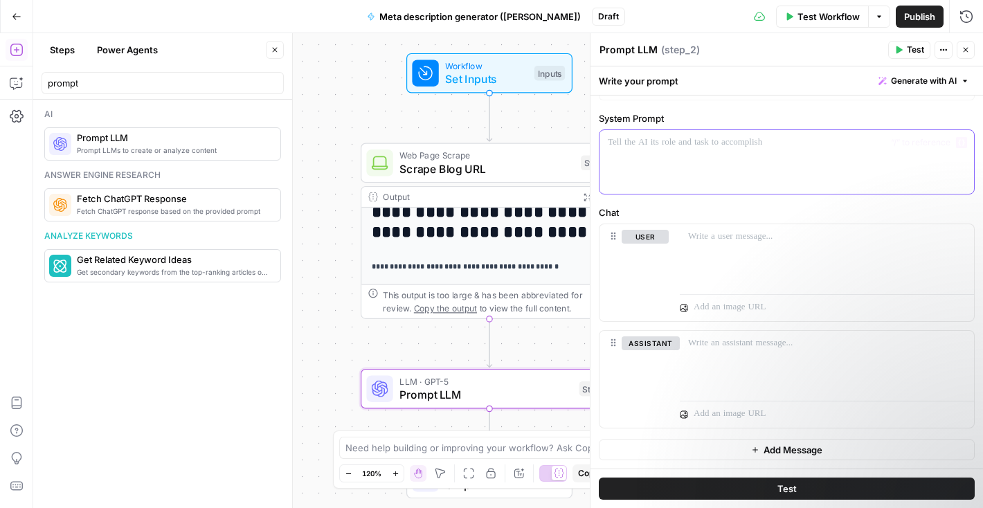
click at [722, 157] on div at bounding box center [786, 162] width 374 height 64
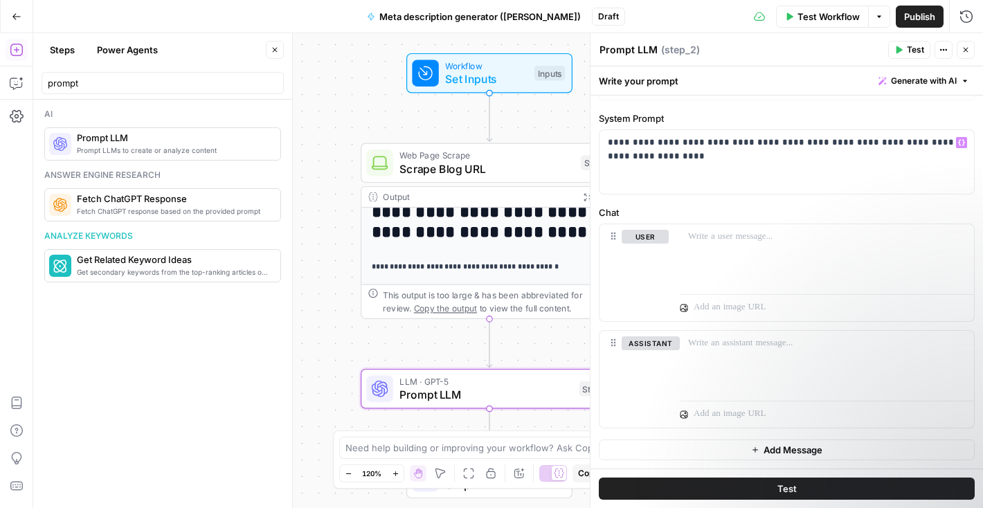
click at [722, 119] on label "System Prompt" at bounding box center [787, 118] width 376 height 14
click at [651, 237] on button "user" at bounding box center [645, 237] width 47 height 14
click at [651, 237] on button "assistant" at bounding box center [651, 237] width 58 height 14
click at [745, 242] on p at bounding box center [827, 237] width 278 height 14
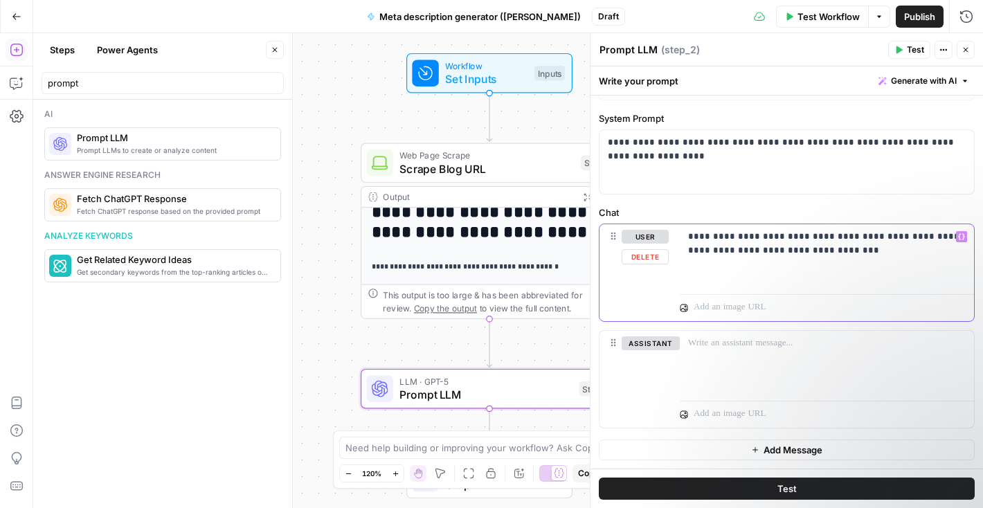
click at [819, 249] on p "**********" at bounding box center [827, 244] width 278 height 28
drag, startPoint x: 812, startPoint y: 250, endPoint x: 763, endPoint y: 251, distance: 48.5
click at [763, 251] on p "**********" at bounding box center [827, 244] width 278 height 28
click at [964, 233] on icon "button" at bounding box center [961, 236] width 7 height 7
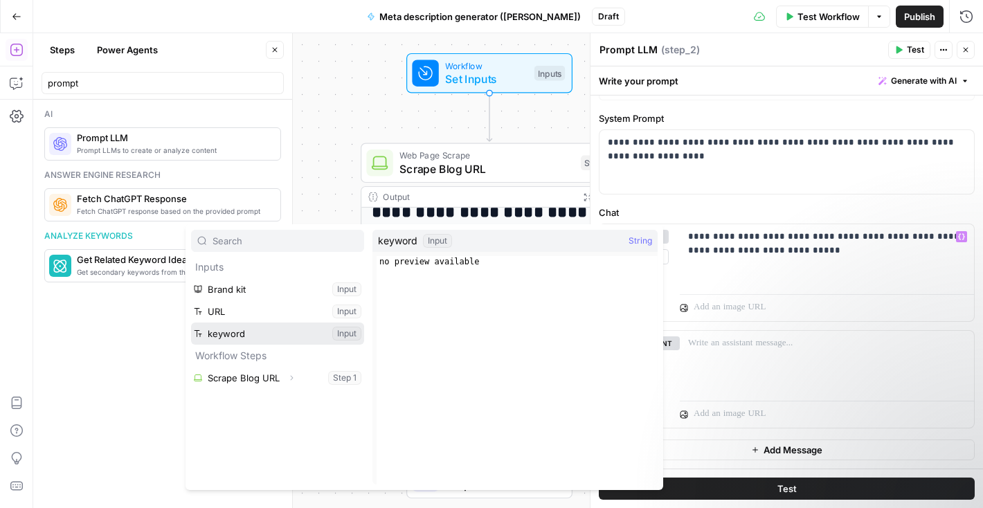
click at [284, 336] on button "Select variable keyword" at bounding box center [277, 334] width 173 height 22
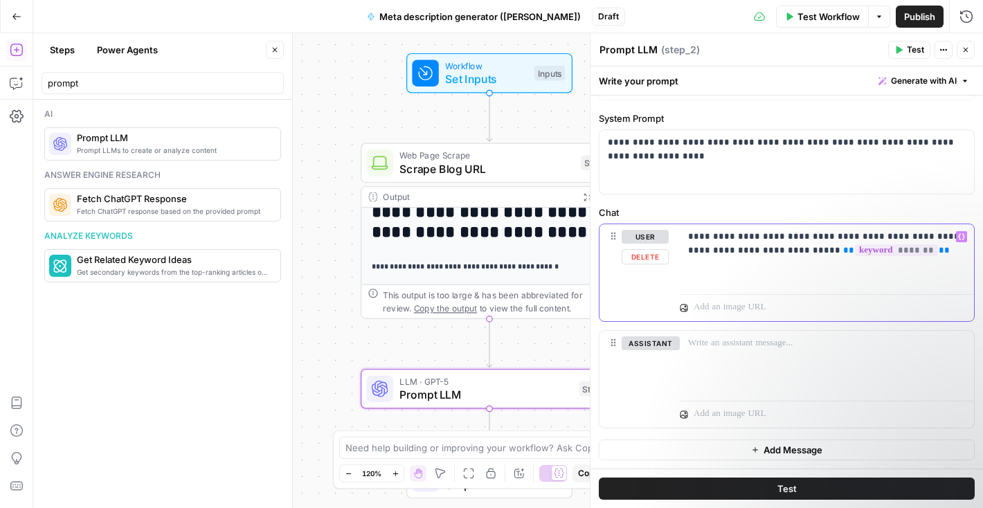
click at [757, 254] on p "**********" at bounding box center [827, 244] width 278 height 28
drag, startPoint x: 800, startPoint y: 248, endPoint x: 762, endPoint y: 251, distance: 38.2
click at [762, 251] on p "**********" at bounding box center [827, 244] width 278 height 28
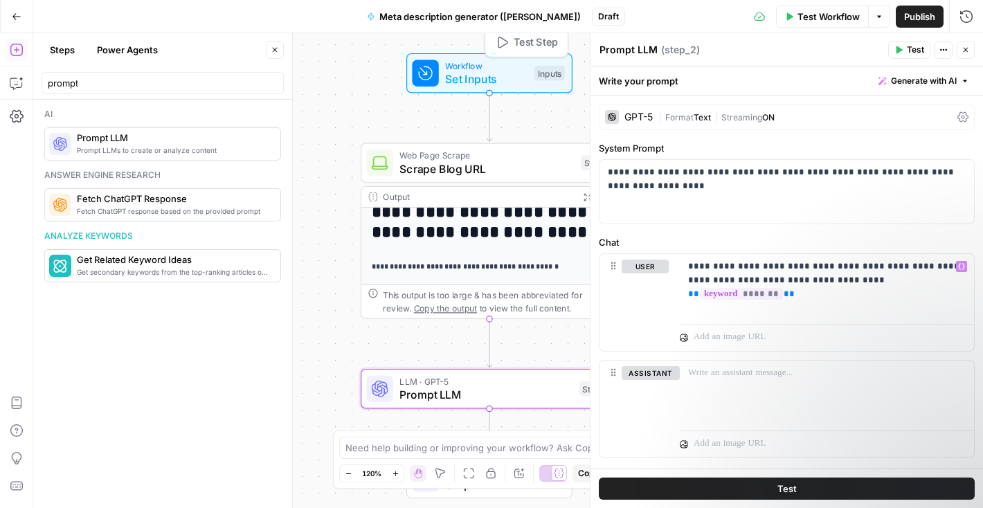
click at [508, 78] on span "Set Inputs" at bounding box center [486, 79] width 82 height 17
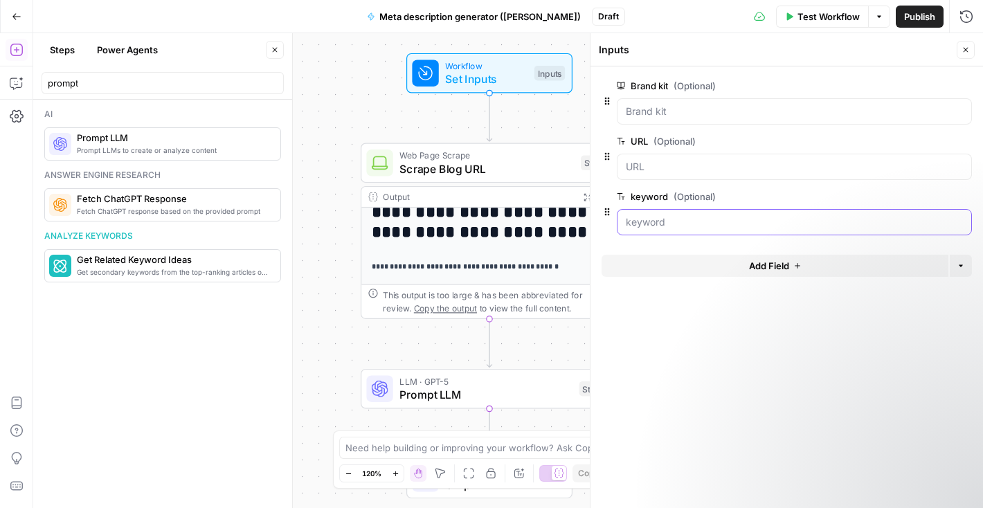
click at [655, 222] on input "keyword (Optional)" at bounding box center [794, 222] width 337 height 14
click at [667, 231] on div at bounding box center [794, 222] width 355 height 26
click at [680, 222] on input "keyword (Optional)" at bounding box center [794, 222] width 337 height 14
click at [664, 225] on input "keyword (Optional)" at bounding box center [794, 222] width 337 height 14
click at [613, 224] on div "keyword (Optional) edit field Delete group" at bounding box center [786, 211] width 370 height 47
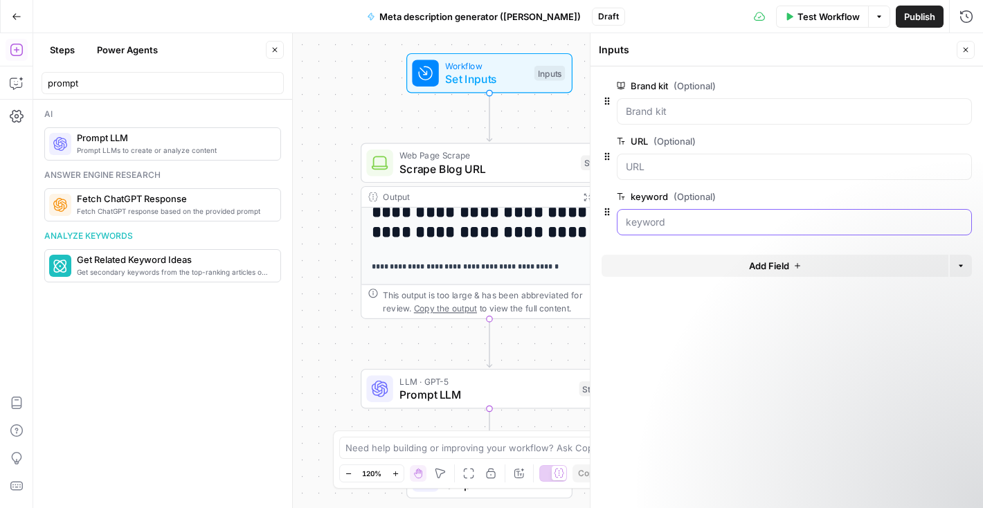
click at [642, 224] on input "keyword (Optional)" at bounding box center [794, 222] width 337 height 14
click at [925, 197] on span "edit field" at bounding box center [920, 196] width 30 height 11
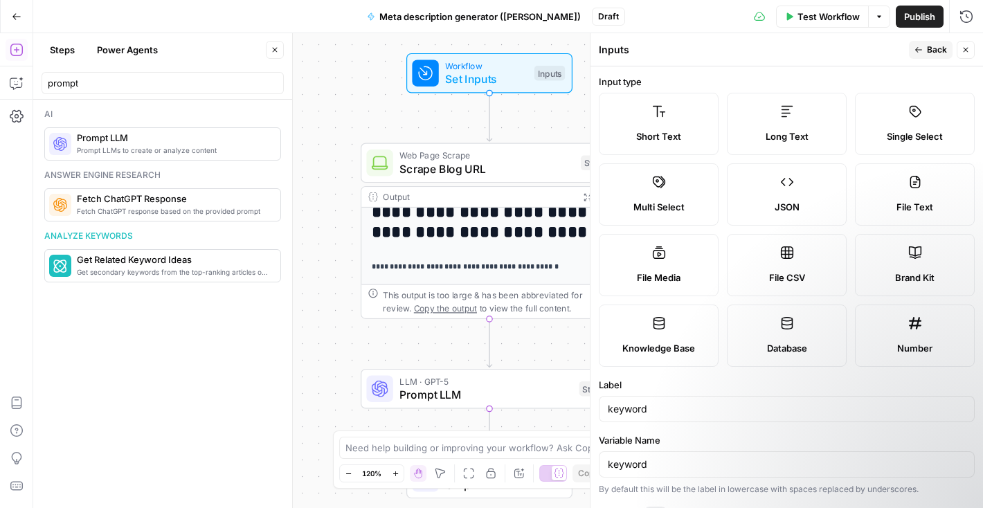
click at [968, 47] on icon "button" at bounding box center [965, 50] width 8 height 8
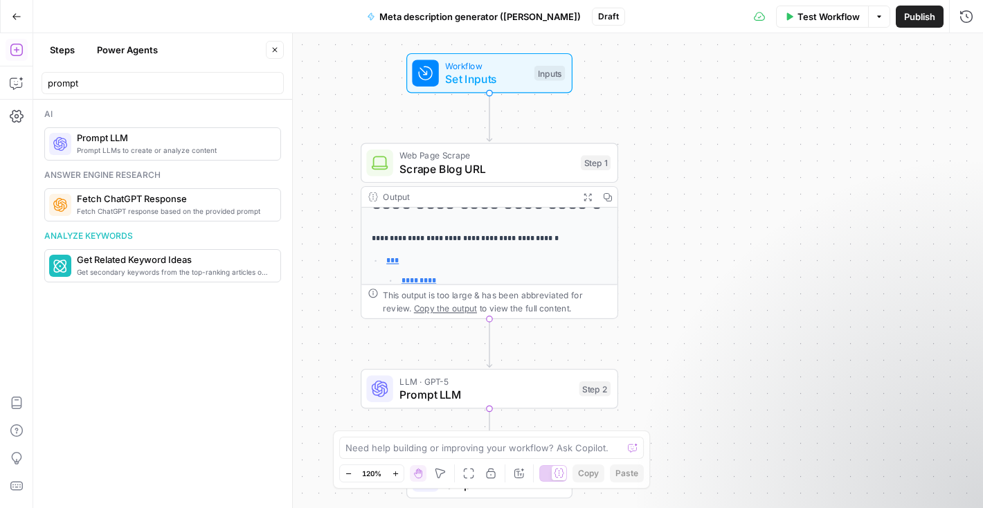
scroll to position [18, 0]
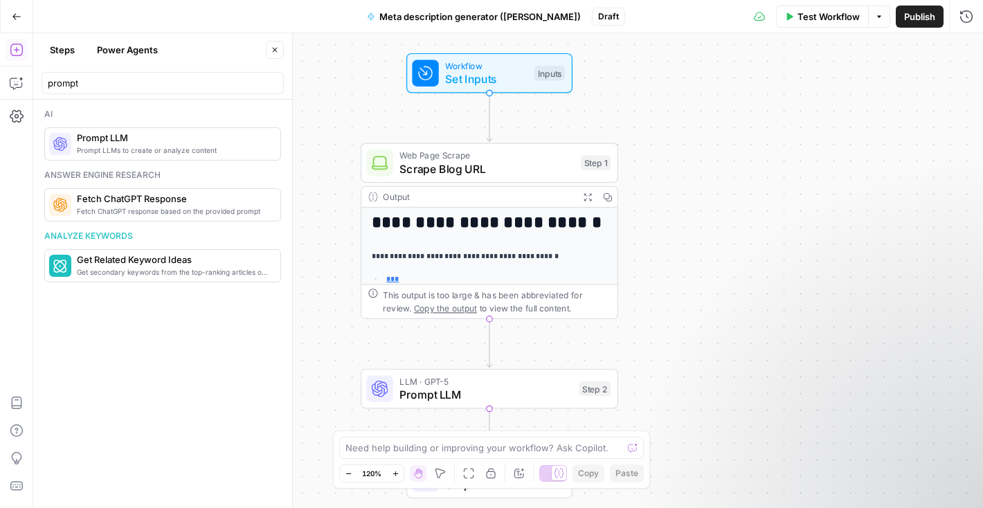
click at [809, 21] on span "Test Workflow" at bounding box center [828, 17] width 62 height 14
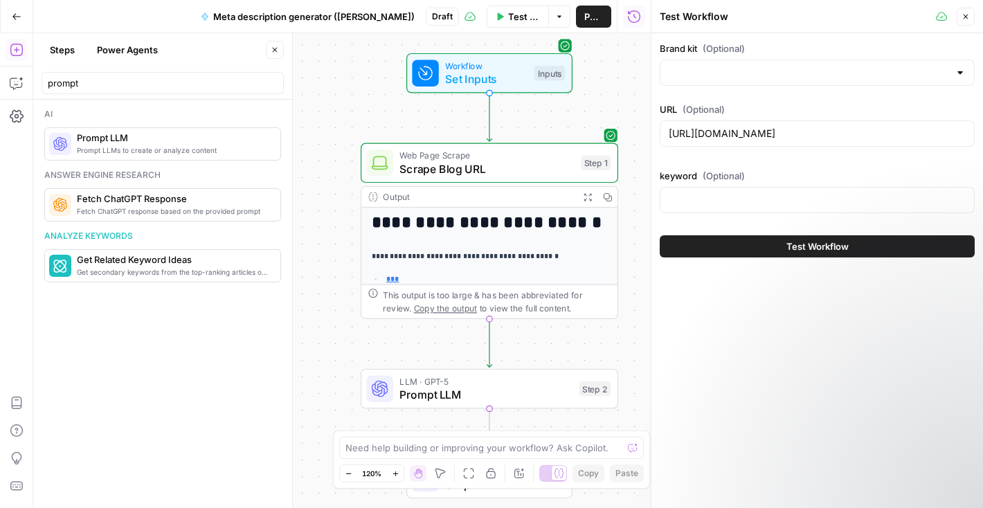
click at [727, 208] on div at bounding box center [817, 200] width 315 height 26
paste input "Storage Unit Prices"
type input "Storage Unit Prices"
click at [832, 346] on div "Brand kit (Optional) URL (Optional) [URL][DOMAIN_NAME] keyword (Optional) Stora…" at bounding box center [817, 270] width 332 height 475
click at [480, 383] on span "LLM · GPT-5" at bounding box center [485, 380] width 173 height 13
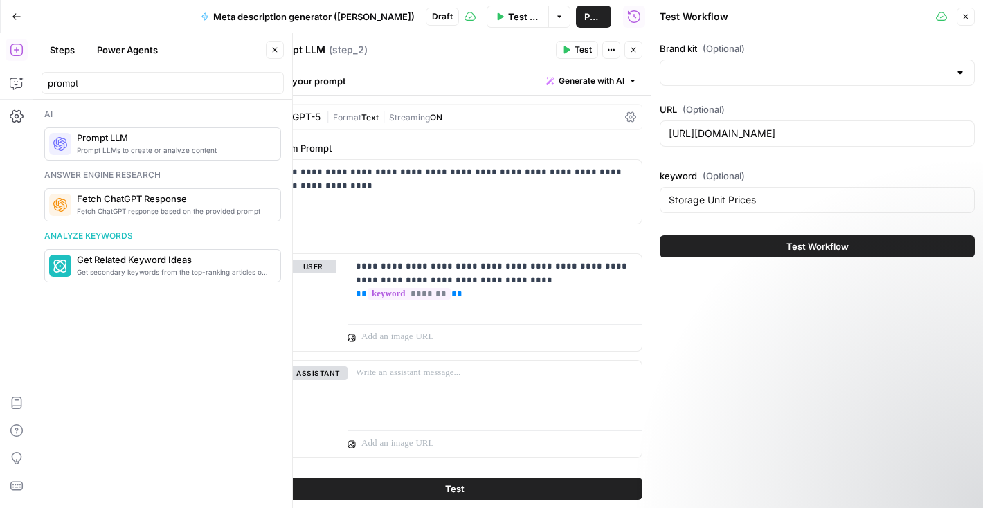
click at [966, 9] on button "Close" at bounding box center [966, 17] width 18 height 18
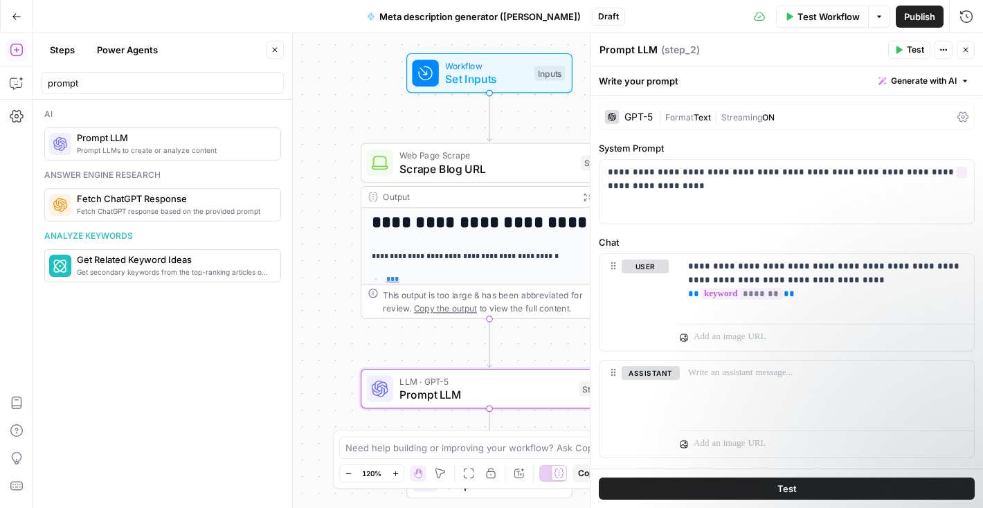
scroll to position [30, 0]
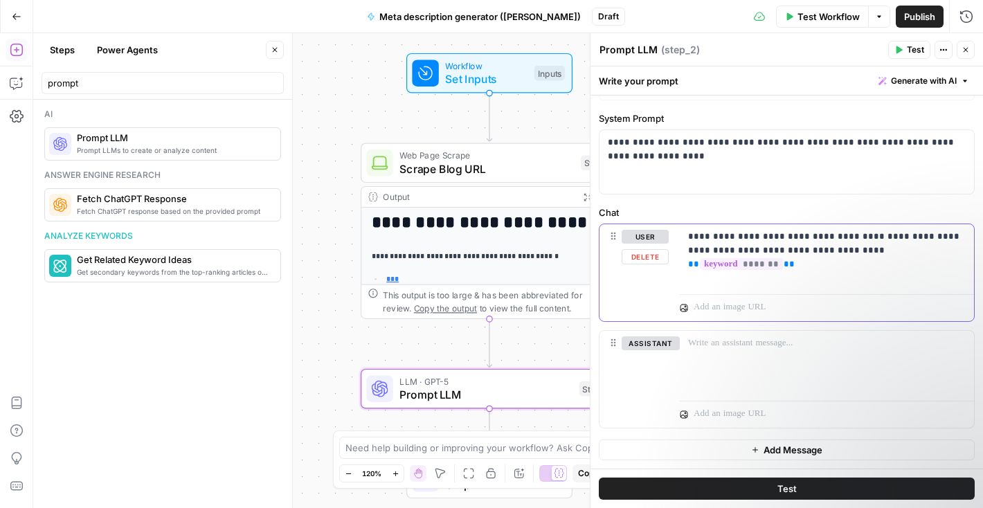
click at [752, 279] on div "**********" at bounding box center [827, 256] width 294 height 64
click at [961, 240] on button "Variables Menu" at bounding box center [961, 236] width 11 height 11
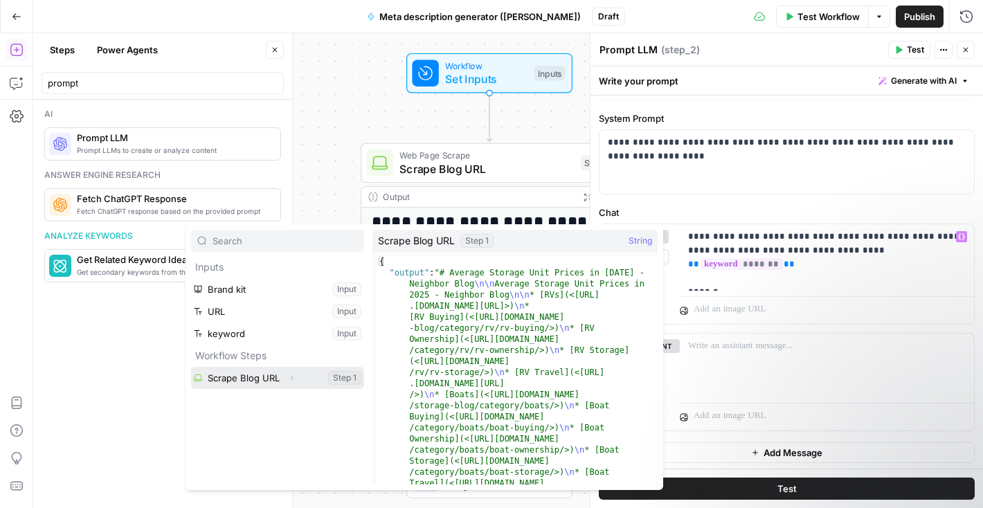
click at [271, 374] on button "Select variable Scrape Blog URL" at bounding box center [277, 378] width 173 height 22
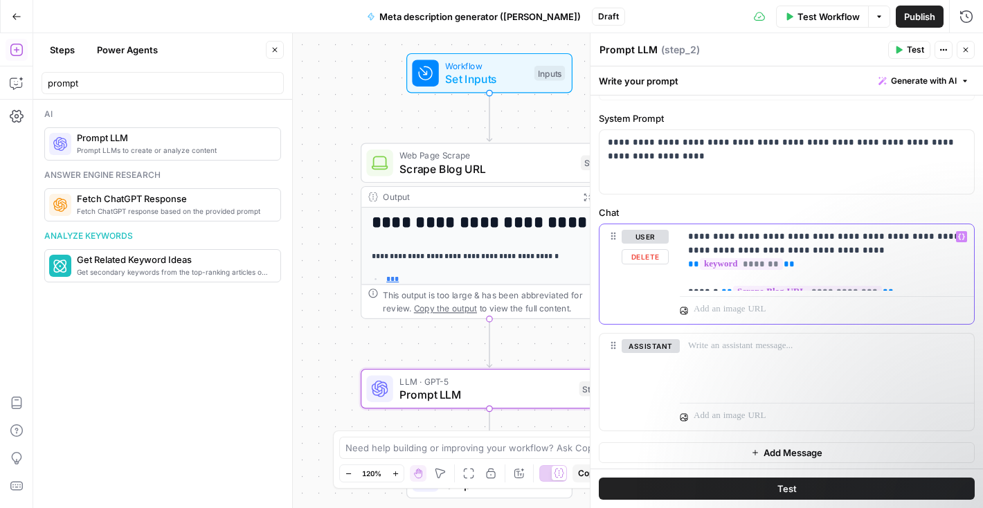
drag, startPoint x: 721, startPoint y: 279, endPoint x: 685, endPoint y: 280, distance: 36.7
click at [685, 280] on div "**********" at bounding box center [827, 257] width 294 height 66
click at [887, 277] on p "**********" at bounding box center [827, 257] width 278 height 55
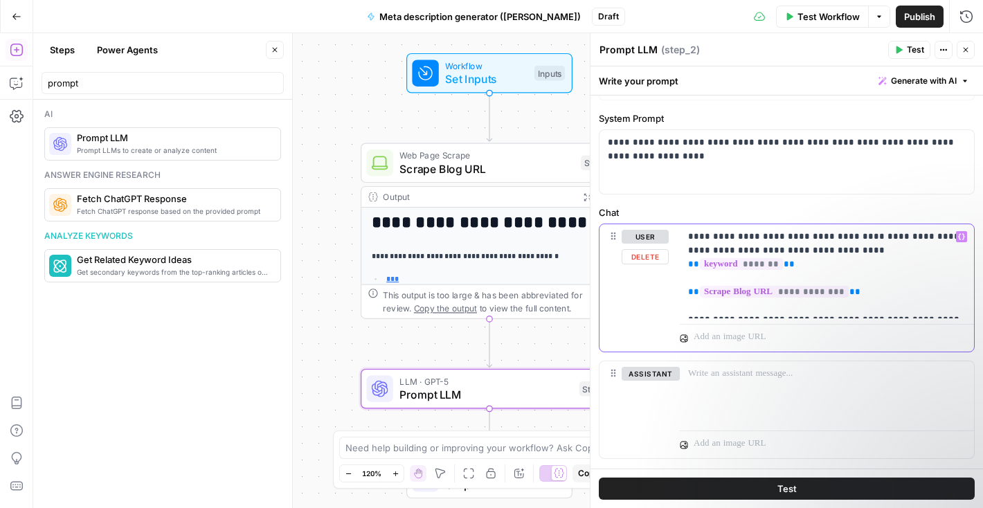
click at [961, 240] on button "Variables Menu" at bounding box center [961, 236] width 11 height 11
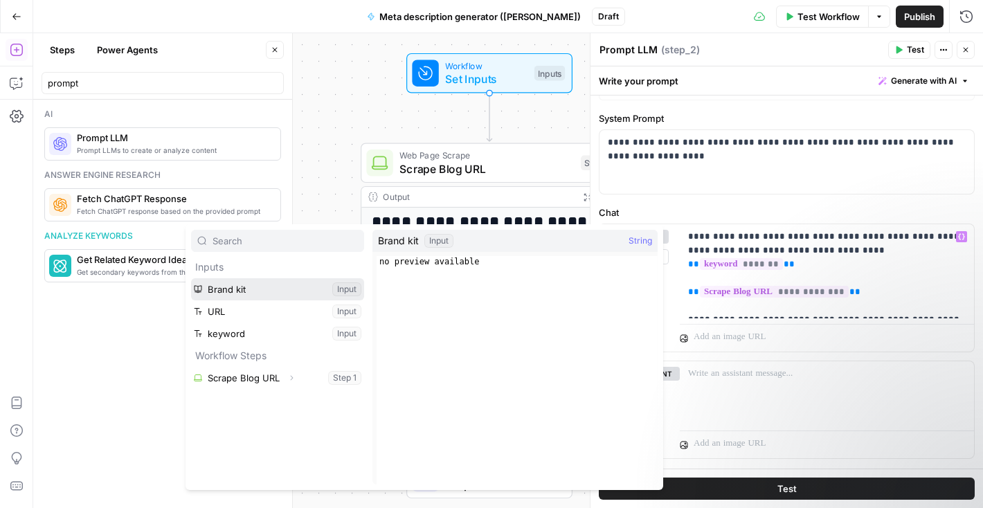
click at [294, 293] on button "Select variable Brand kit" at bounding box center [277, 289] width 173 height 22
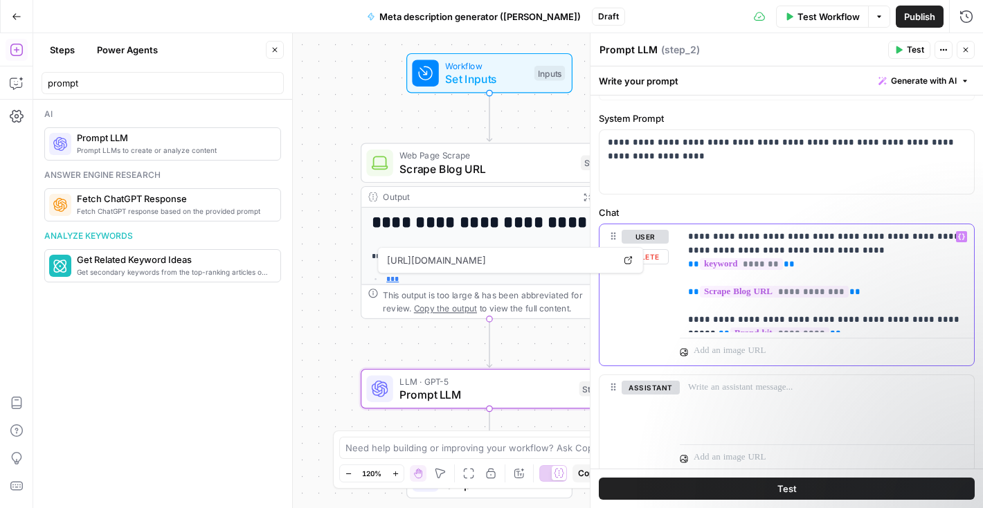
click at [954, 305] on p "**********" at bounding box center [827, 278] width 278 height 97
click at [835, 322] on p "**********" at bounding box center [827, 278] width 278 height 97
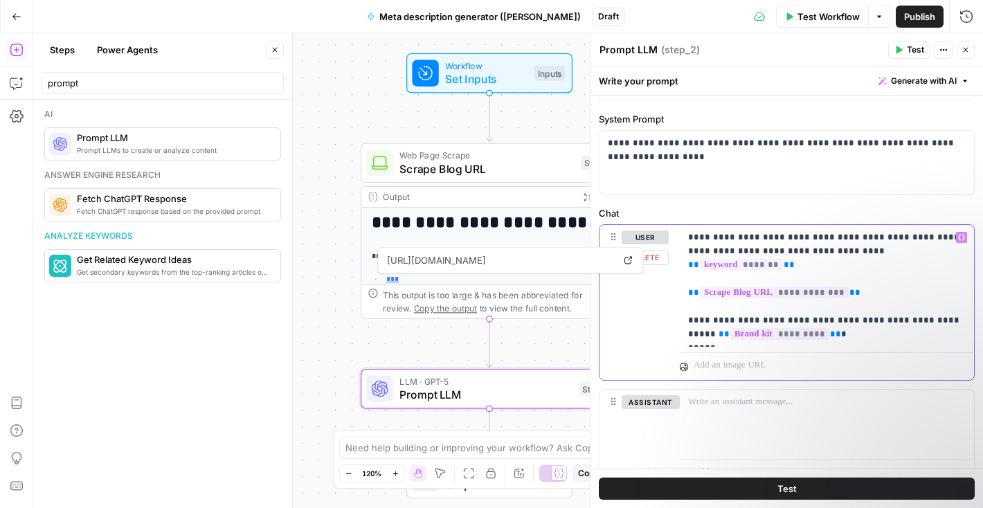
click at [966, 235] on button "Variables Menu" at bounding box center [961, 237] width 11 height 11
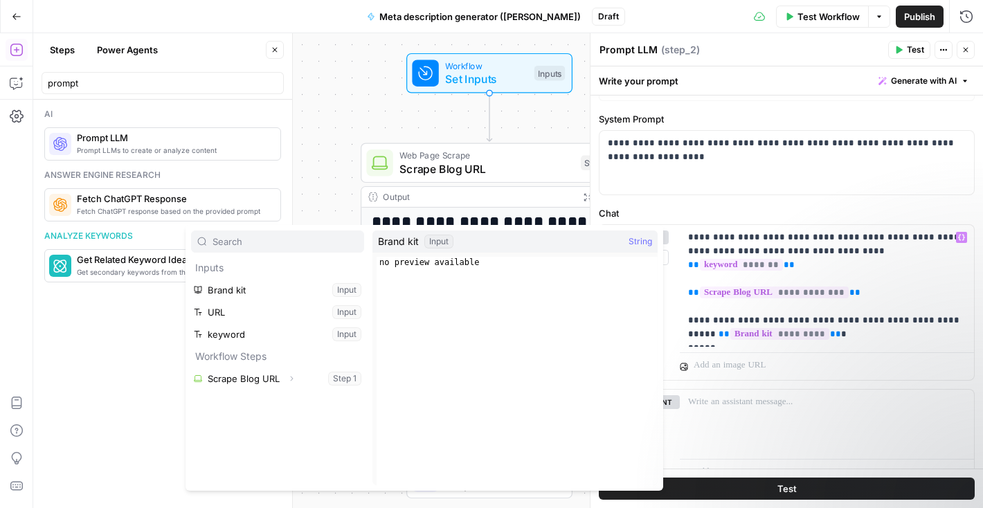
click at [251, 244] on input "text" at bounding box center [284, 242] width 145 height 14
type input "p"
click at [817, 340] on p "**********" at bounding box center [827, 285] width 278 height 111
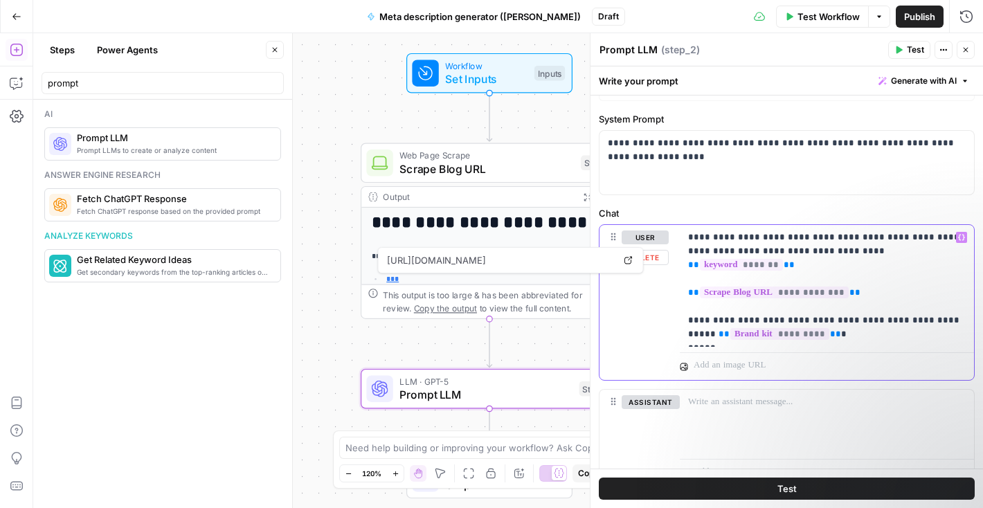
click at [803, 313] on p "**********" at bounding box center [827, 285] width 278 height 111
click at [806, 328] on p "**********" at bounding box center [827, 285] width 278 height 111
click at [801, 313] on p "**********" at bounding box center [827, 285] width 278 height 111
click at [802, 319] on p "**********" at bounding box center [827, 285] width 278 height 111
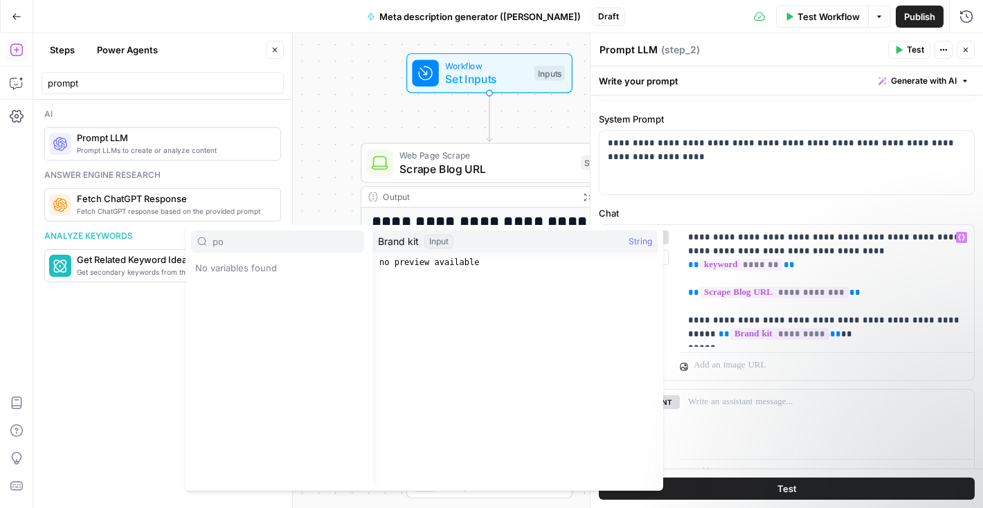
type input "p"
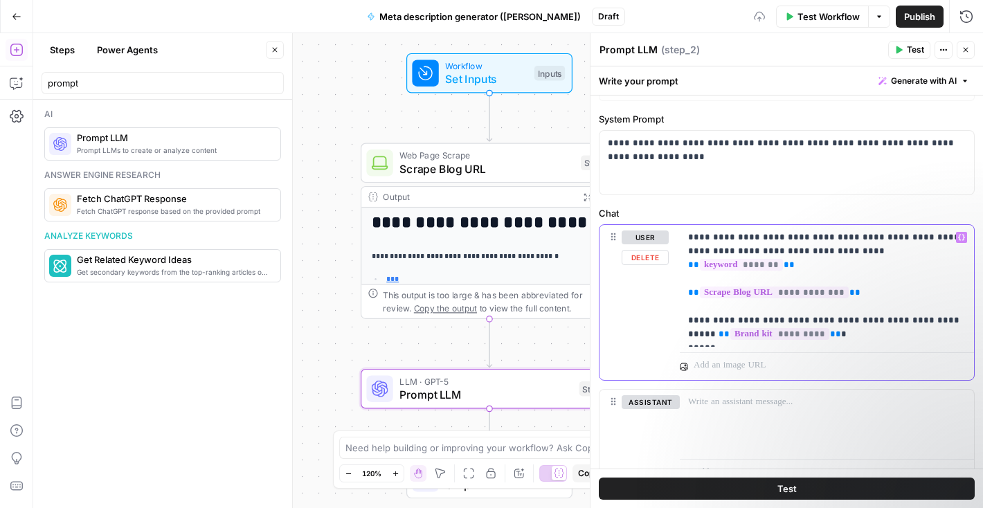
click at [737, 336] on p "**********" at bounding box center [827, 285] width 278 height 111
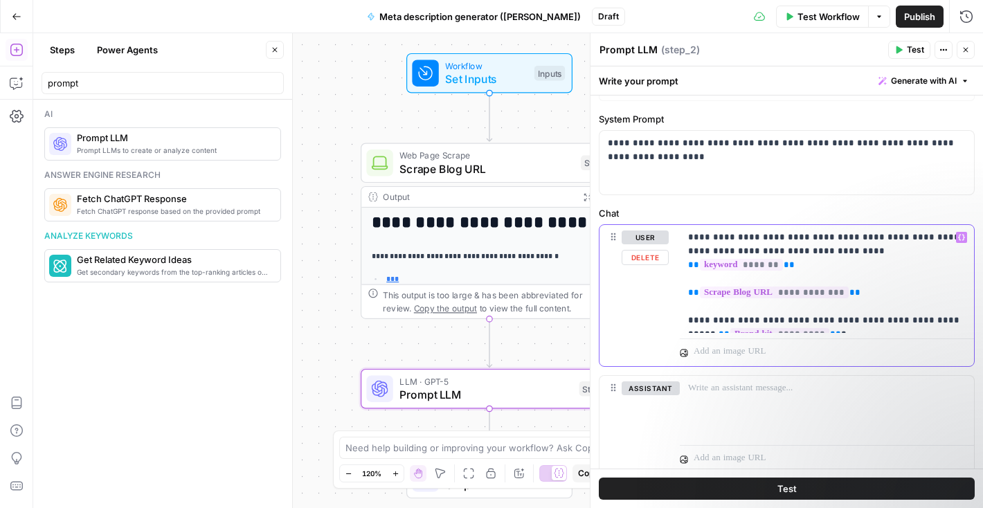
scroll to position [0, 0]
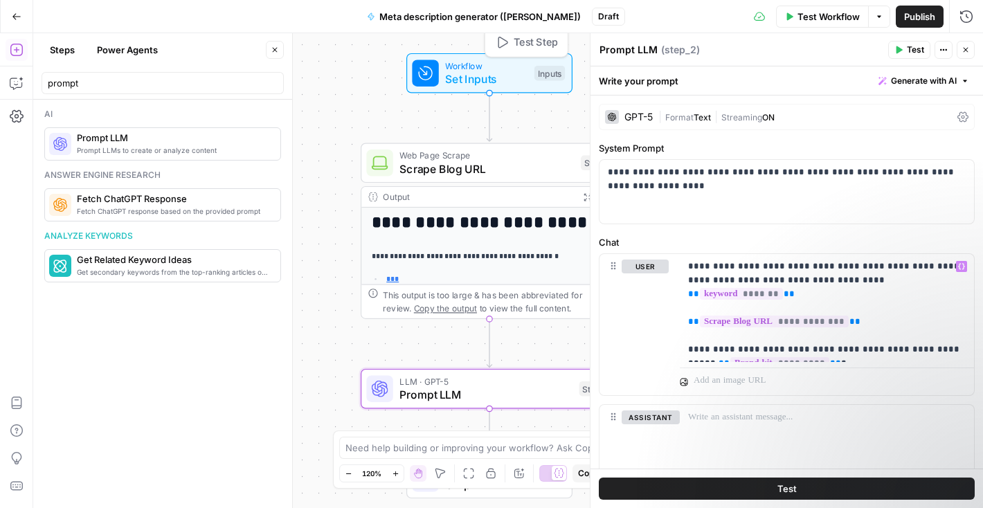
click at [485, 73] on span "Set Inputs" at bounding box center [486, 79] width 82 height 17
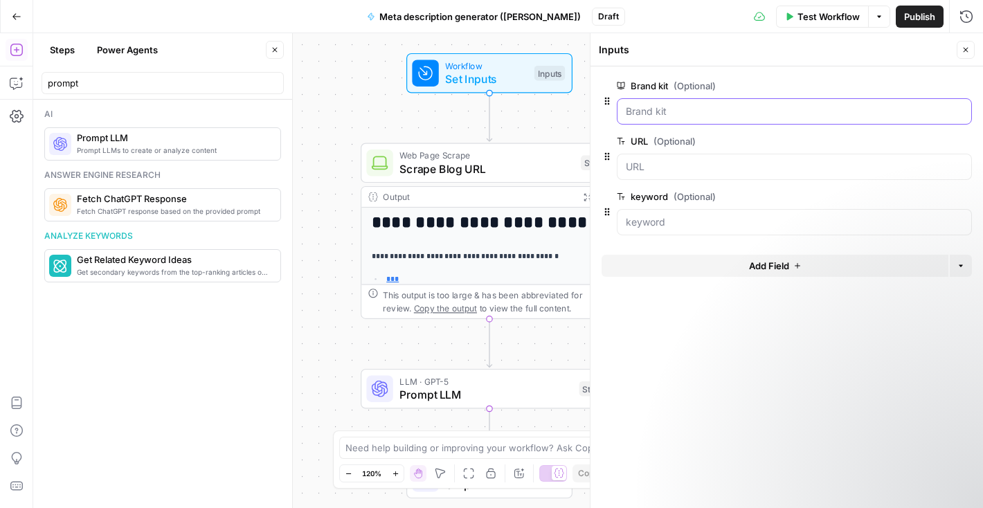
click at [680, 109] on kit "Brand kit (Optional)" at bounding box center [794, 112] width 337 height 14
click at [465, 75] on span "Set Inputs" at bounding box center [486, 79] width 82 height 17
click at [630, 112] on kit "Brand kit (Optional)" at bounding box center [794, 112] width 337 height 14
click at [972, 12] on icon "button" at bounding box center [966, 17] width 14 height 14
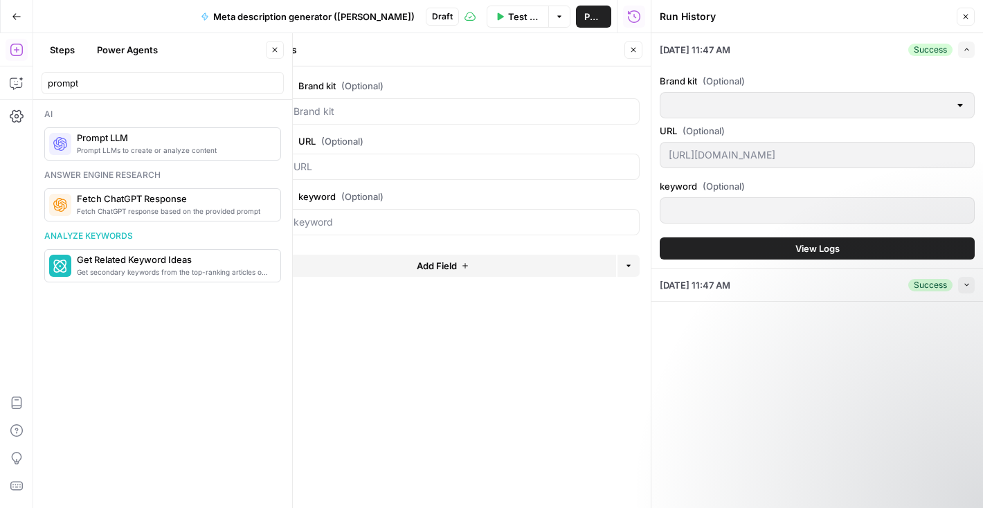
click at [961, 103] on div at bounding box center [960, 105] width 11 height 14
click at [960, 108] on div at bounding box center [960, 105] width 11 height 14
click at [637, 15] on icon "button" at bounding box center [634, 17] width 14 height 14
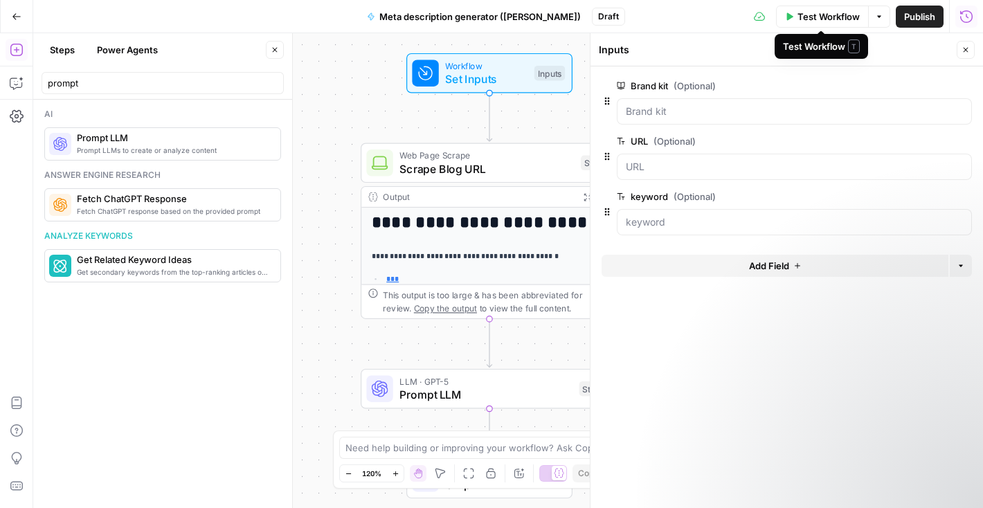
click at [799, 14] on span "Test Workflow" at bounding box center [828, 17] width 62 height 14
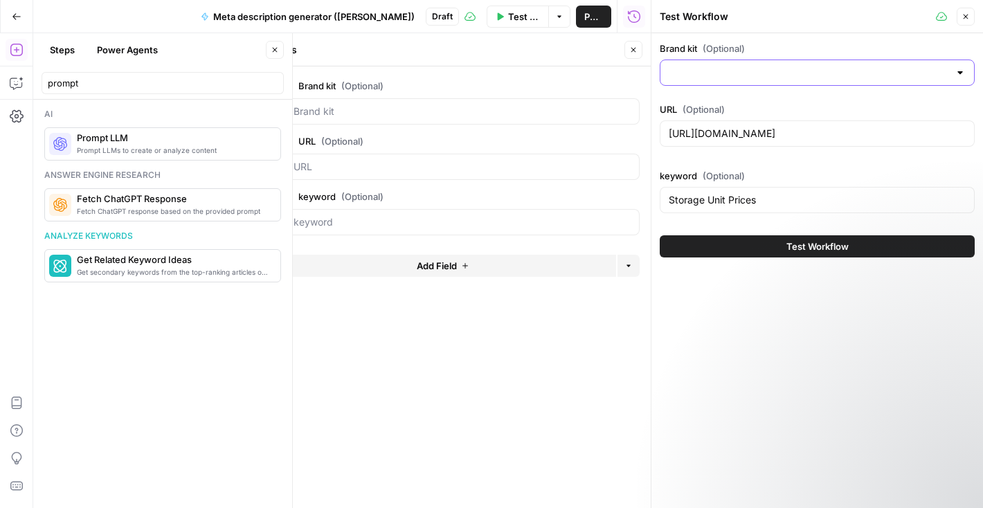
click at [719, 78] on input "Brand kit (Optional)" at bounding box center [809, 73] width 280 height 14
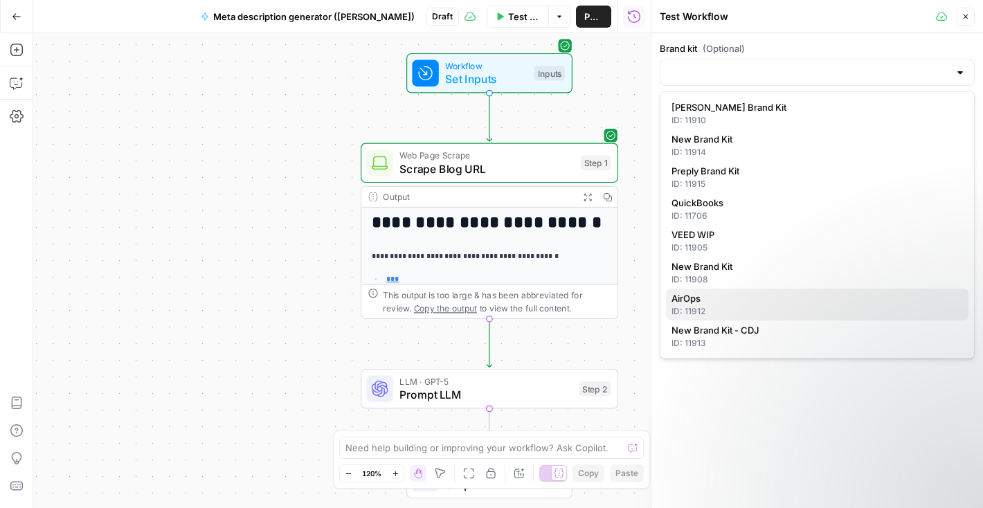
click at [700, 296] on span "AirOps" at bounding box center [814, 298] width 286 height 14
type input "AirOps"
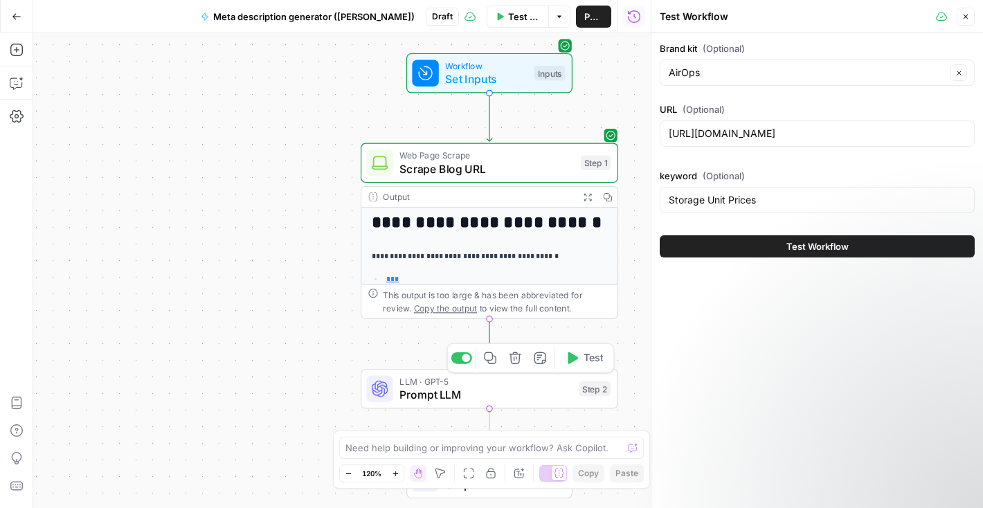
click at [434, 392] on span "Prompt LLM" at bounding box center [485, 394] width 173 height 17
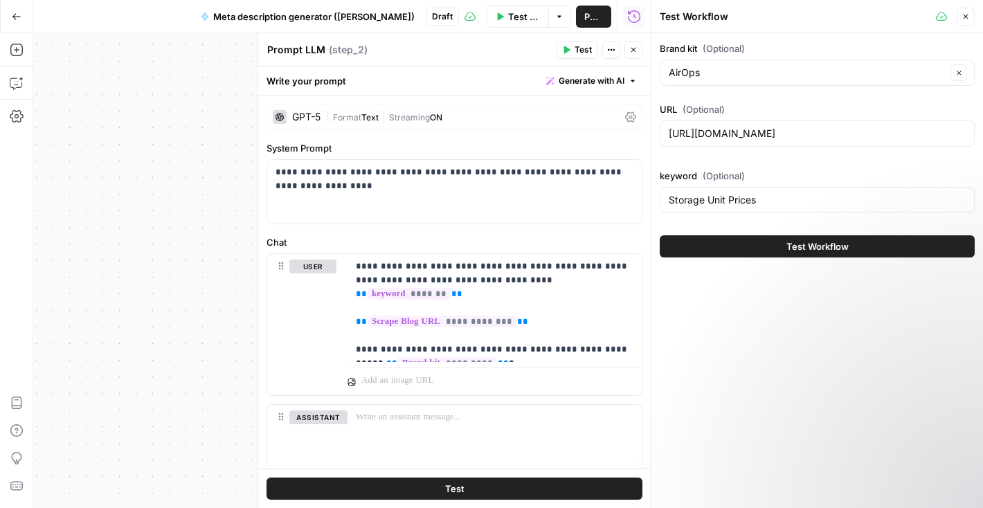
scroll to position [26, 0]
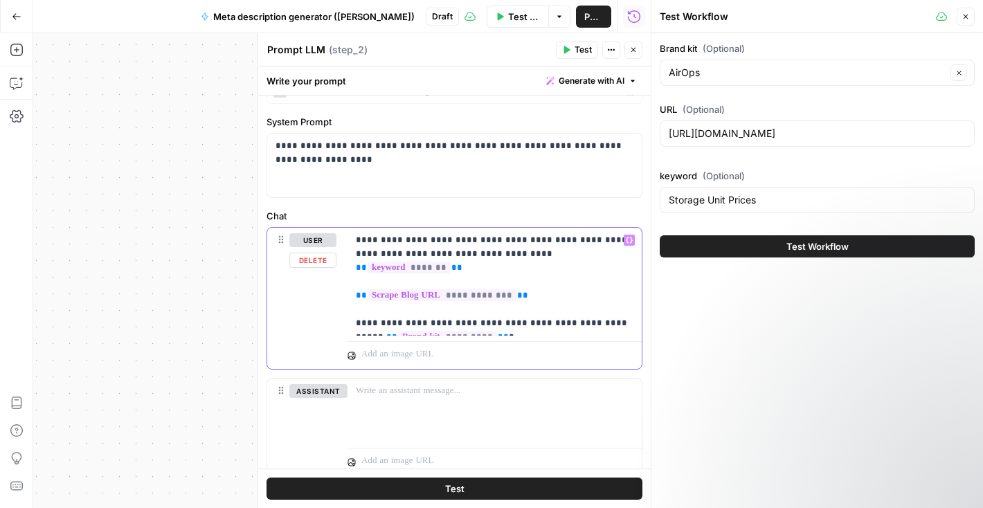
click at [519, 325] on p "**********" at bounding box center [495, 281] width 278 height 97
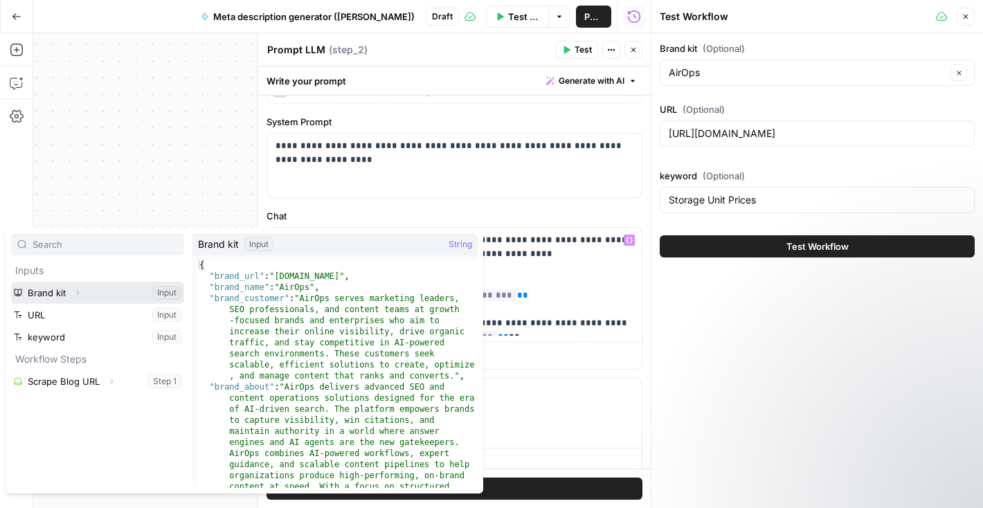
click at [75, 294] on icon "button" at bounding box center [77, 293] width 8 height 8
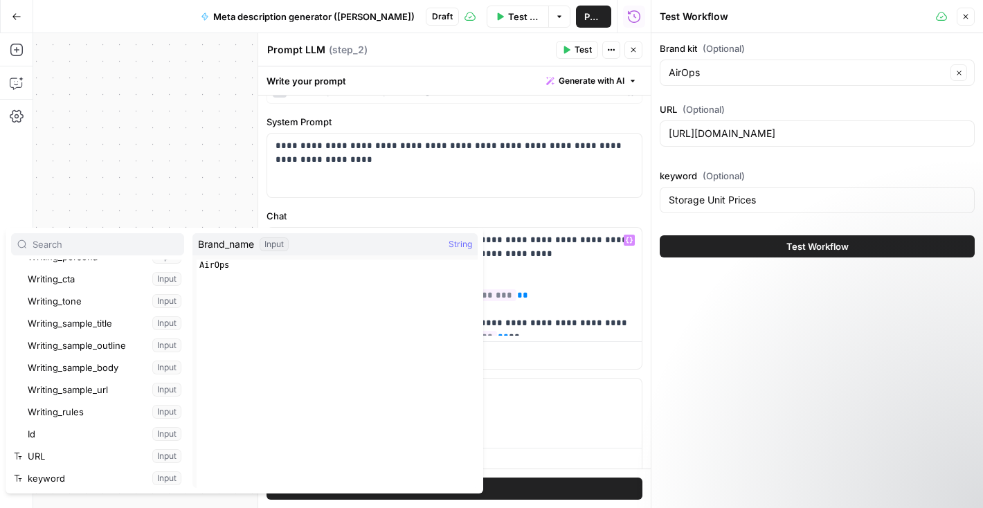
scroll to position [281, 0]
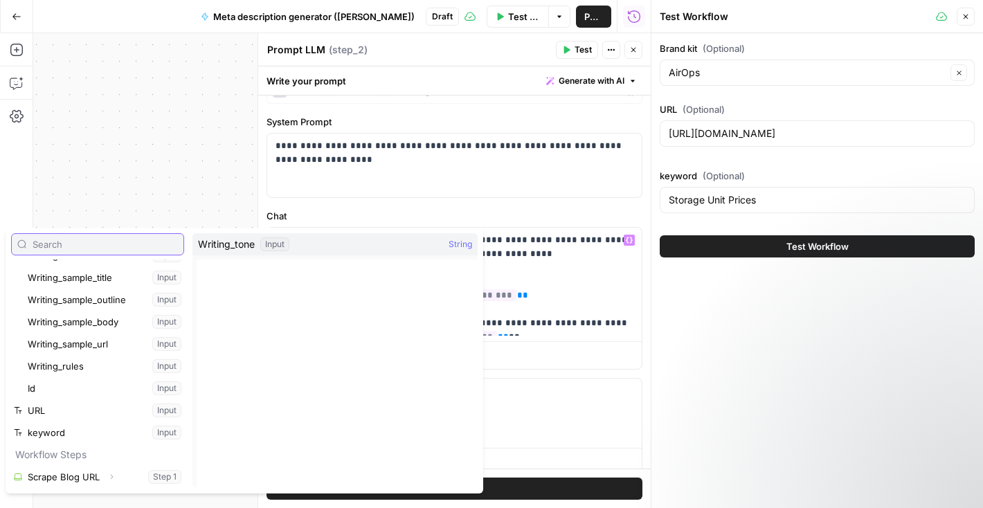
click at [93, 243] on input "text" at bounding box center [105, 244] width 145 height 14
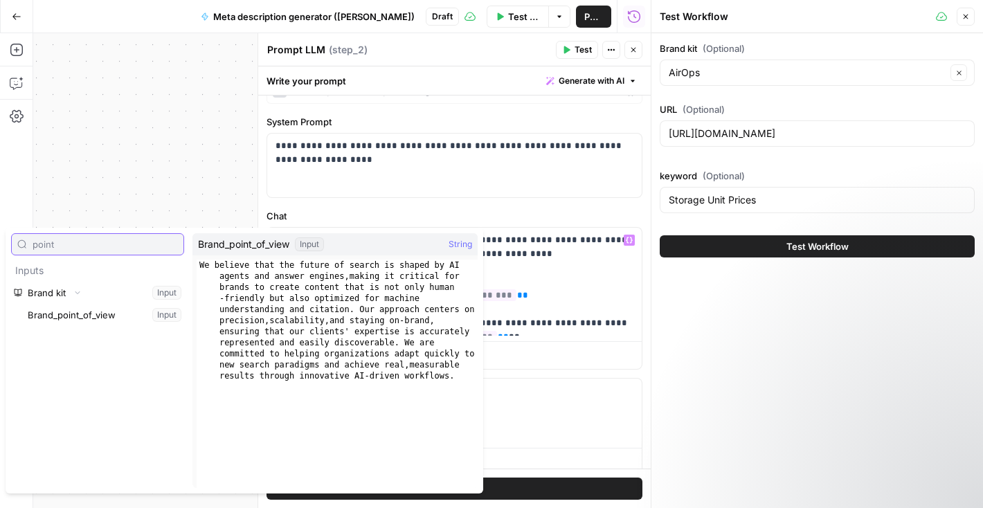
type input "point"
click at [138, 313] on button "Select variable Brand_point_of_view" at bounding box center [104, 315] width 159 height 22
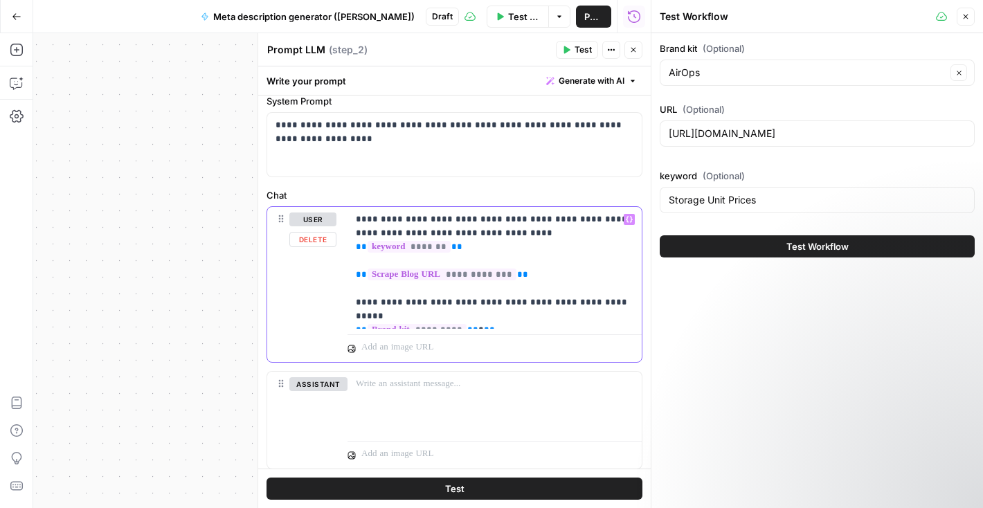
scroll to position [48, 0]
click at [779, 247] on button "Test Workflow" at bounding box center [817, 246] width 315 height 22
click at [782, 238] on button "Test Workflow" at bounding box center [817, 246] width 315 height 22
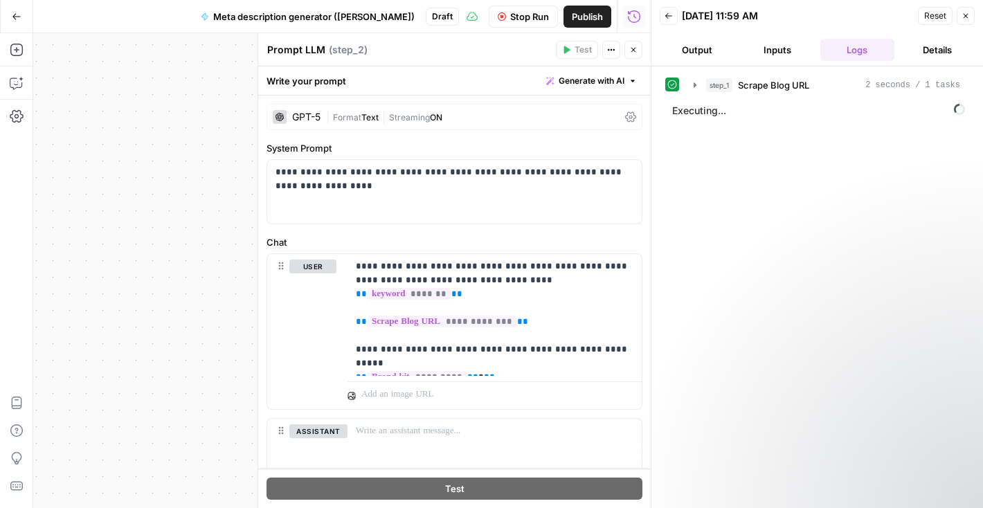
scroll to position [88, 0]
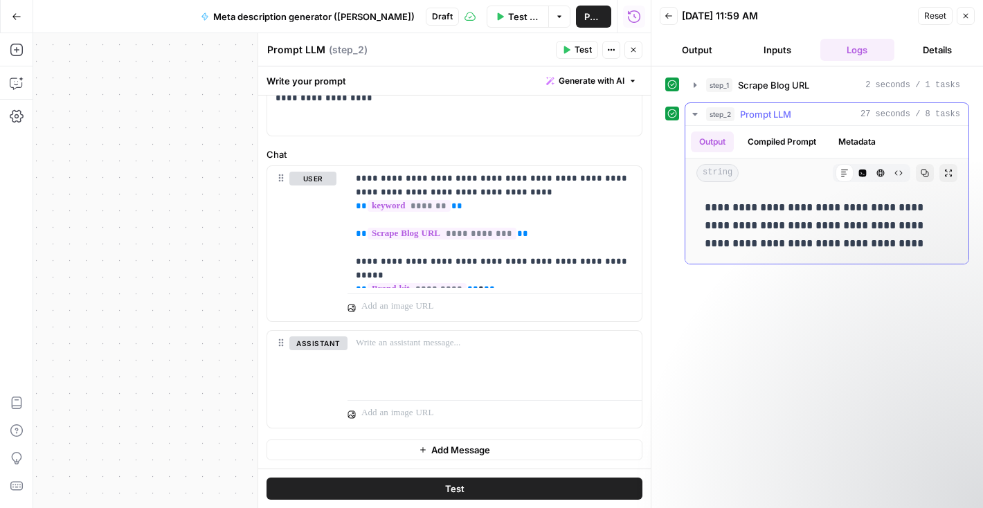
click at [768, 115] on span "Prompt LLM" at bounding box center [765, 114] width 51 height 14
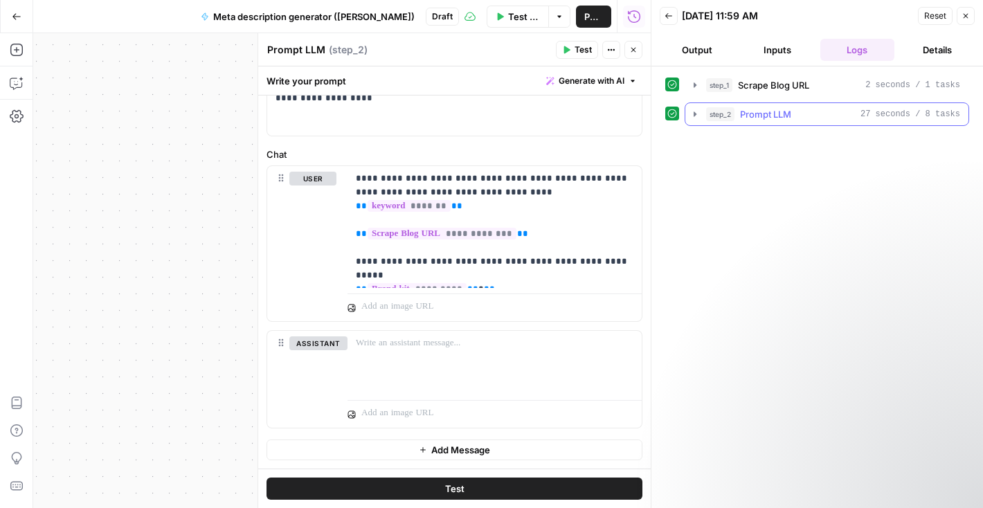
click at [768, 115] on span "Prompt LLM" at bounding box center [765, 114] width 51 height 14
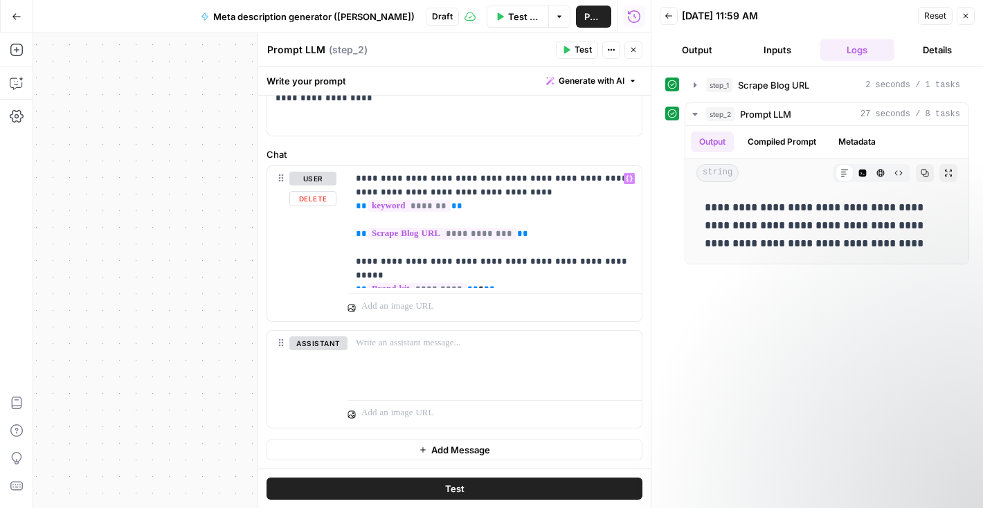
scroll to position [0, 0]
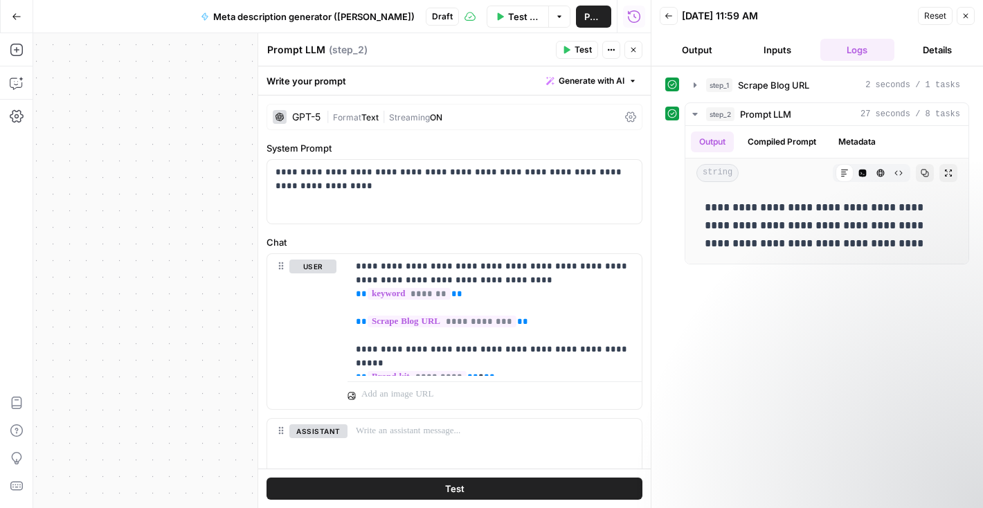
click at [633, 48] on icon "button" at bounding box center [633, 50] width 8 height 8
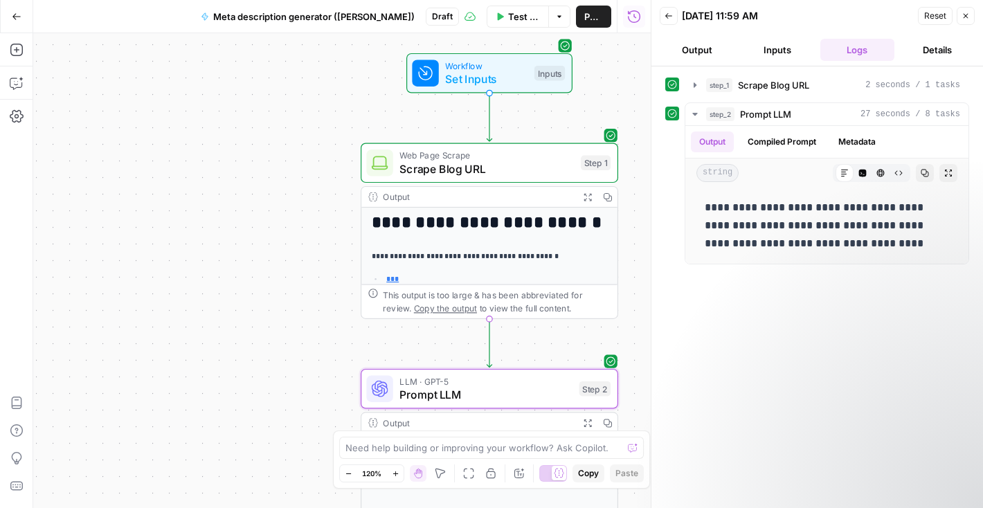
click at [455, 394] on span "Prompt LLM" at bounding box center [485, 394] width 173 height 17
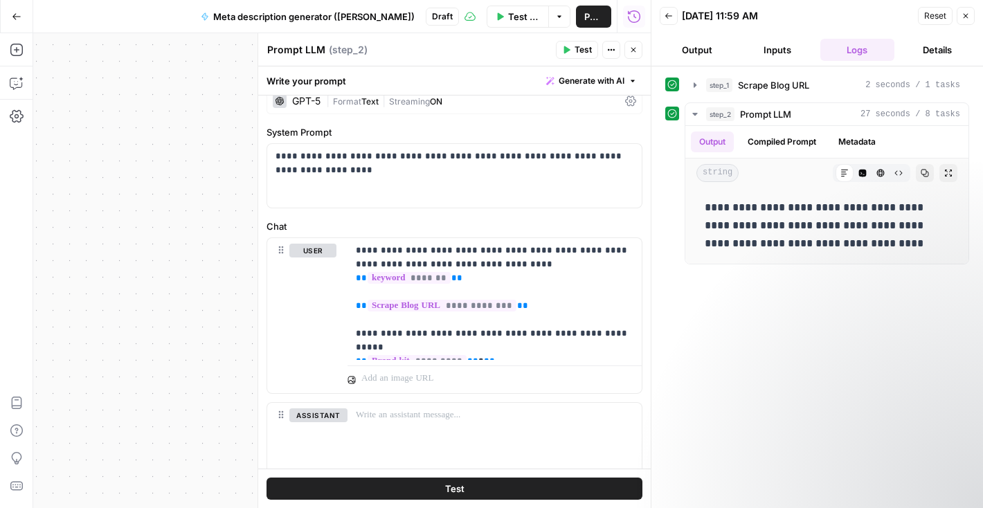
scroll to position [88, 0]
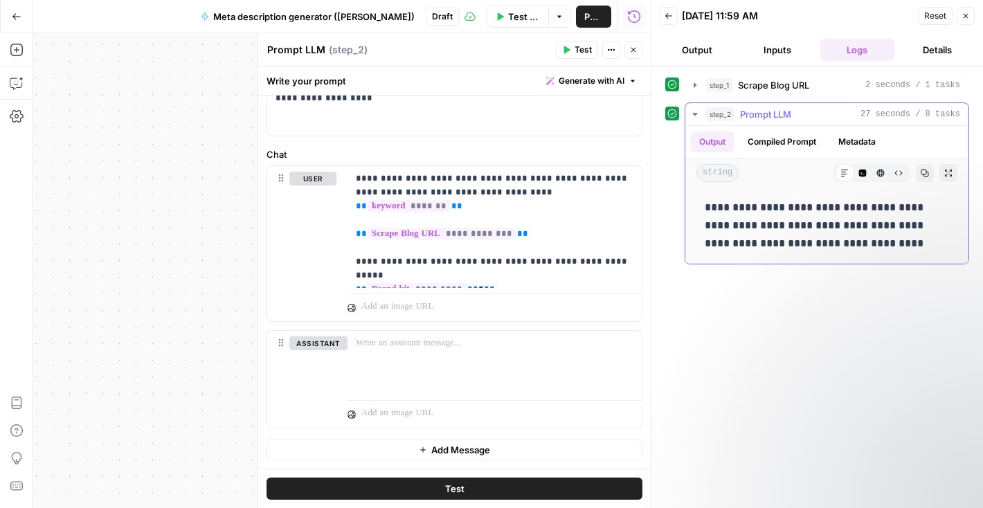
click at [793, 141] on button "Compiled Prompt" at bounding box center [781, 142] width 85 height 21
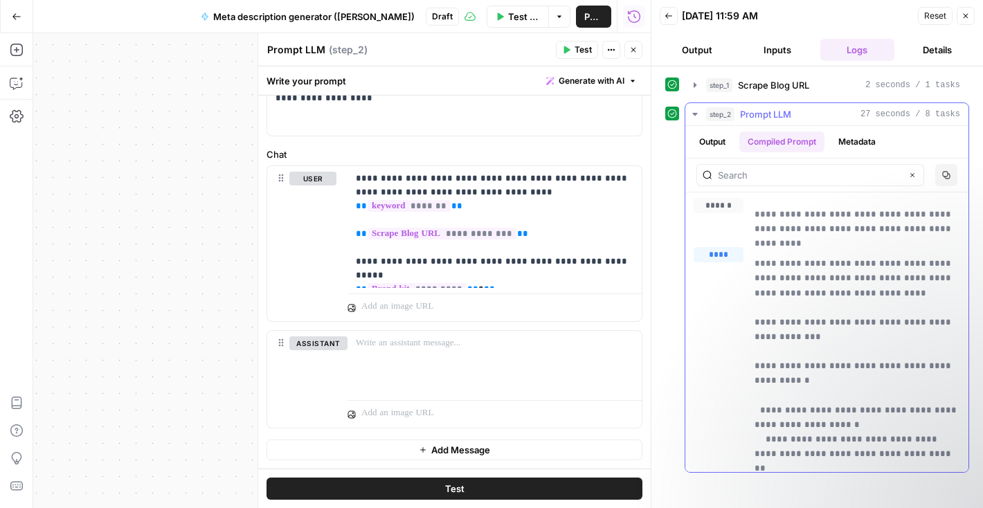
click at [731, 145] on button "Output" at bounding box center [712, 142] width 43 height 21
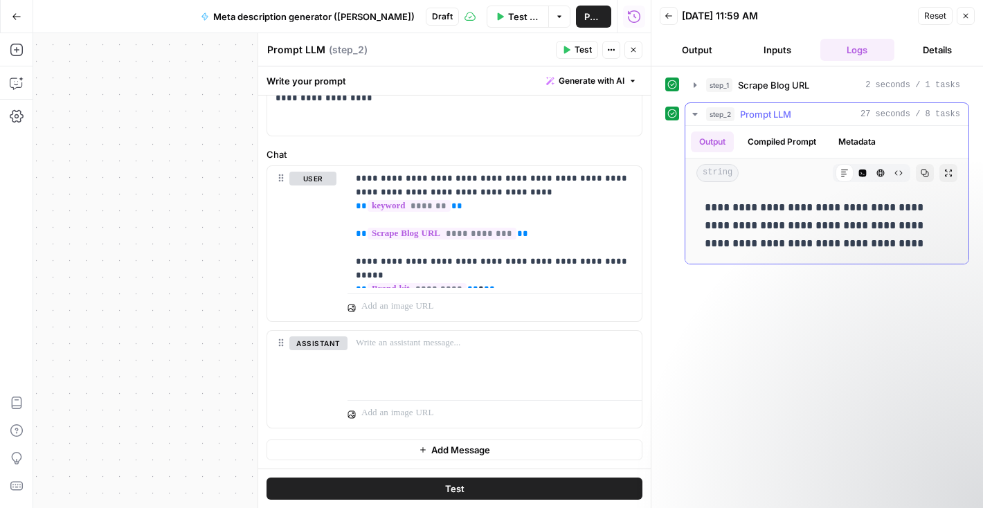
click at [788, 145] on button "Compiled Prompt" at bounding box center [781, 142] width 85 height 21
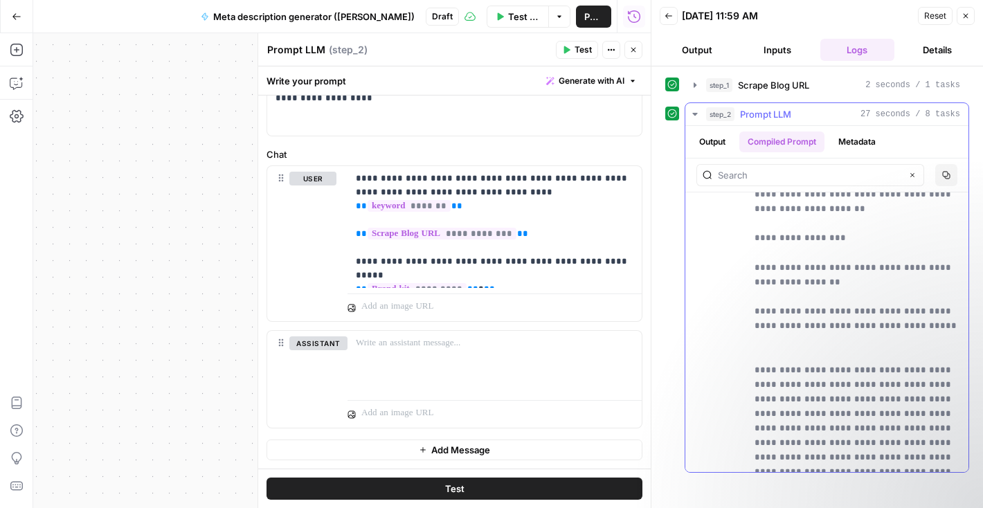
scroll to position [13722, 0]
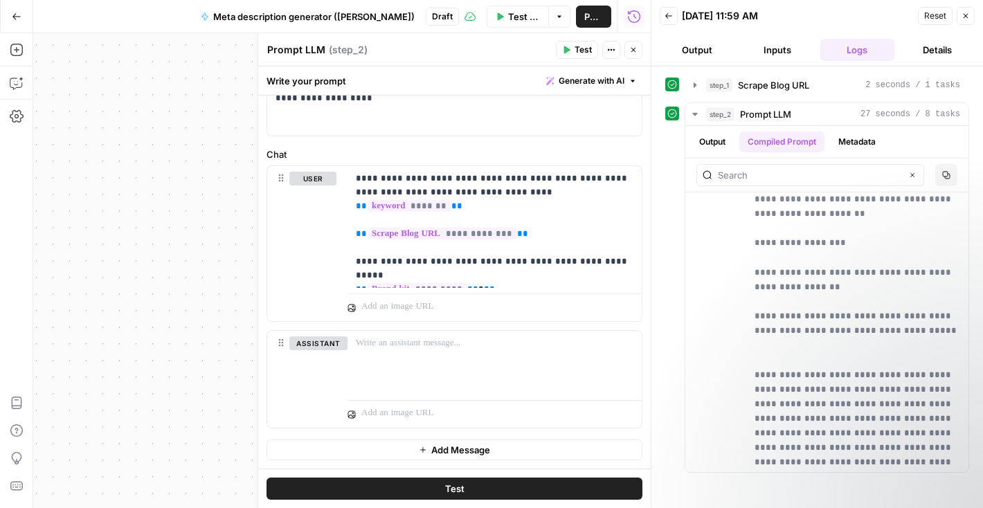
click at [589, 17] on span "Publish" at bounding box center [593, 17] width 19 height 14
click at [634, 57] on button "Close" at bounding box center [633, 50] width 18 height 18
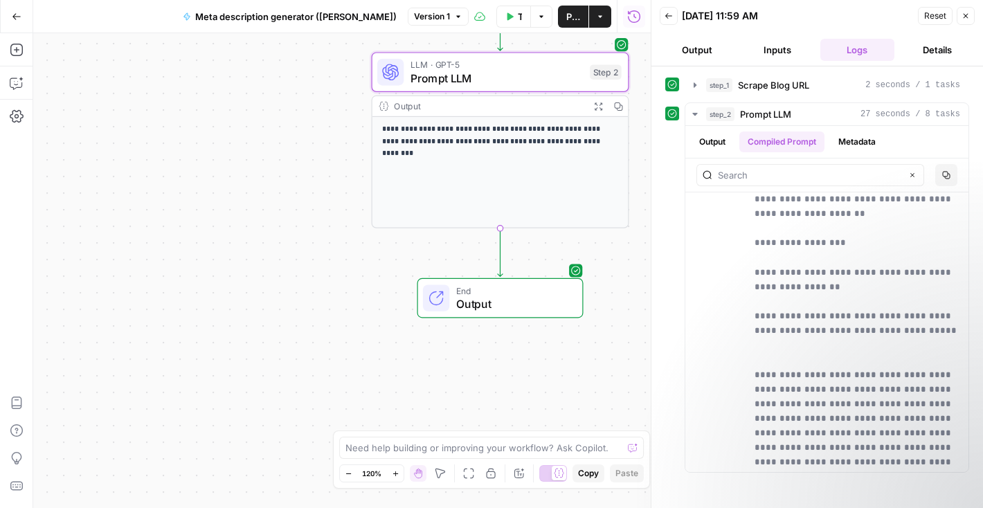
click at [516, 315] on div "End Output" at bounding box center [500, 298] width 166 height 40
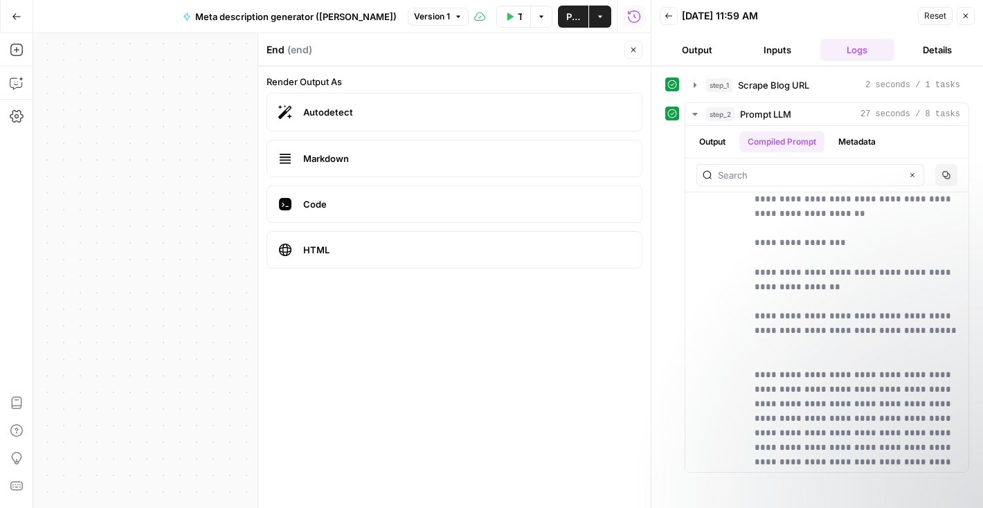
click at [199, 286] on div "**********" at bounding box center [341, 270] width 617 height 475
click at [955, 17] on div "Reset Close" at bounding box center [946, 16] width 57 height 21
click at [967, 15] on icon "button" at bounding box center [965, 16] width 8 height 8
